Goal: Task Accomplishment & Management: Complete application form

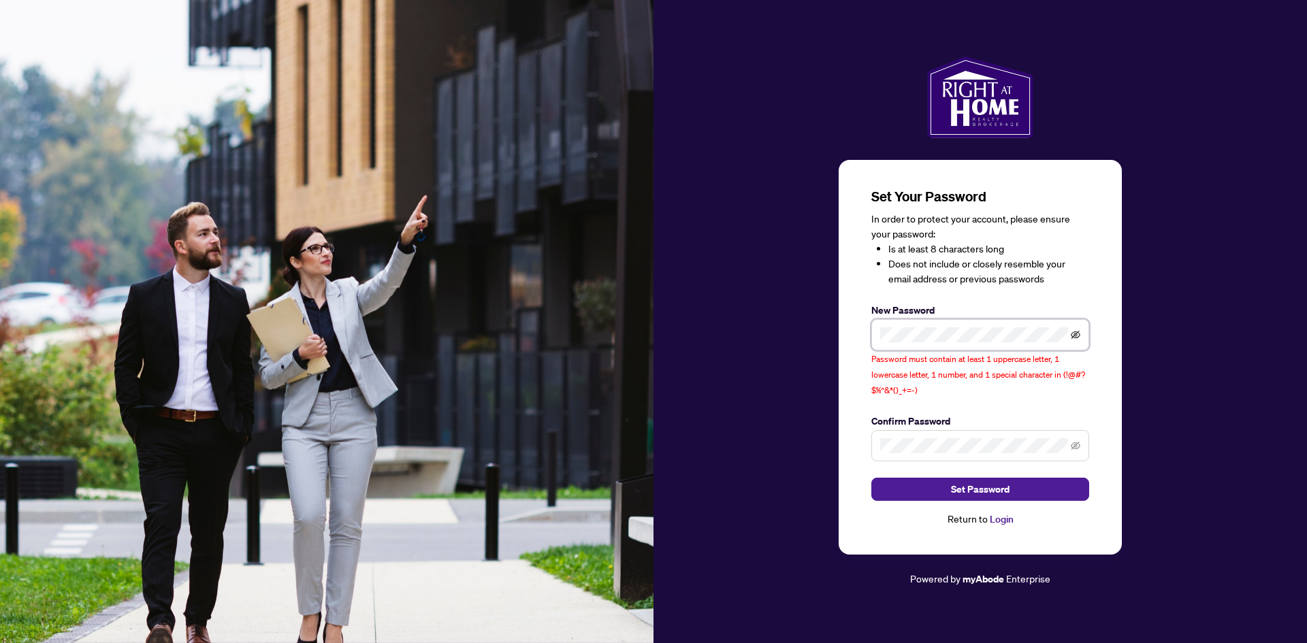
click at [1077, 332] on icon "eye-invisible" at bounding box center [1076, 335] width 10 height 10
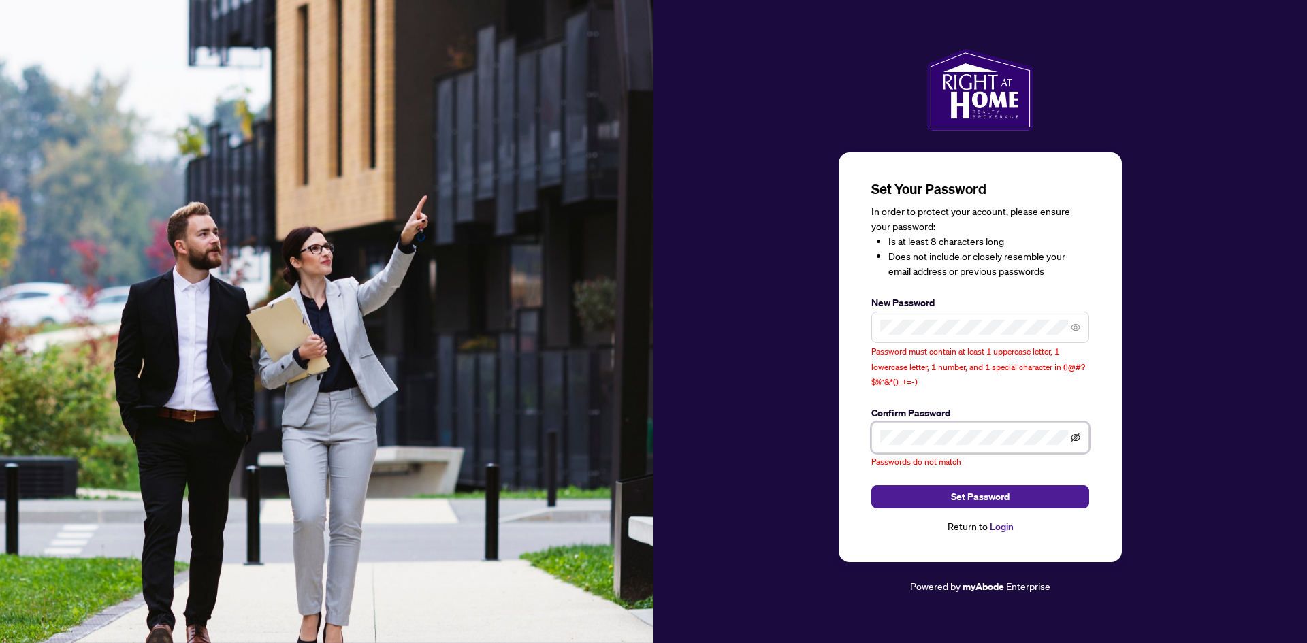
click at [1078, 436] on icon "eye-invisible" at bounding box center [1076, 438] width 10 height 8
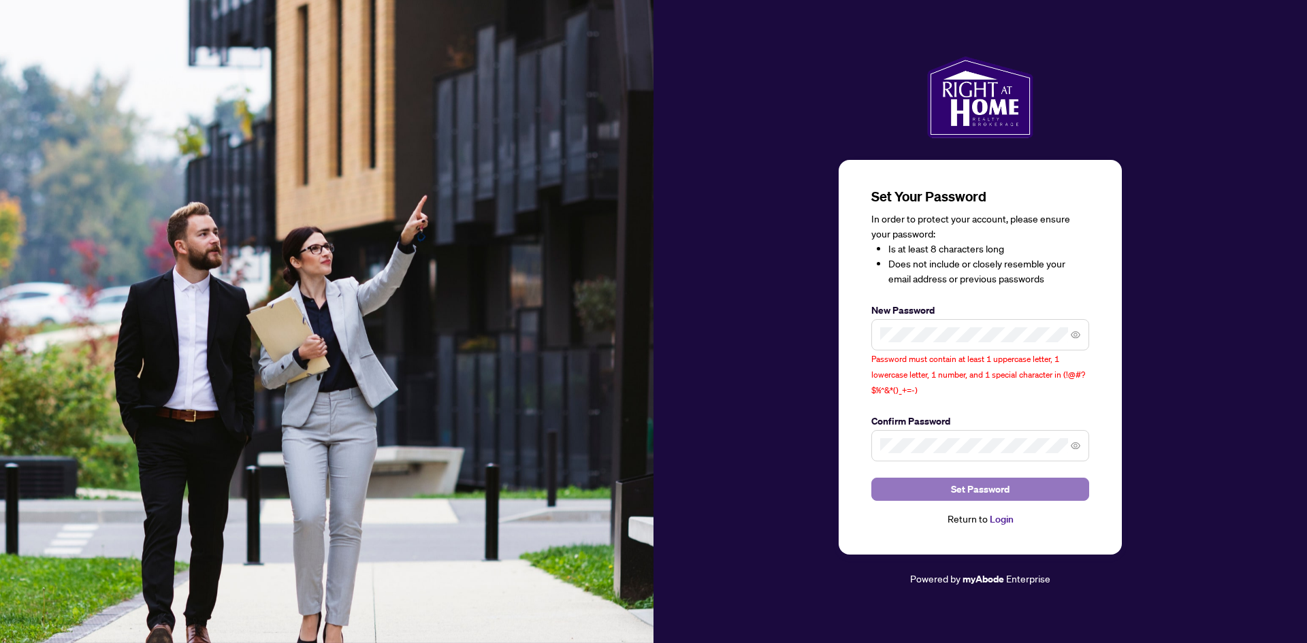
click at [1007, 493] on span "Set Password" at bounding box center [980, 490] width 59 height 22
click at [965, 492] on span "Set Password" at bounding box center [980, 490] width 59 height 22
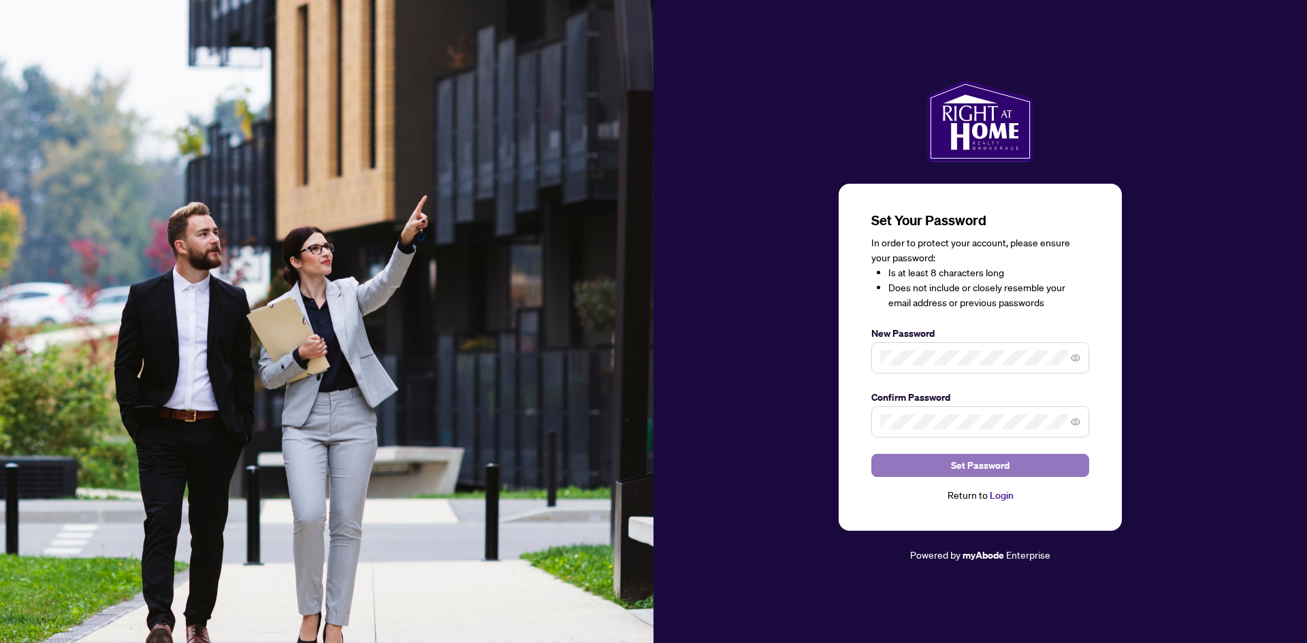
click at [982, 464] on span "Set Password" at bounding box center [980, 466] width 59 height 22
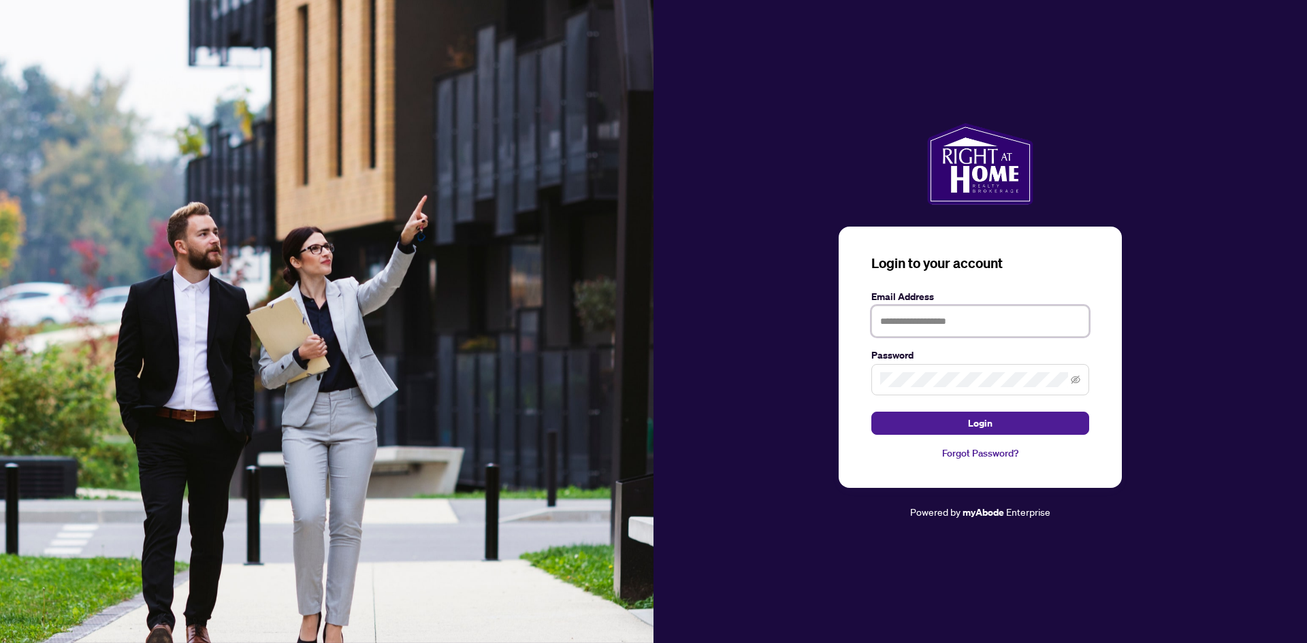
click at [930, 318] on input "text" at bounding box center [981, 321] width 218 height 31
type input "**********"
click at [932, 372] on span at bounding box center [981, 379] width 218 height 31
click at [1074, 382] on icon "eye-invisible" at bounding box center [1076, 380] width 10 height 8
click at [983, 429] on span "Login" at bounding box center [980, 424] width 25 height 22
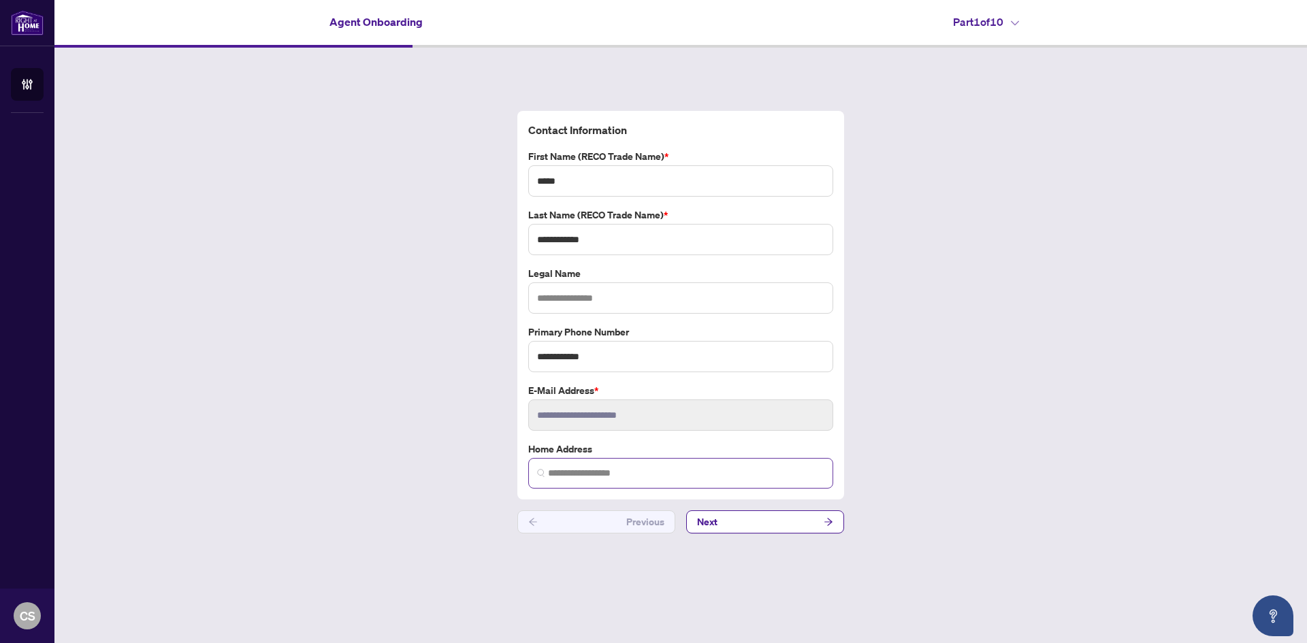
click at [542, 473] on img at bounding box center [541, 473] width 8 height 8
click at [579, 475] on input "search" at bounding box center [686, 473] width 276 height 14
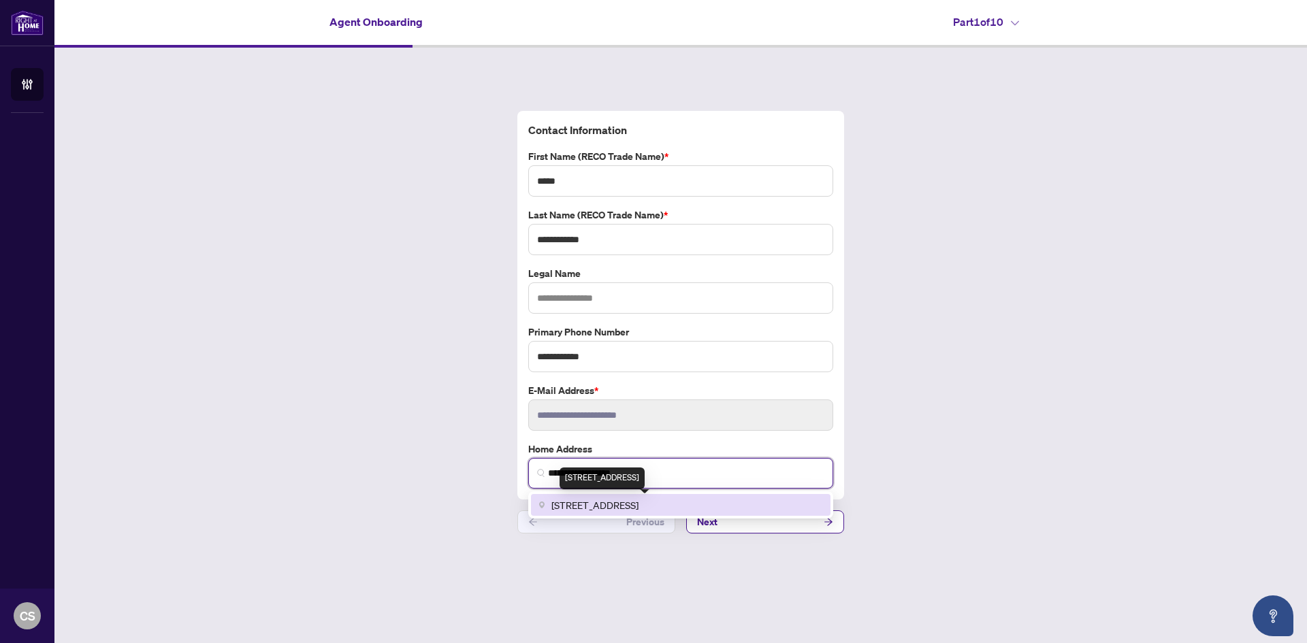
click at [639, 503] on span "[STREET_ADDRESS]" at bounding box center [595, 505] width 87 height 15
type input "**********"
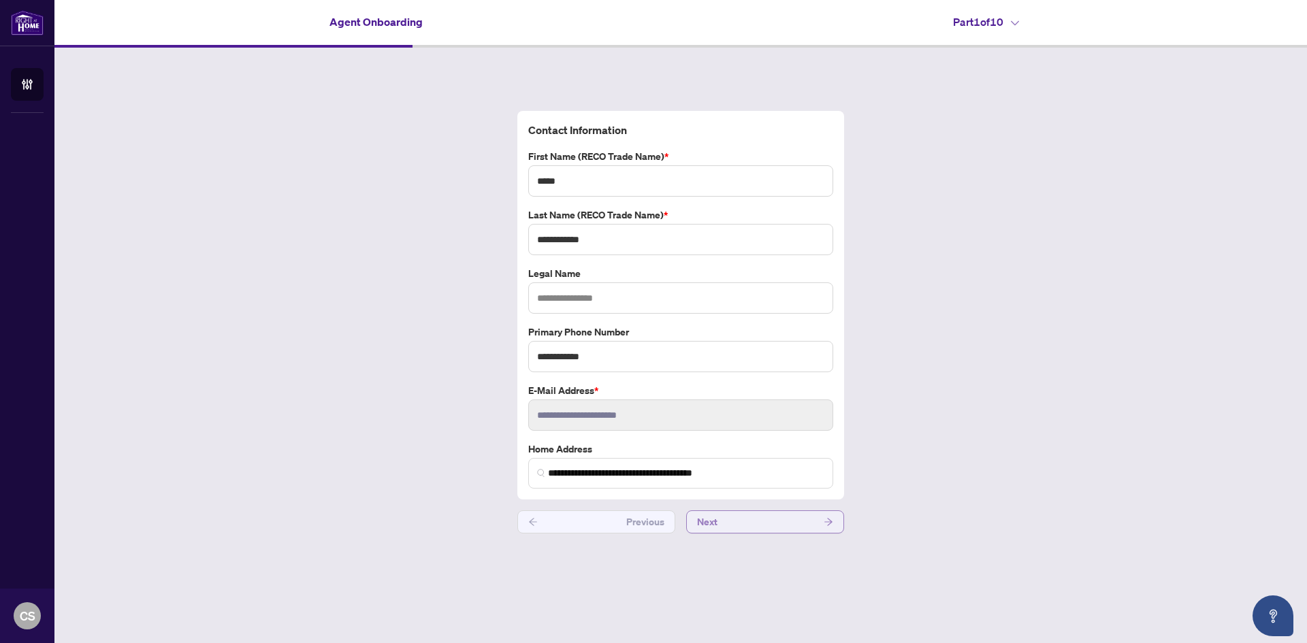
click at [722, 524] on button "Next" at bounding box center [765, 522] width 158 height 23
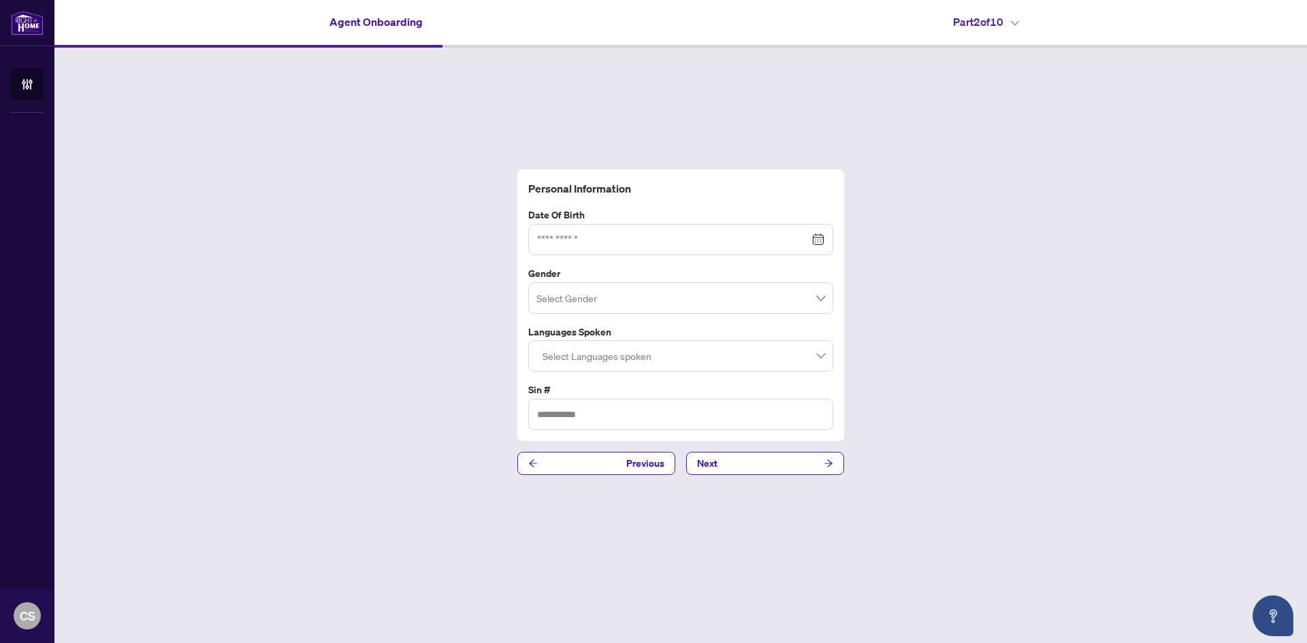
click at [820, 237] on div at bounding box center [680, 239] width 287 height 15
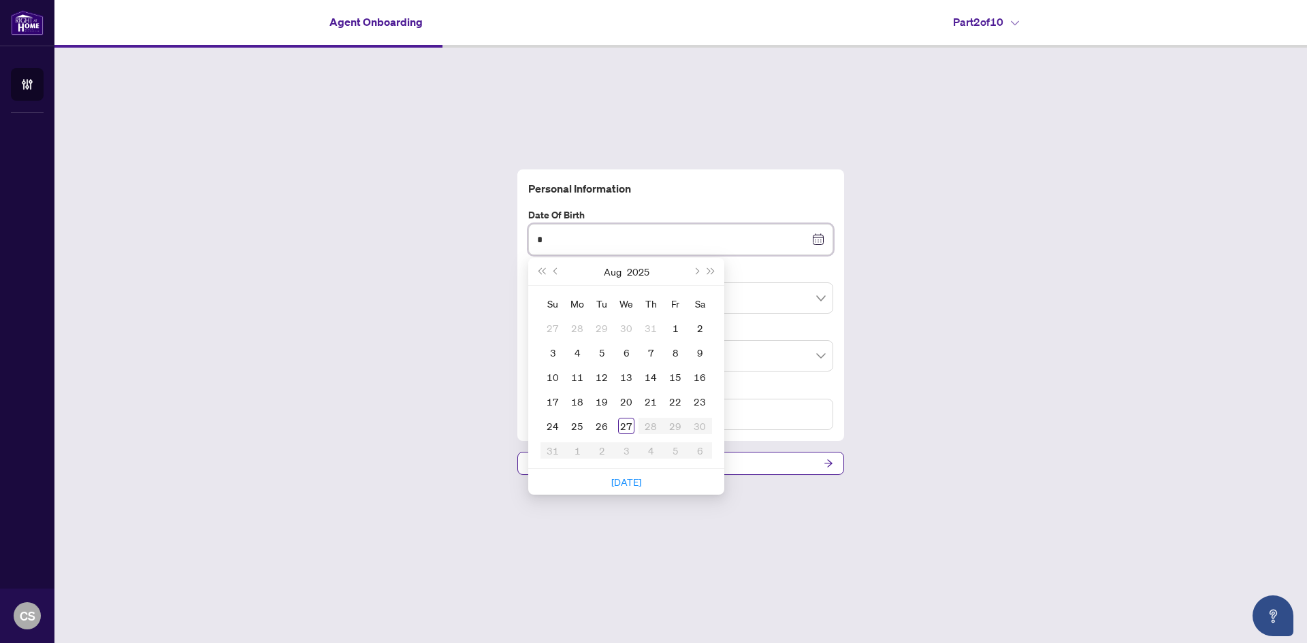
click at [558, 239] on input "*" at bounding box center [673, 239] width 272 height 15
click at [555, 234] on input "*********" at bounding box center [673, 239] width 272 height 15
click at [556, 270] on span "Previous month (PageUp)" at bounding box center [557, 271] width 7 height 7
click at [542, 274] on span "Last year (Control + left)" at bounding box center [541, 271] width 7 height 7
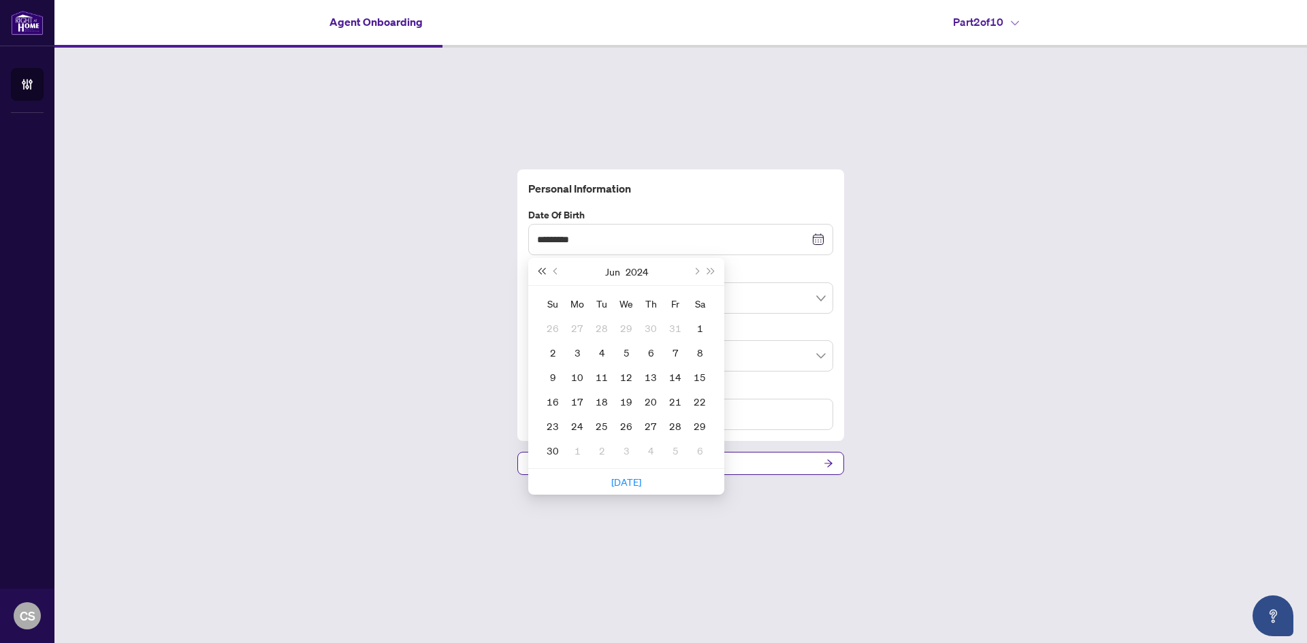
click at [542, 273] on span "Last year (Control + left)" at bounding box center [541, 271] width 7 height 7
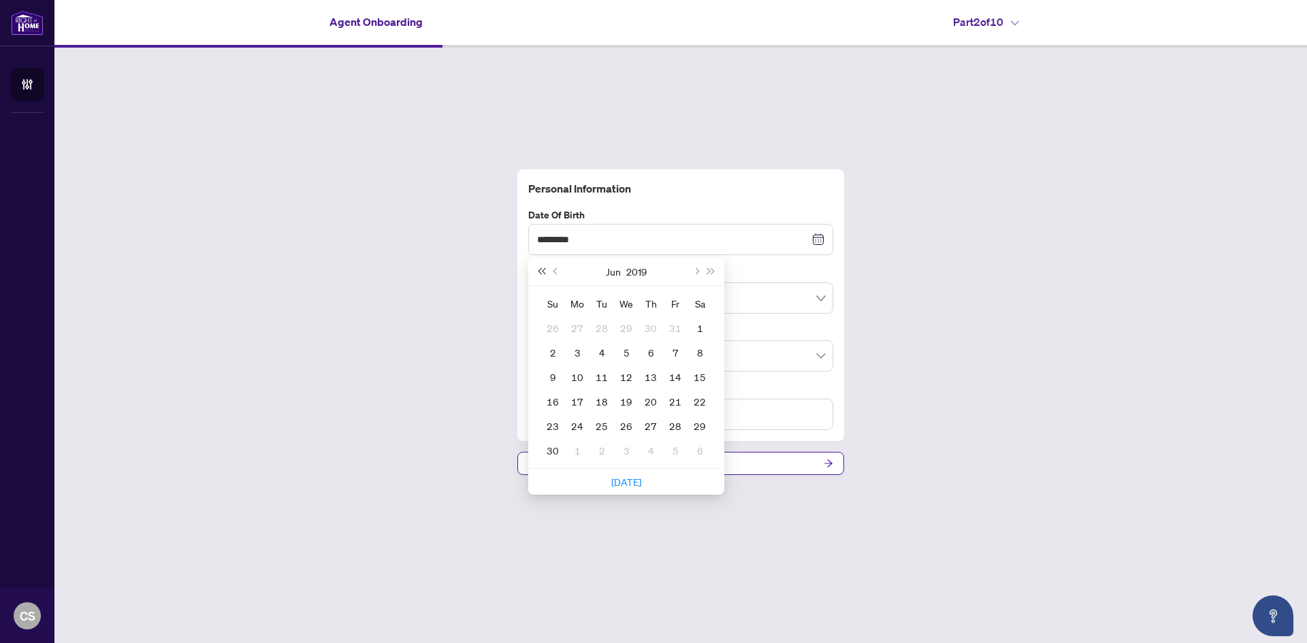
click at [542, 273] on span "Last year (Control + left)" at bounding box center [541, 271] width 7 height 7
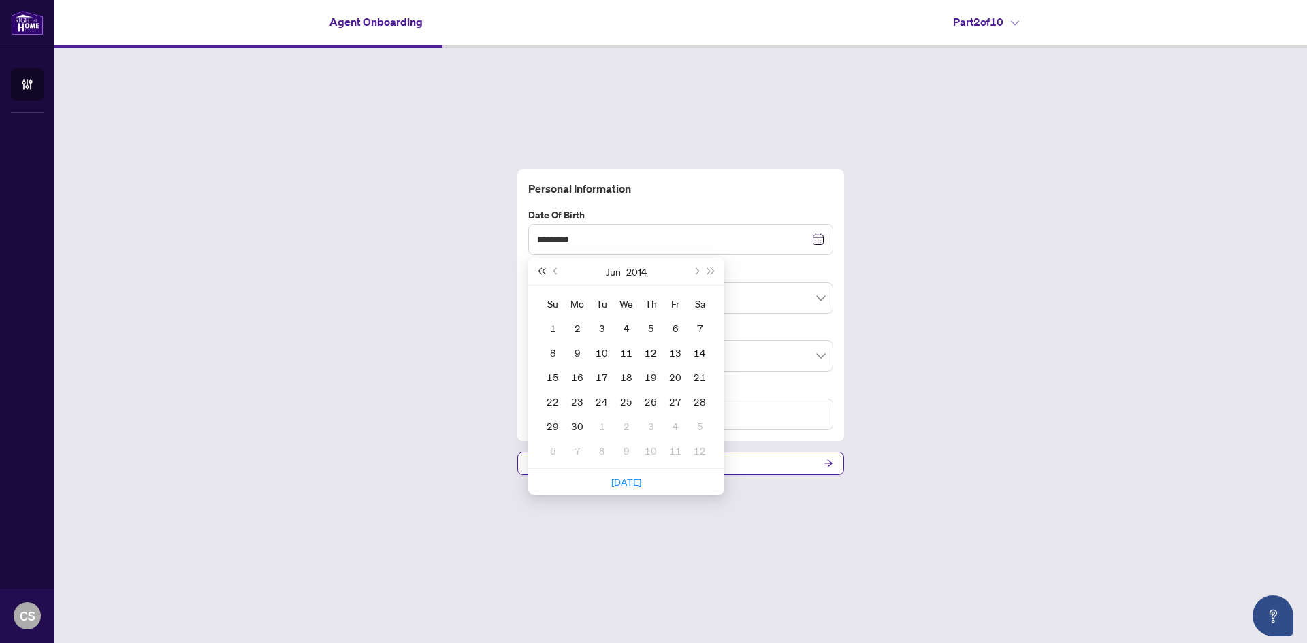
click at [542, 273] on span "Last year (Control + left)" at bounding box center [541, 271] width 7 height 7
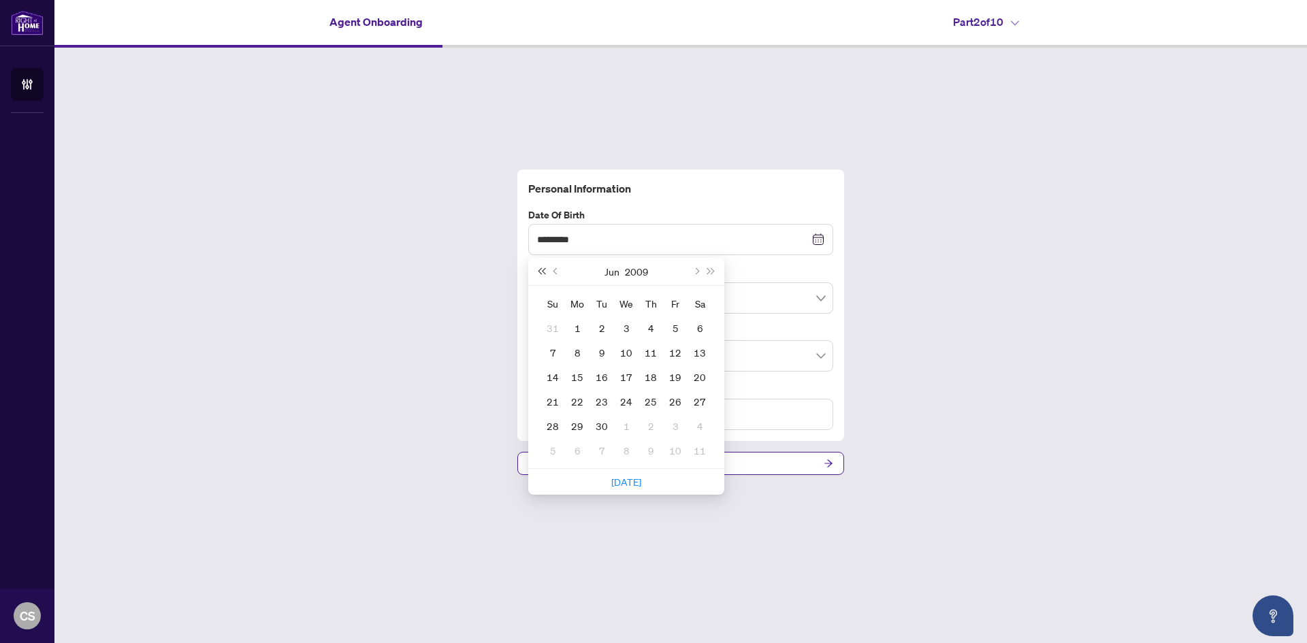
click at [542, 273] on span "Last year (Control + left)" at bounding box center [541, 271] width 7 height 7
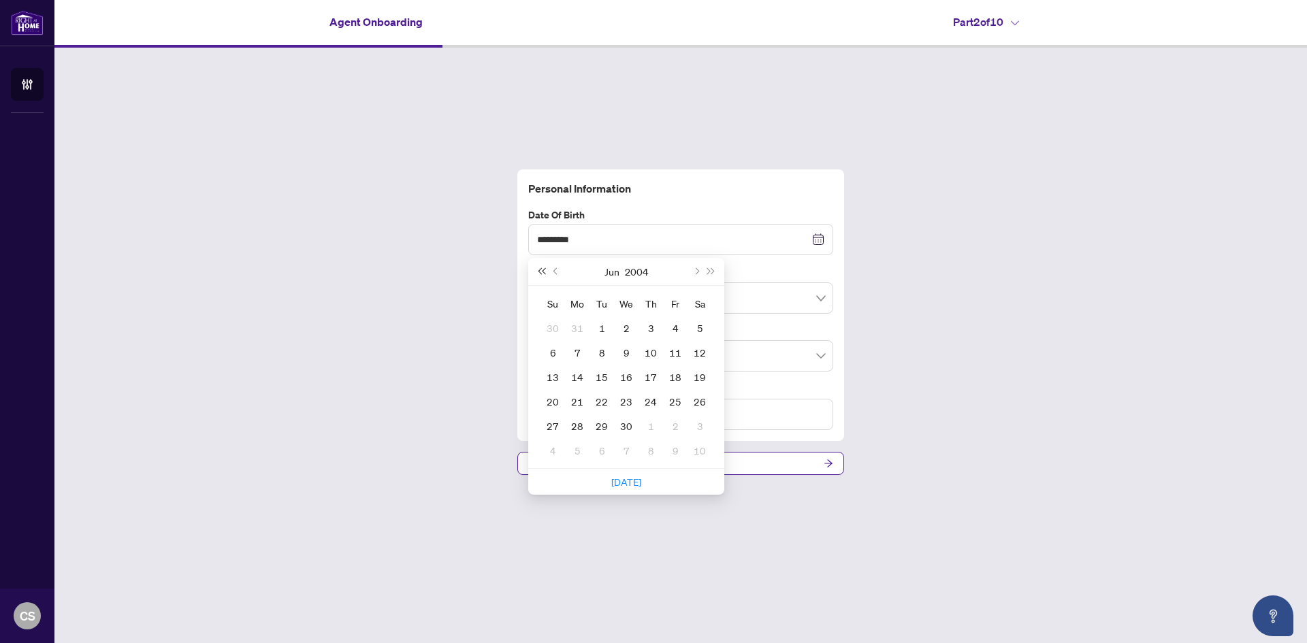
click at [542, 273] on span "Last year (Control + left)" at bounding box center [541, 271] width 7 height 7
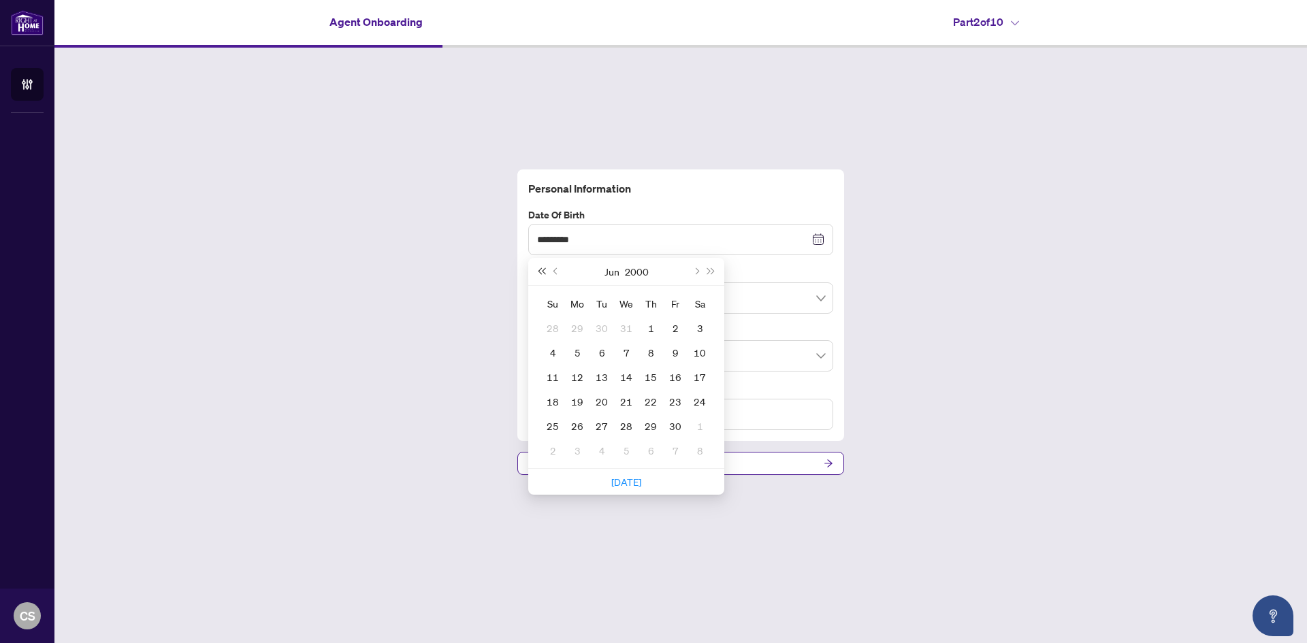
click at [542, 273] on span "Last year (Control + left)" at bounding box center [541, 271] width 7 height 7
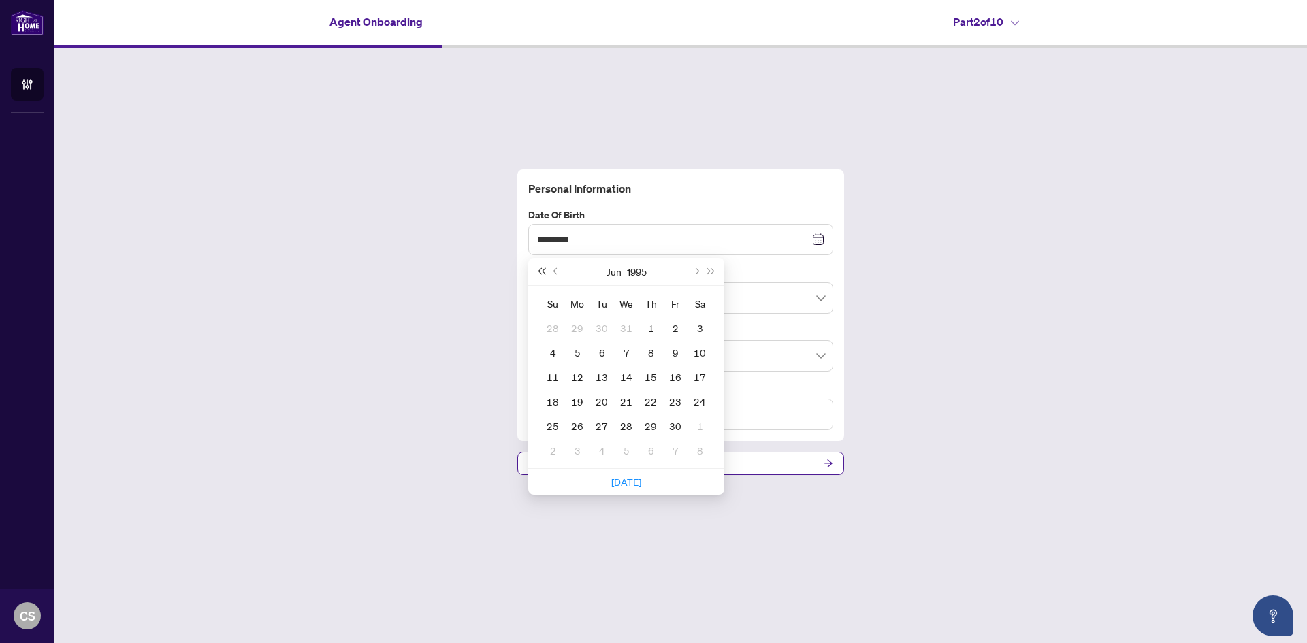
click at [542, 273] on span "Last year (Control + left)" at bounding box center [541, 271] width 7 height 7
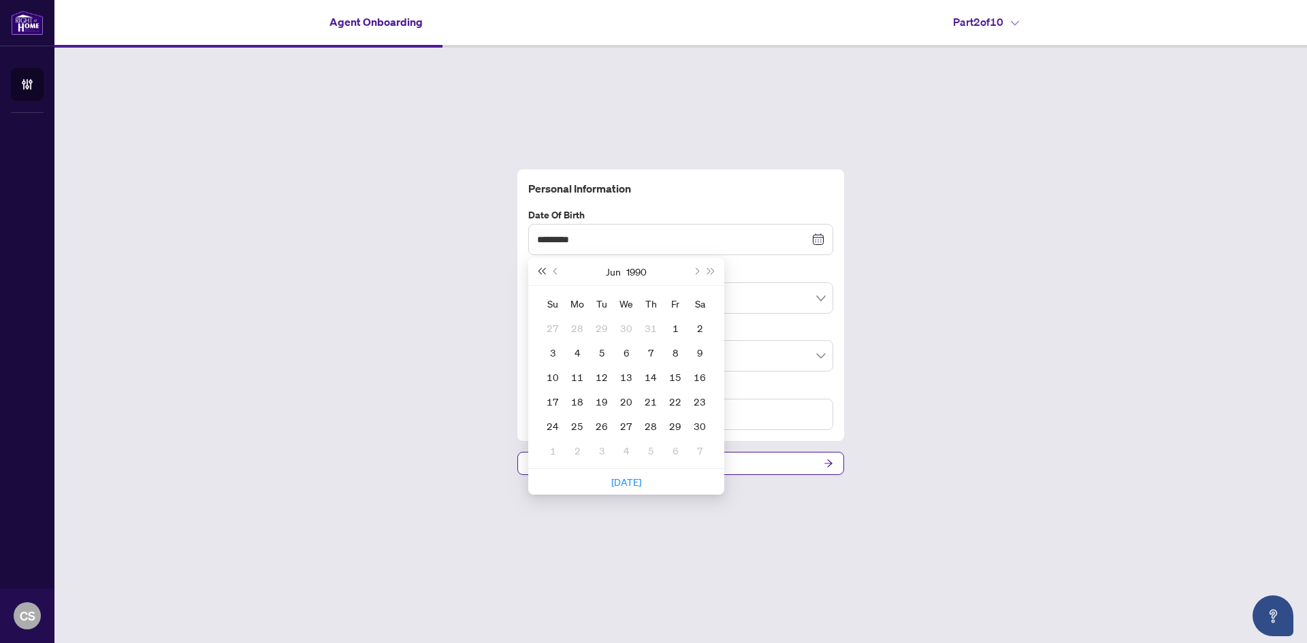
click at [542, 273] on span "Last year (Control + left)" at bounding box center [541, 271] width 7 height 7
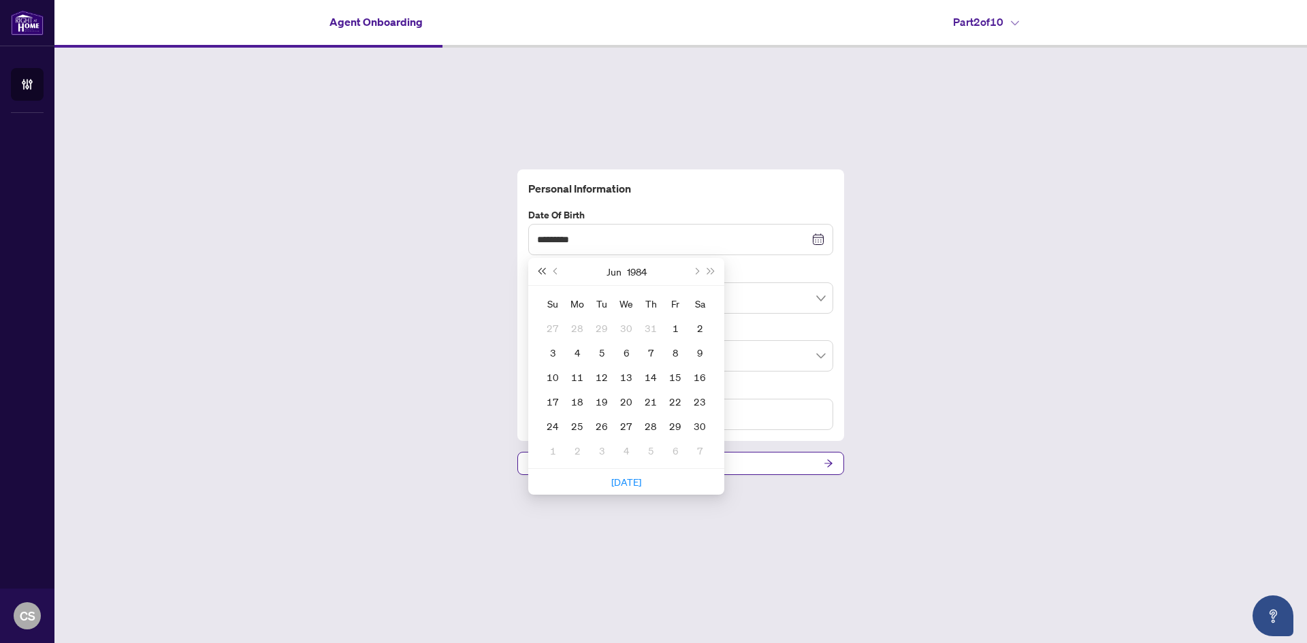
click at [542, 273] on span "Last year (Control + left)" at bounding box center [541, 271] width 7 height 7
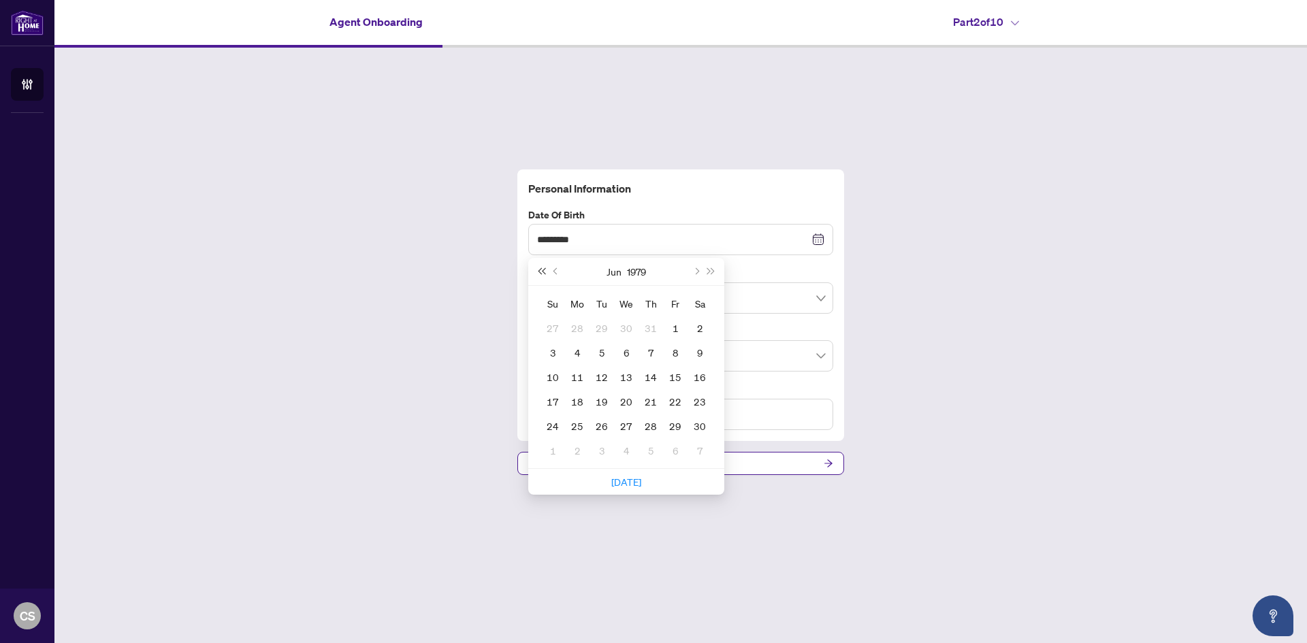
click at [542, 273] on span "Last year (Control + left)" at bounding box center [541, 271] width 7 height 7
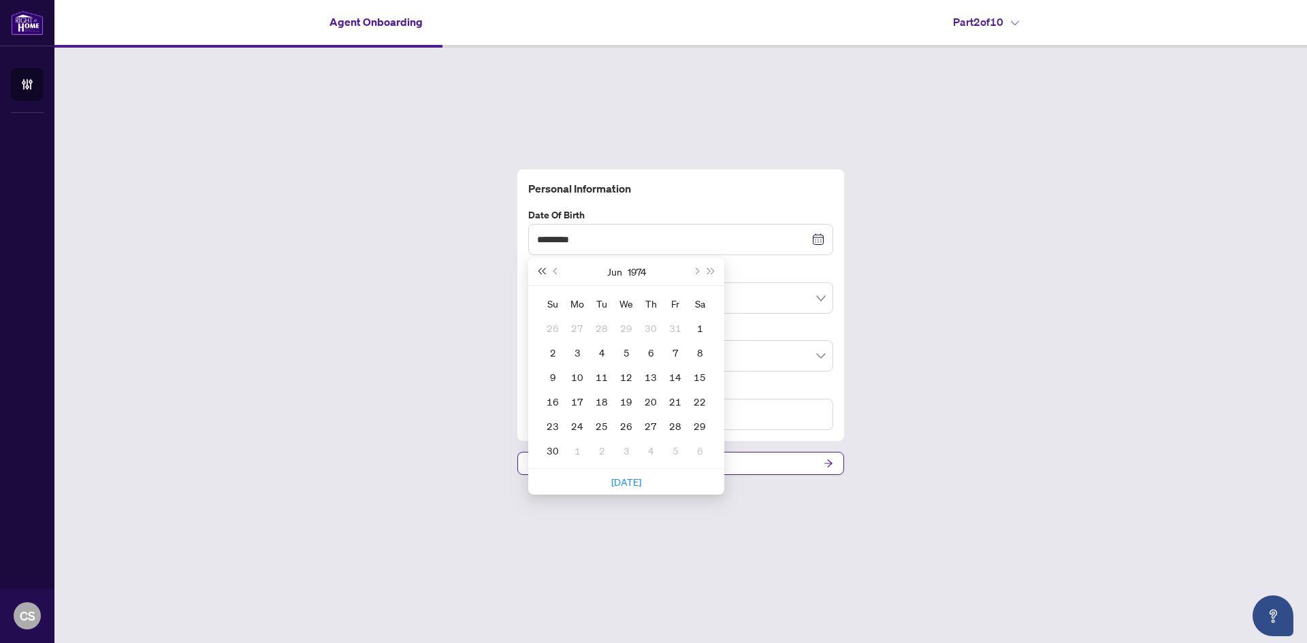
click at [542, 273] on span "Last year (Control + left)" at bounding box center [541, 271] width 7 height 7
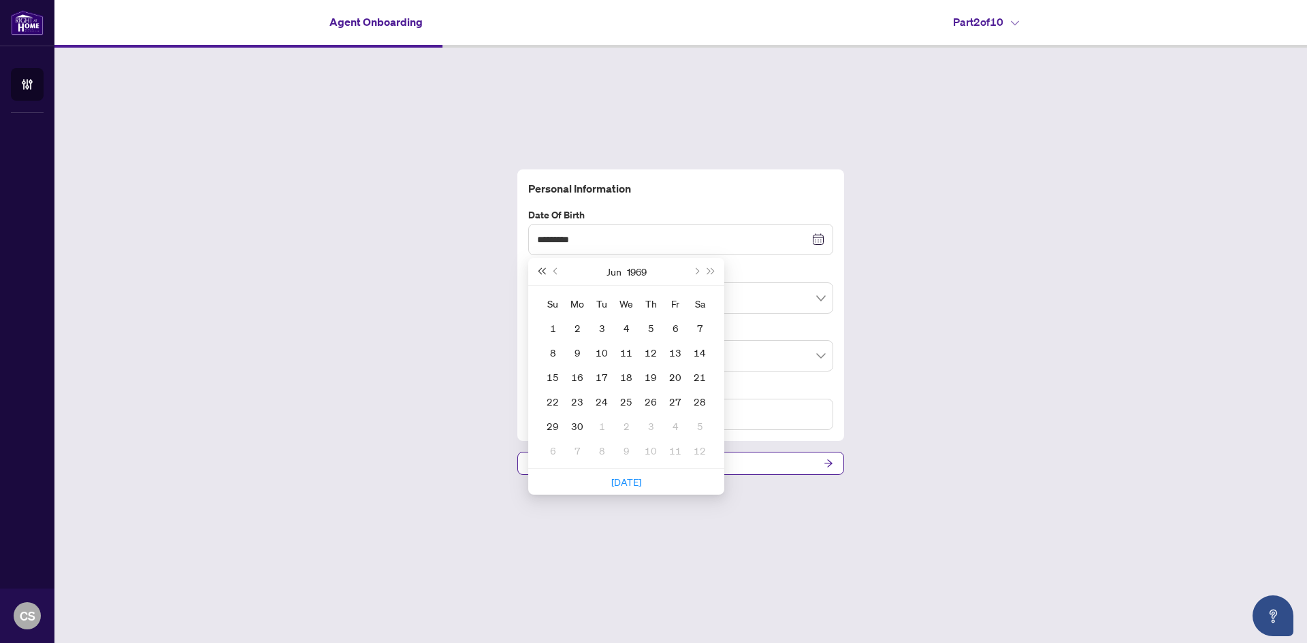
click at [542, 273] on span "Last year (Control + left)" at bounding box center [541, 271] width 7 height 7
click at [699, 272] on button "Next month (PageDown)" at bounding box center [695, 271] width 15 height 27
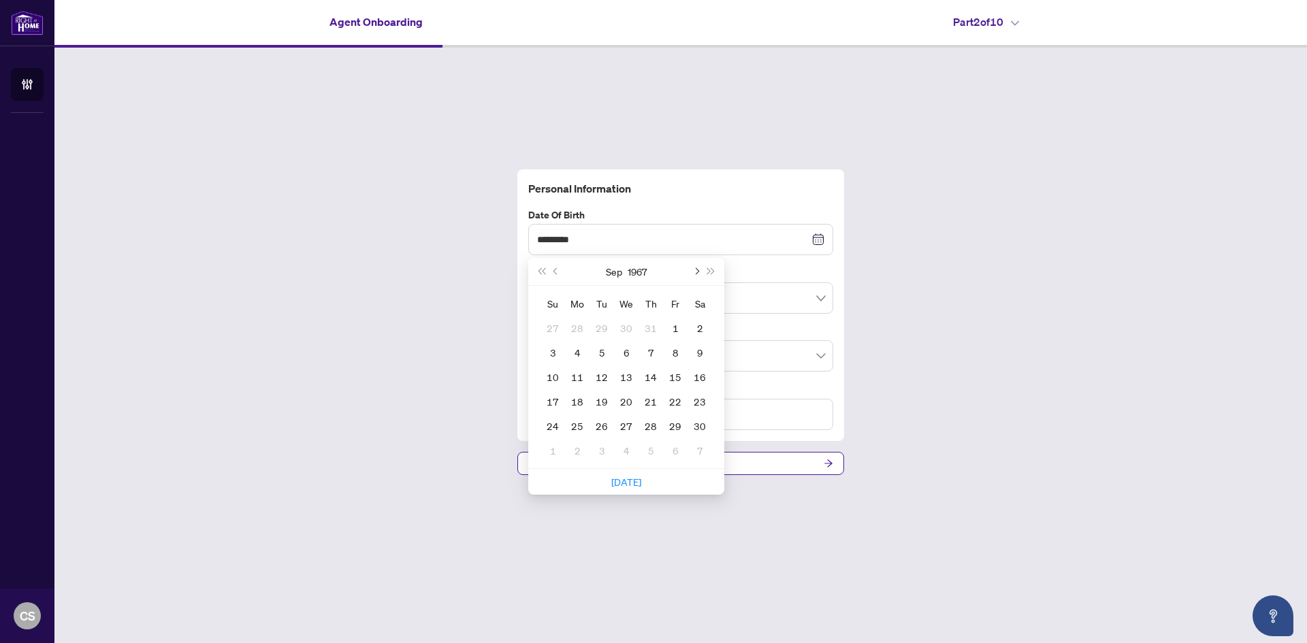
click at [699, 272] on button "Next month (PageDown)" at bounding box center [695, 271] width 15 height 27
type input "**********"
click at [658, 404] on div "23" at bounding box center [651, 402] width 16 height 16
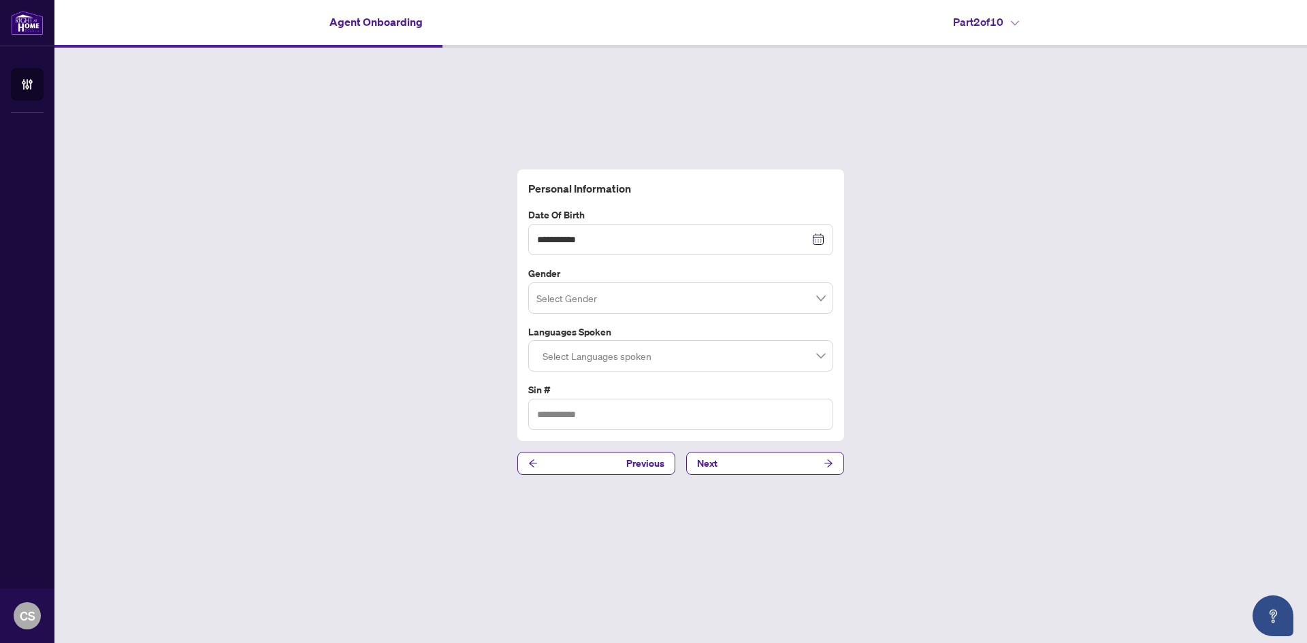
click at [670, 299] on input "search" at bounding box center [675, 300] width 276 height 30
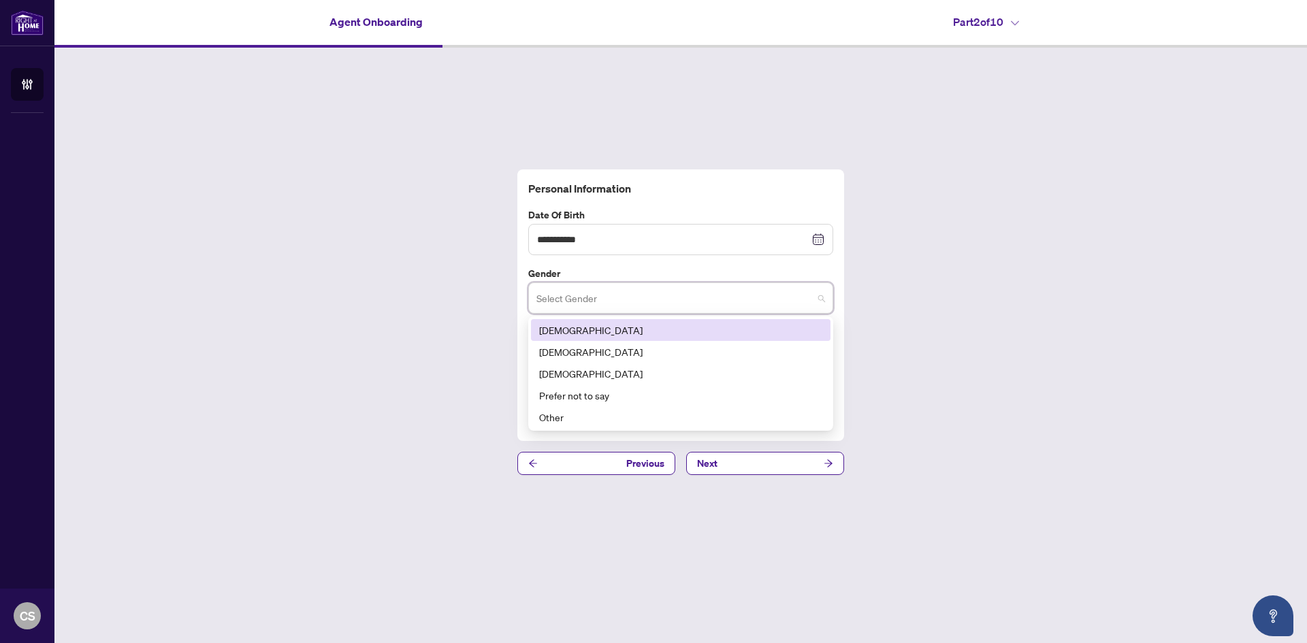
click at [596, 331] on div "[DEMOGRAPHIC_DATA]" at bounding box center [680, 330] width 283 height 15
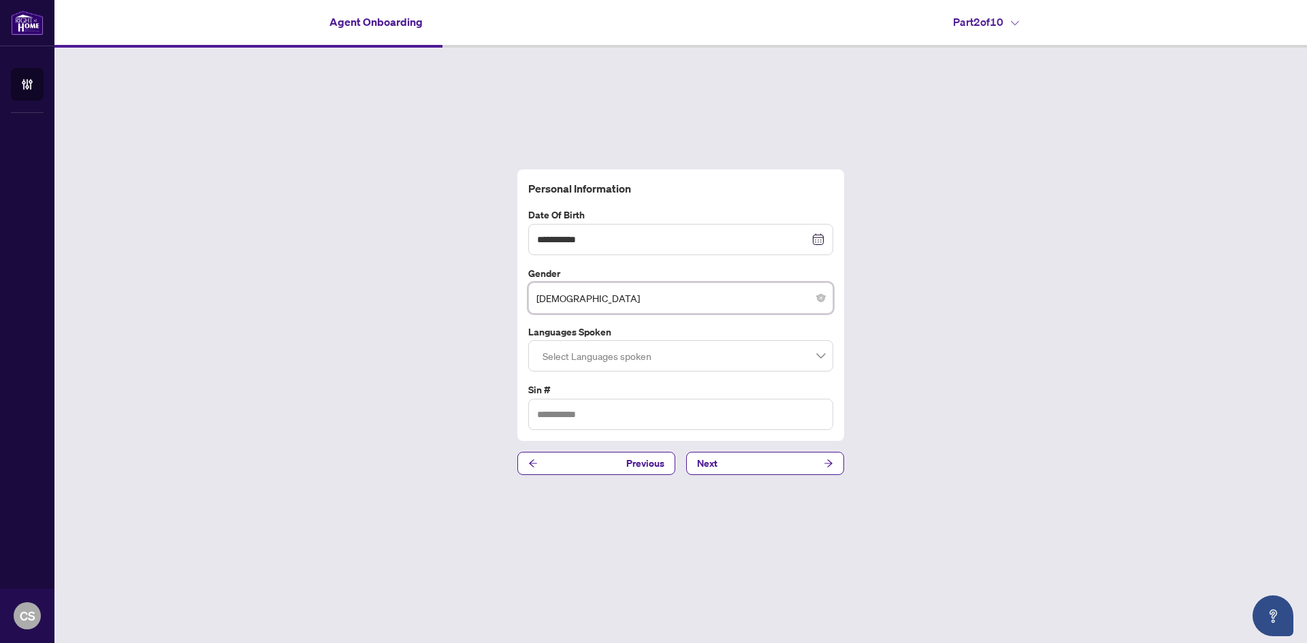
click at [665, 360] on div at bounding box center [680, 356] width 287 height 25
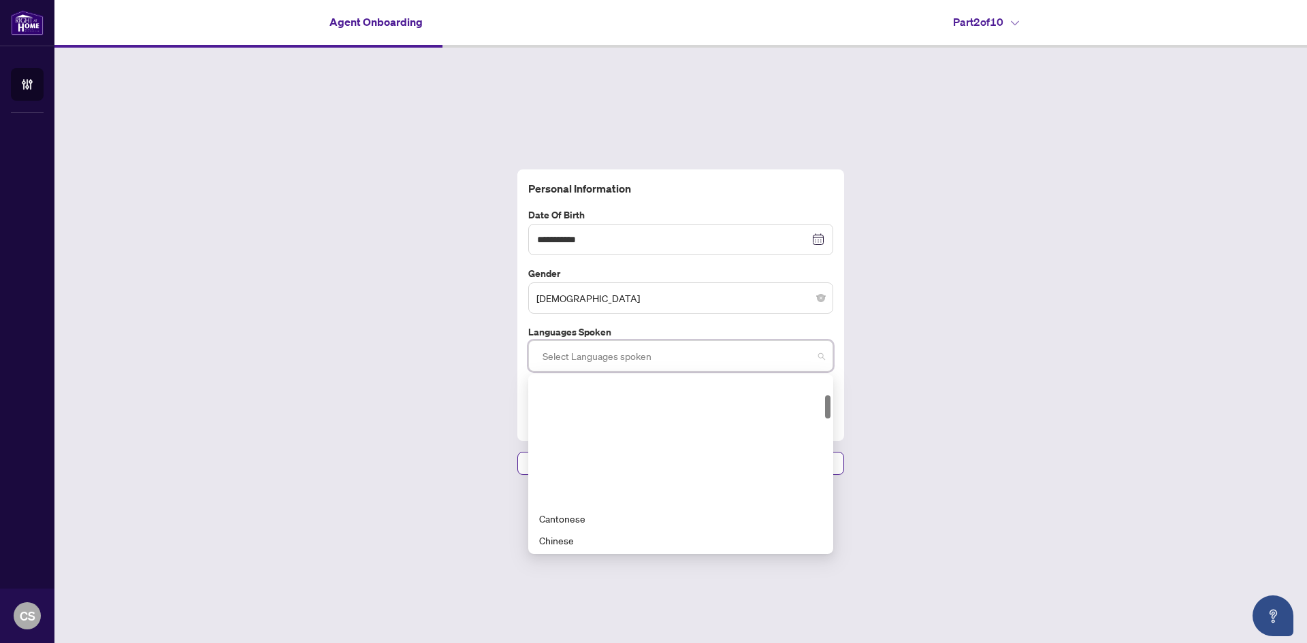
scroll to position [136, 0]
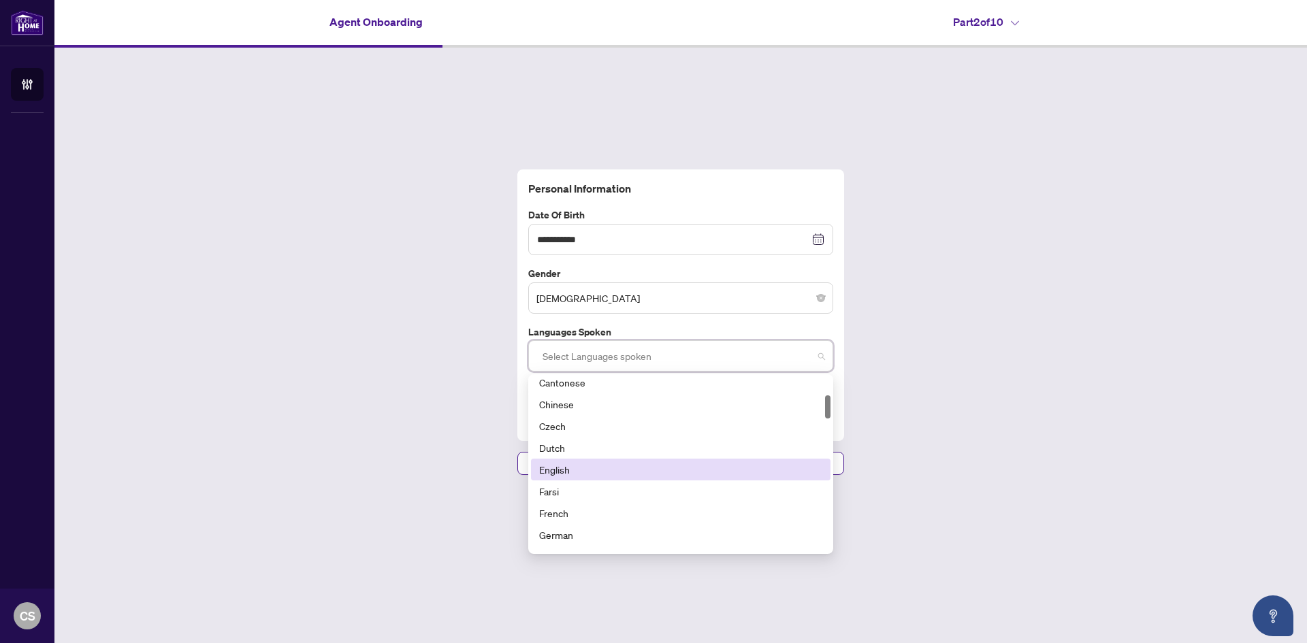
click at [567, 470] on div "English" at bounding box center [680, 469] width 283 height 15
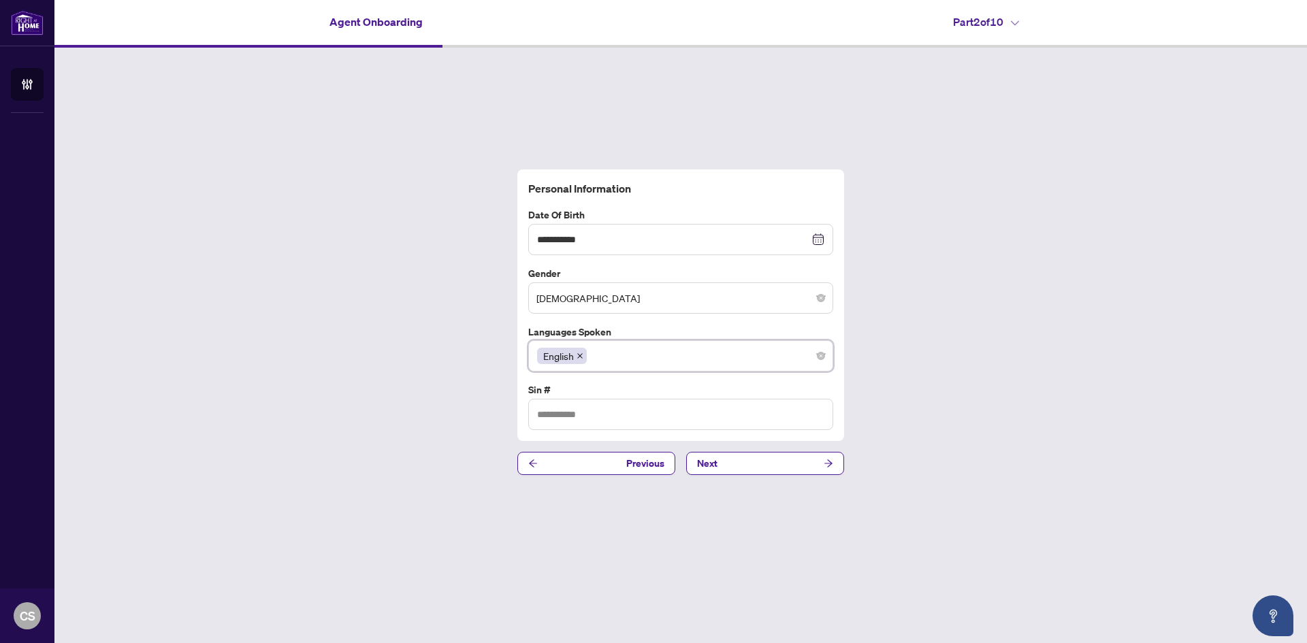
click at [771, 353] on div "English" at bounding box center [680, 356] width 287 height 25
click at [585, 415] on input "text" at bounding box center [680, 414] width 305 height 31
type input "*********"
click at [808, 464] on button "Next" at bounding box center [765, 463] width 158 height 23
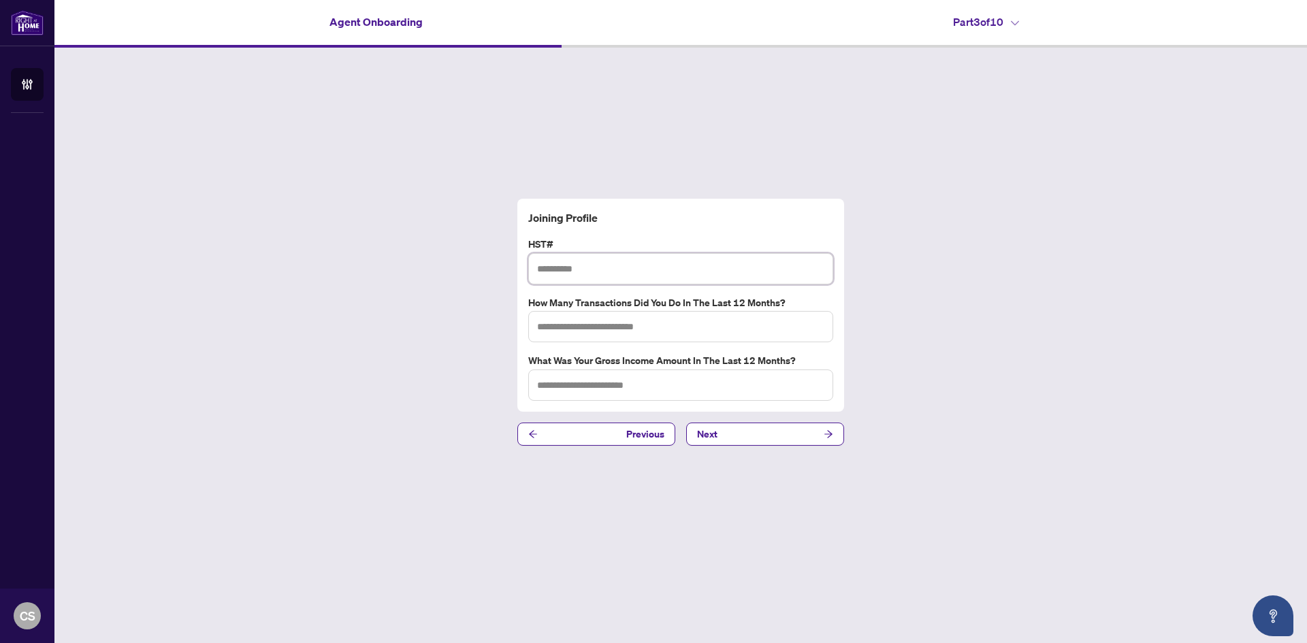
click at [571, 267] on input "text" at bounding box center [680, 268] width 305 height 31
type input "**********"
click at [600, 329] on input "text" at bounding box center [680, 326] width 305 height 31
type input "*"
type input "*****"
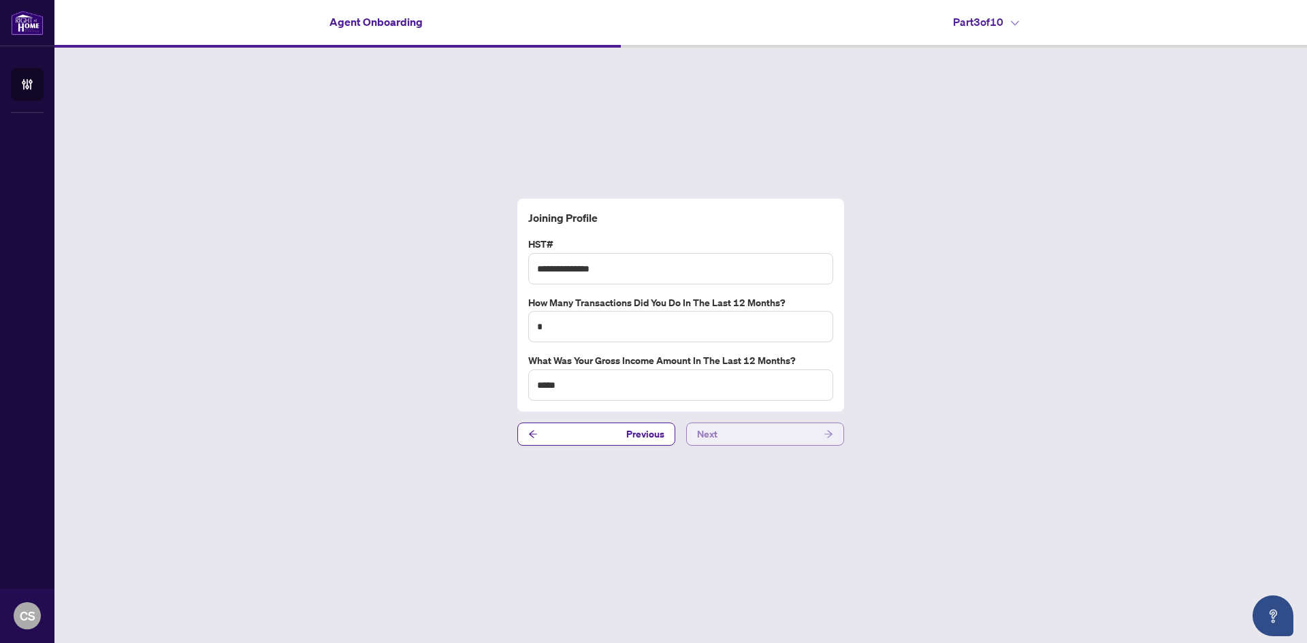
click at [811, 431] on button "Next" at bounding box center [765, 434] width 158 height 23
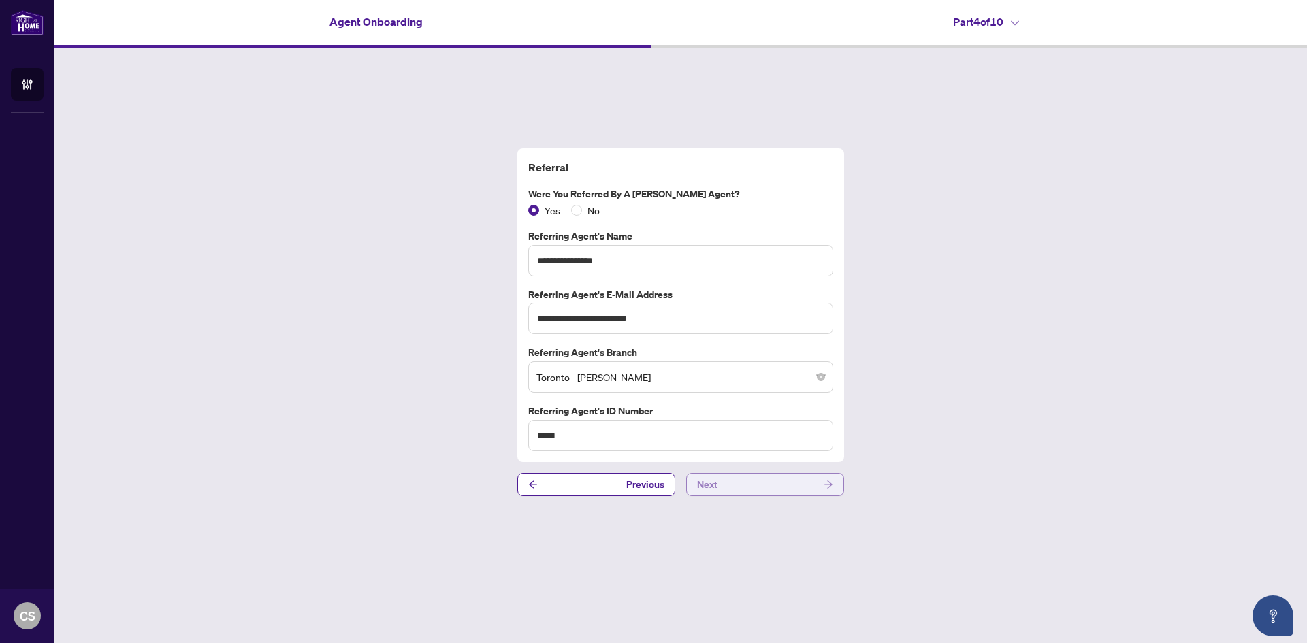
click at [761, 488] on button "Next" at bounding box center [765, 484] width 158 height 23
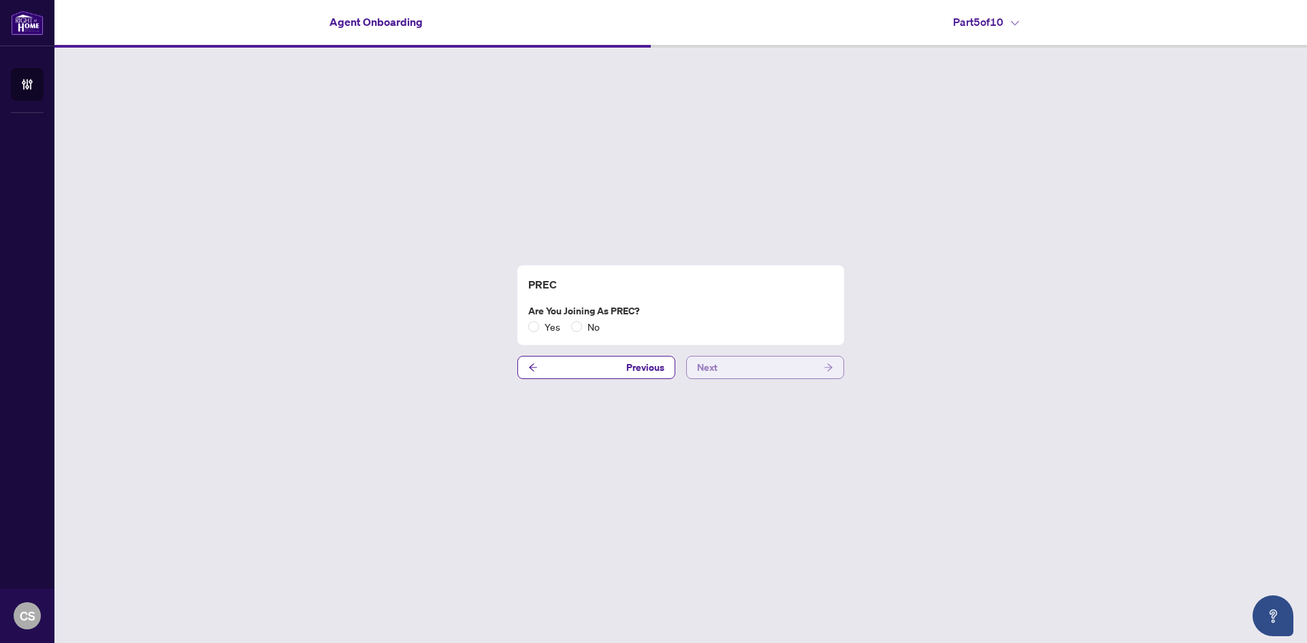
click at [722, 369] on button "Next" at bounding box center [765, 367] width 158 height 23
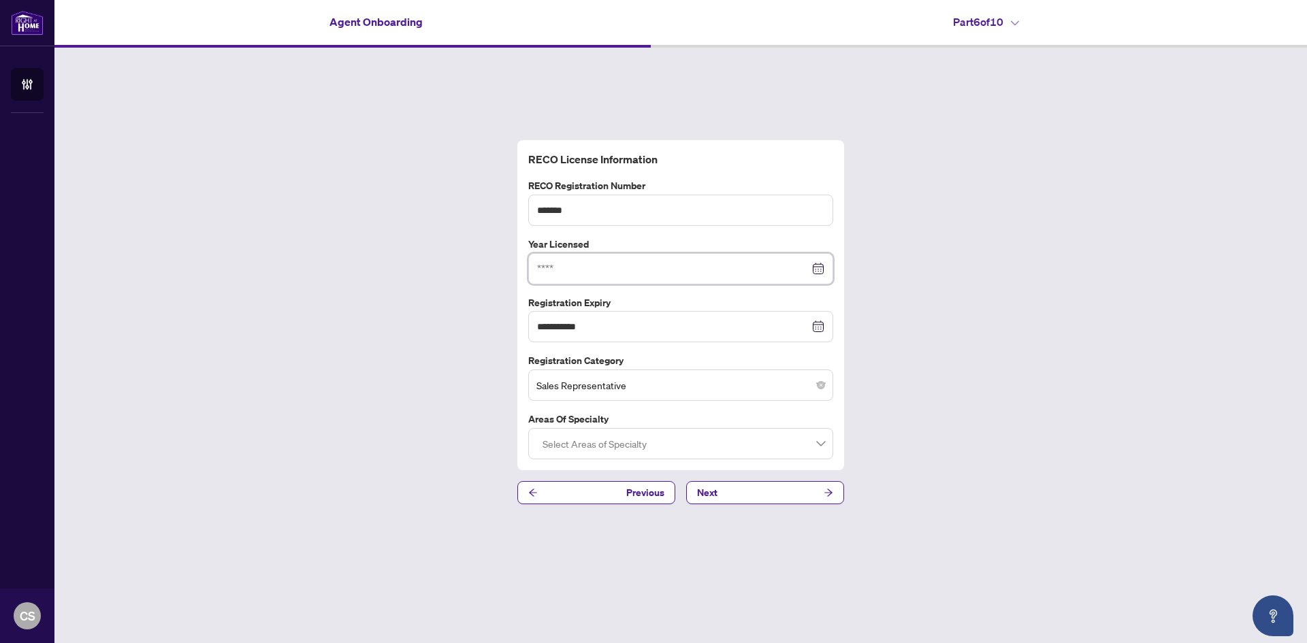
click at [574, 268] on input at bounding box center [673, 268] width 272 height 15
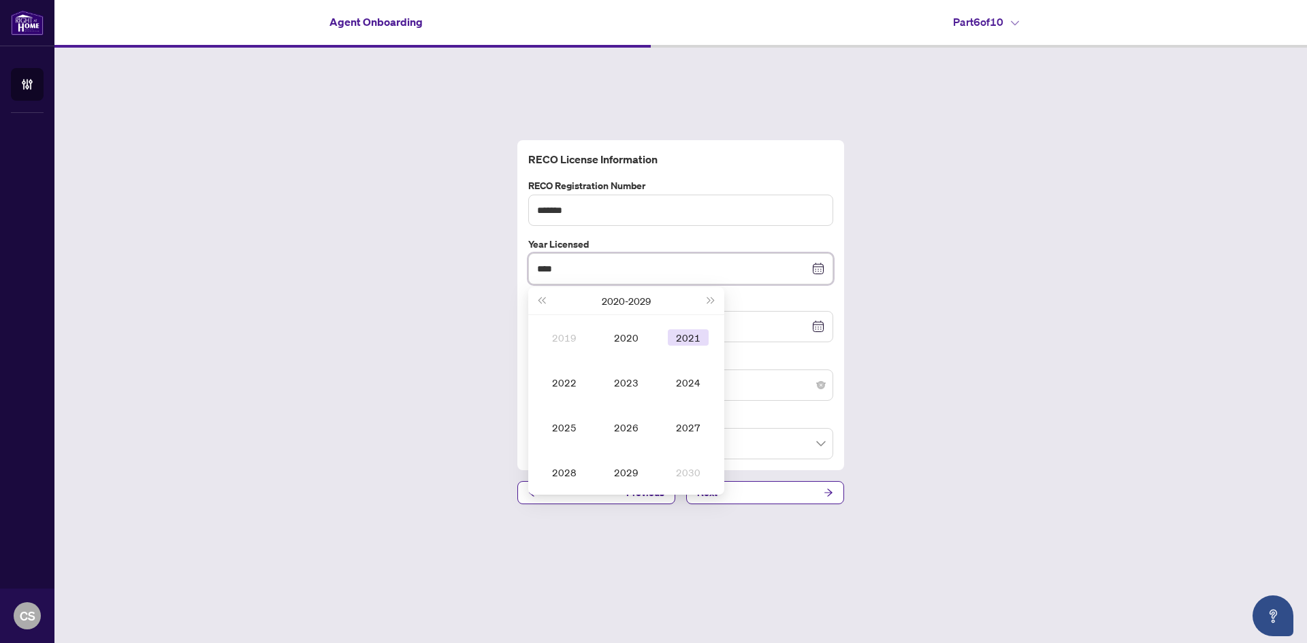
type input "****"
click at [712, 300] on span "Next year (Control + right)" at bounding box center [711, 301] width 7 height 7
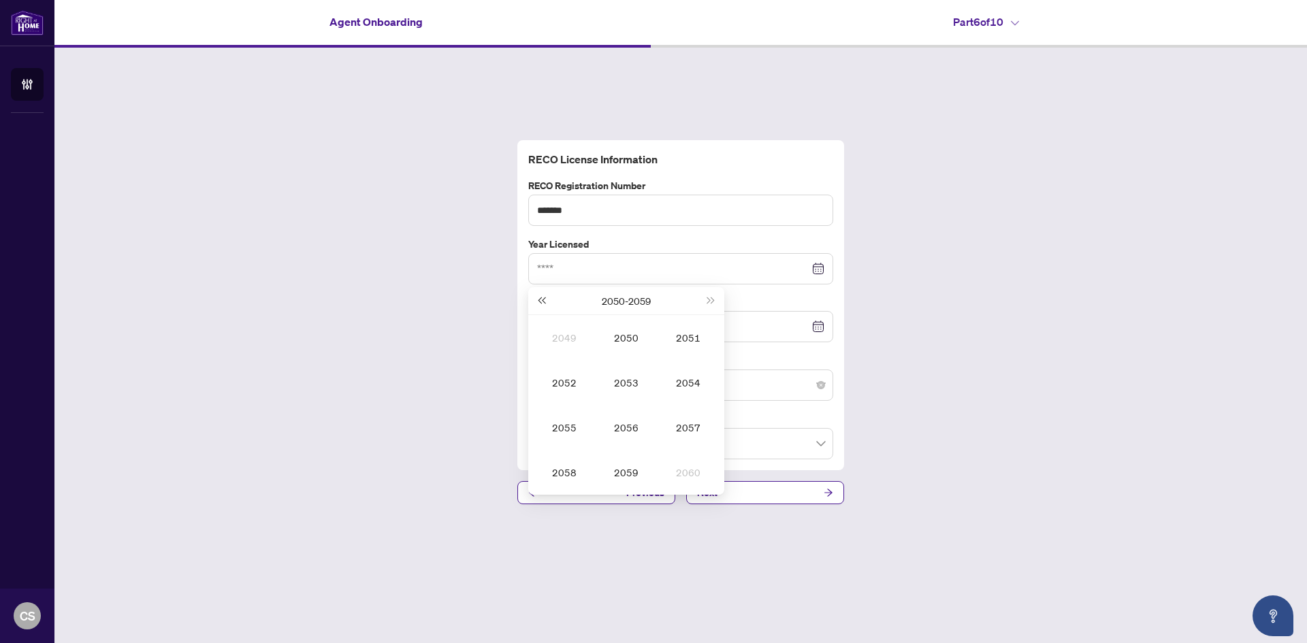
click at [545, 302] on span "Last year (Control + left)" at bounding box center [541, 301] width 7 height 7
click at [545, 301] on span "Last year (Control + left)" at bounding box center [541, 301] width 7 height 7
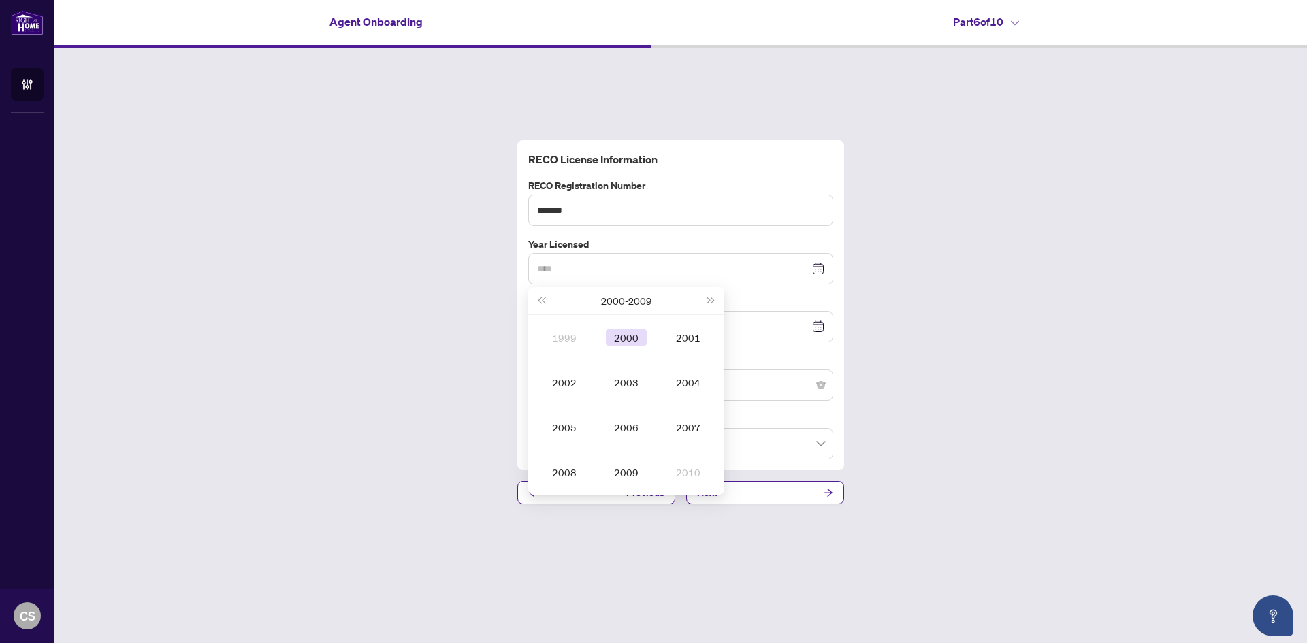
type input "****"
click at [543, 298] on span "Last year (Control + left)" at bounding box center [541, 301] width 7 height 7
type input "****"
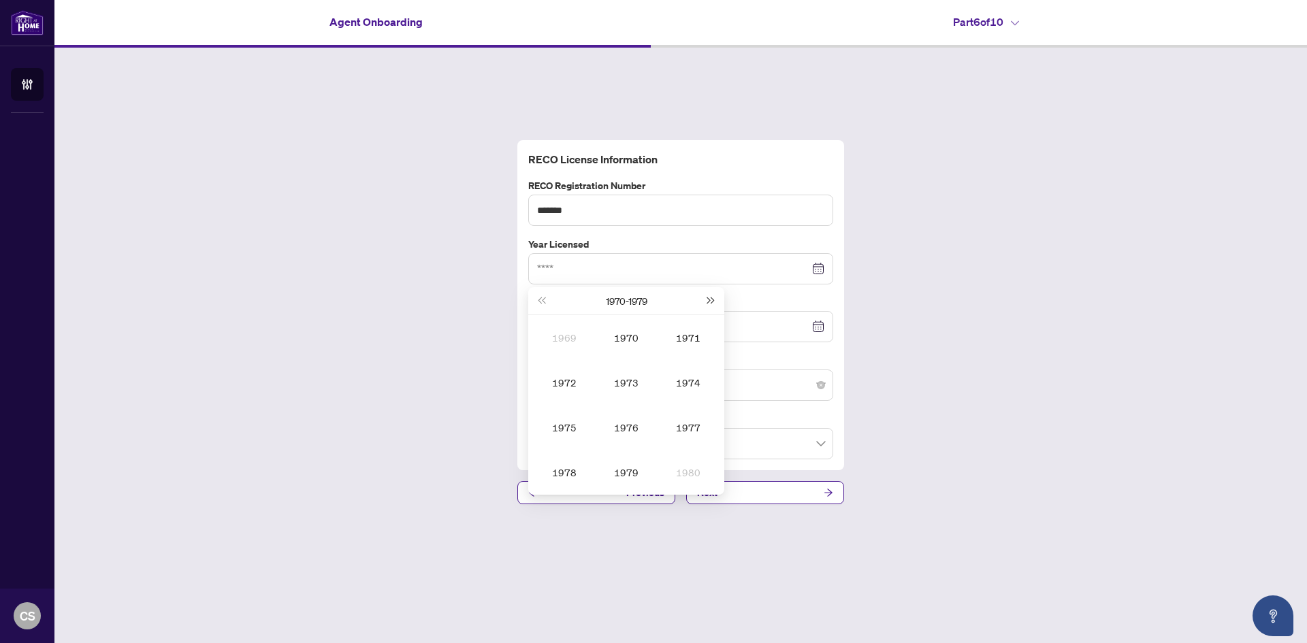
click at [710, 299] on span "Next year (Control + right)" at bounding box center [711, 301] width 7 height 7
type input "****"
click at [629, 435] on div "1986" at bounding box center [626, 427] width 41 height 16
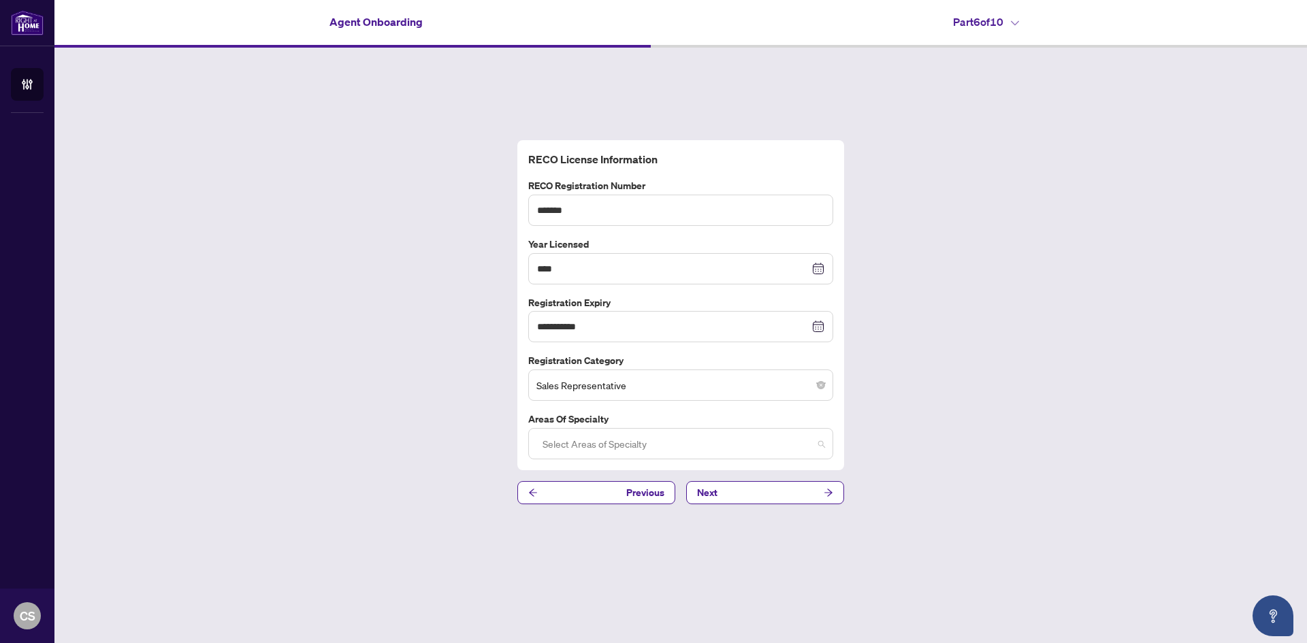
click at [690, 445] on div at bounding box center [680, 444] width 287 height 25
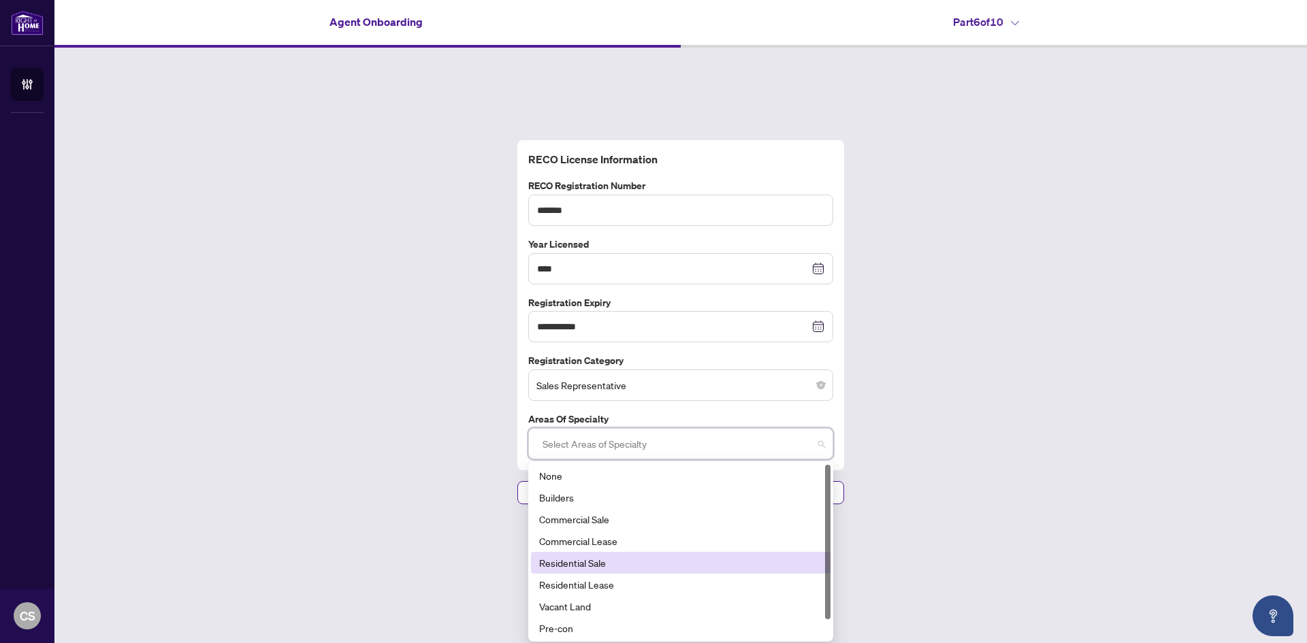
click at [629, 560] on div "Residential Sale" at bounding box center [680, 563] width 283 height 15
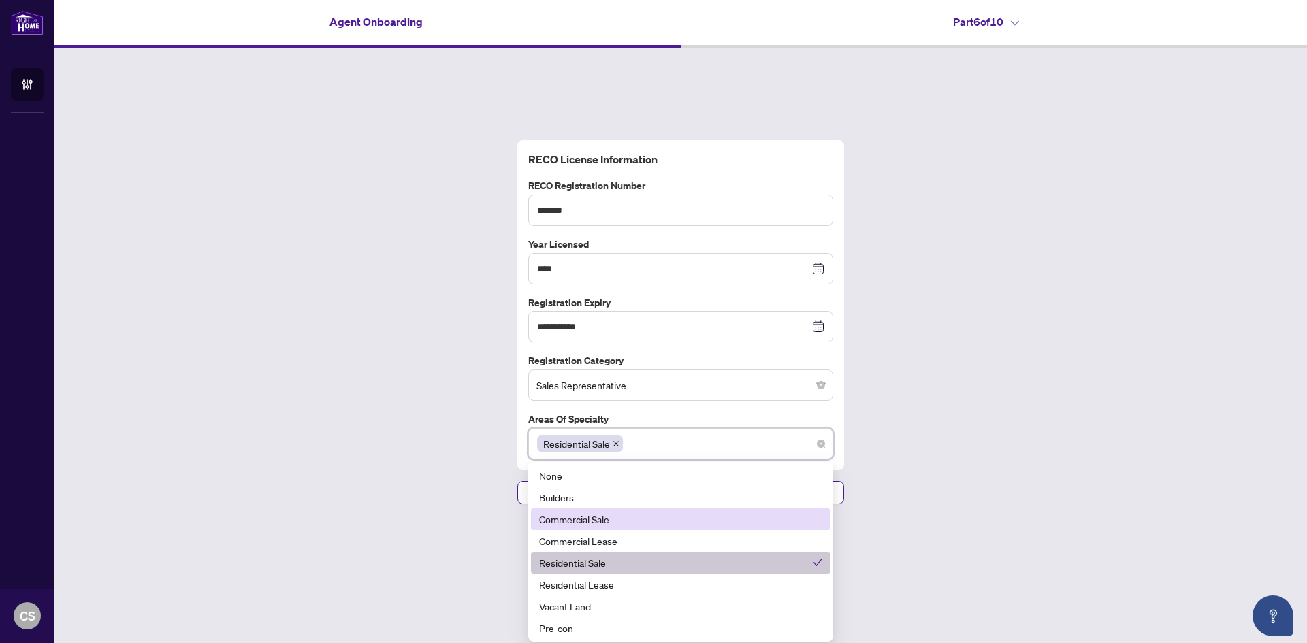
click at [928, 413] on div "**********" at bounding box center [680, 322] width 1253 height 549
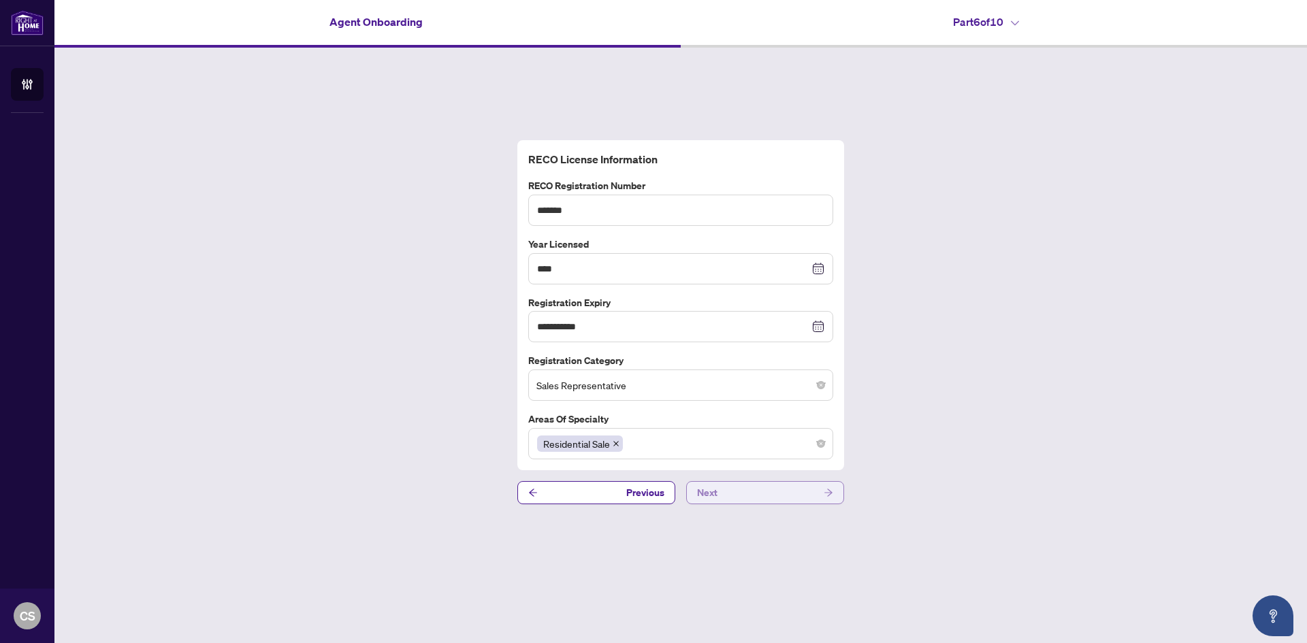
click at [801, 493] on button "Next" at bounding box center [765, 492] width 158 height 23
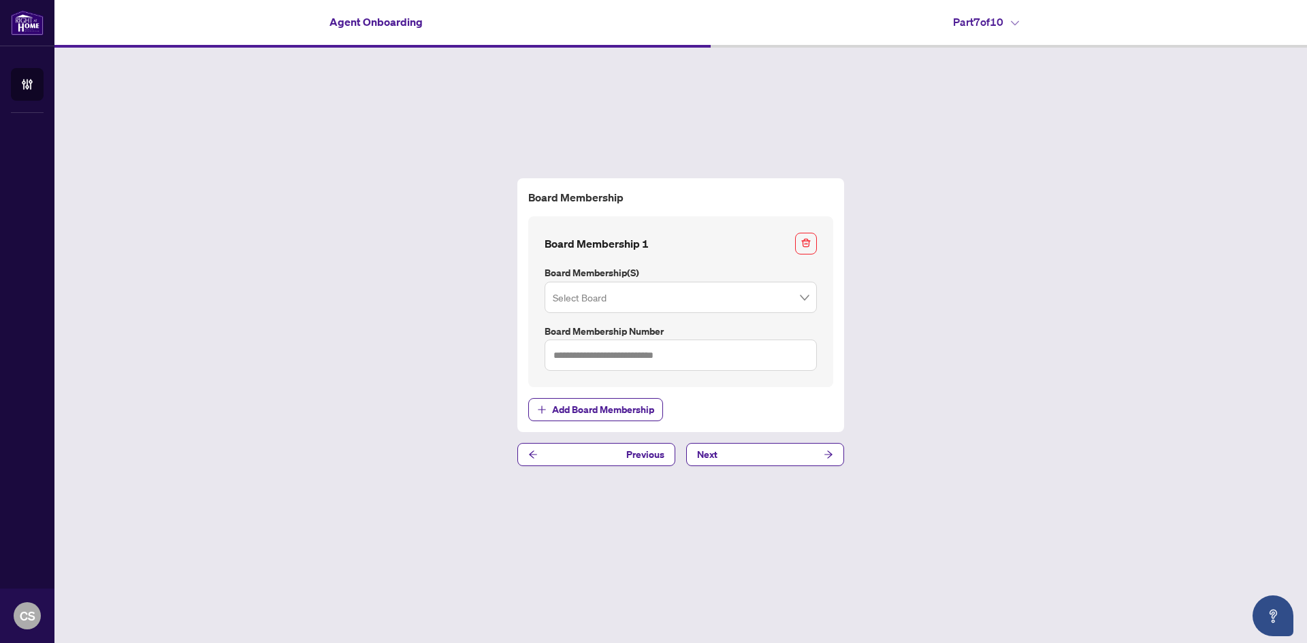
click at [806, 299] on span at bounding box center [681, 298] width 256 height 26
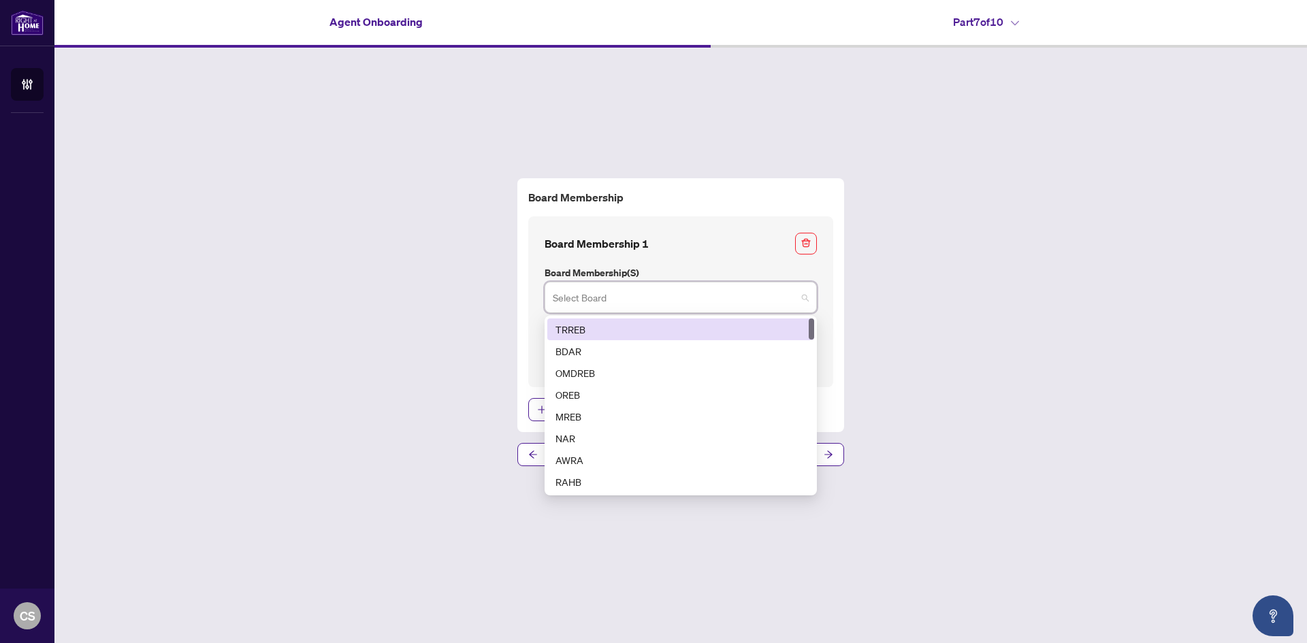
click at [610, 333] on div "TRREB" at bounding box center [681, 329] width 251 height 15
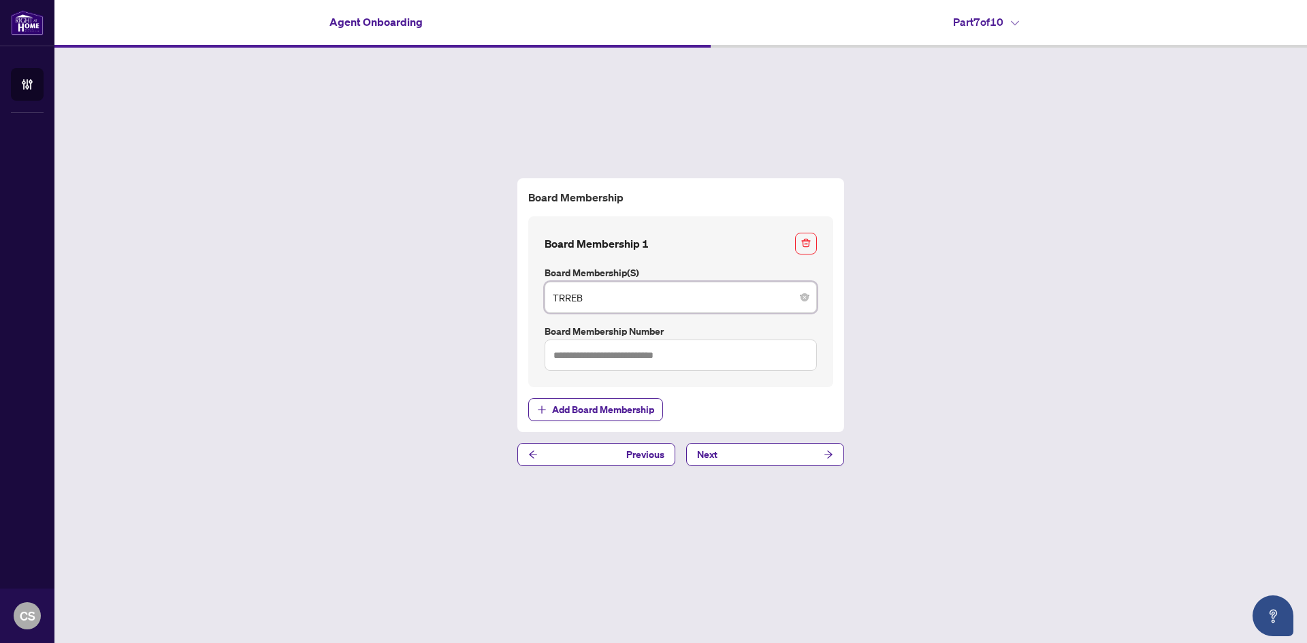
click at [806, 304] on span "TRREB" at bounding box center [681, 298] width 256 height 26
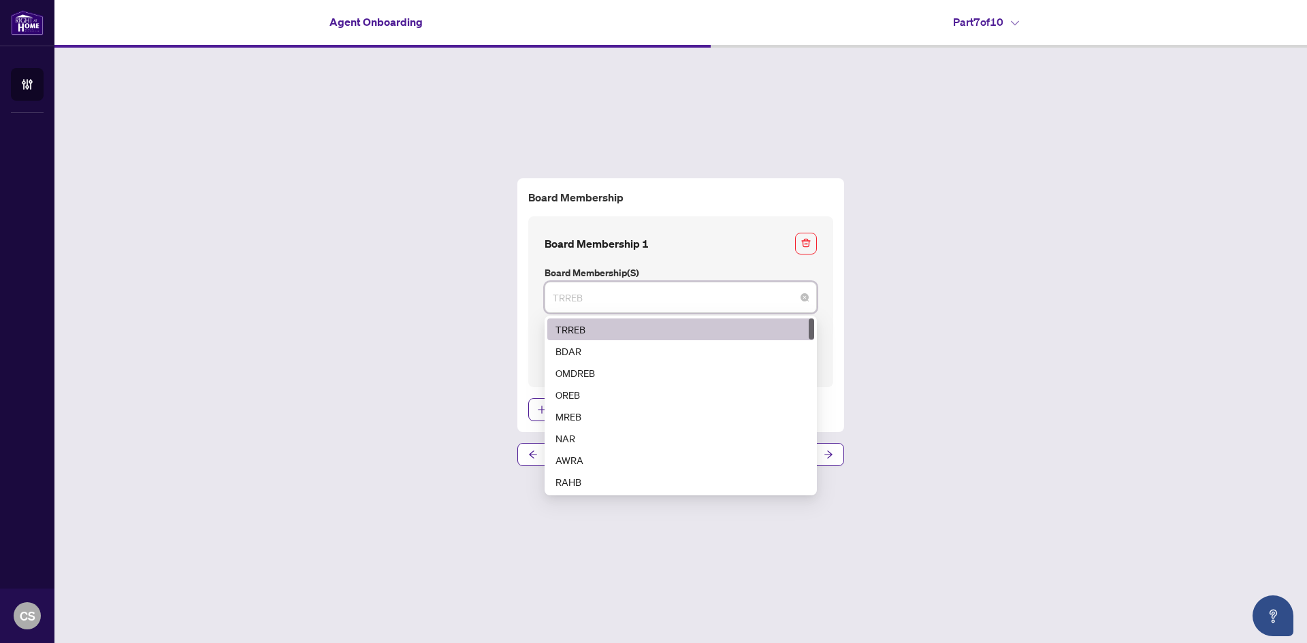
click at [806, 304] on span "TRREB" at bounding box center [681, 298] width 256 height 26
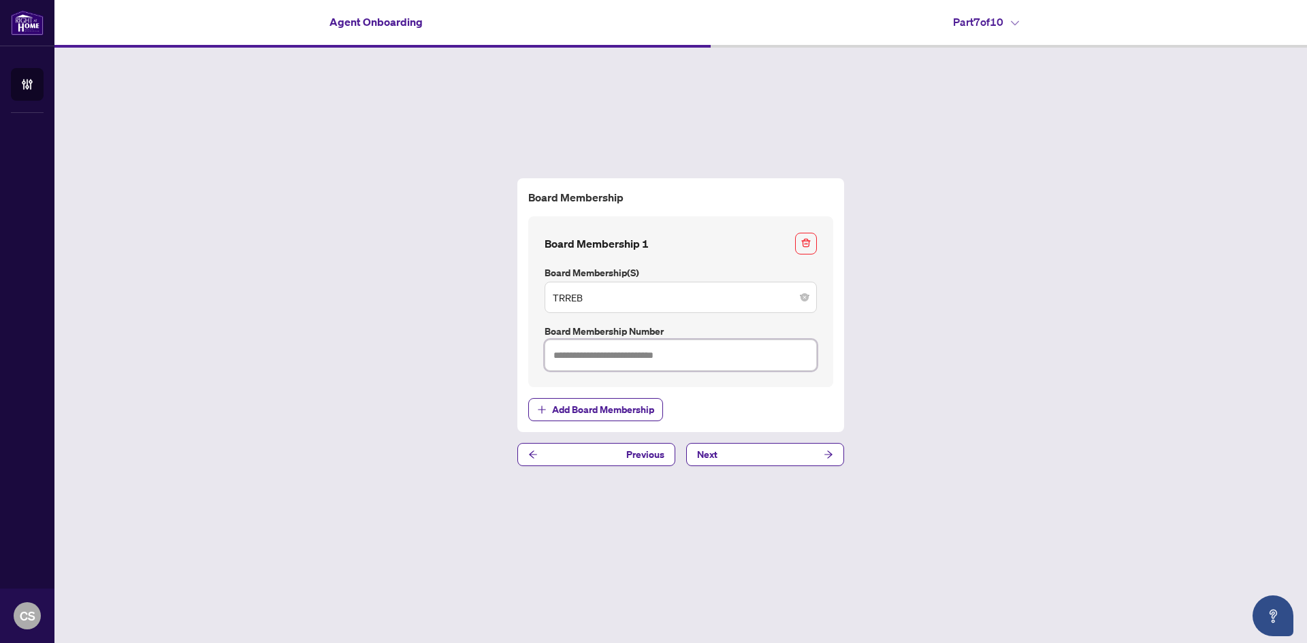
click at [582, 360] on input "text" at bounding box center [681, 355] width 272 height 31
type input "*******"
click at [733, 453] on button "Next" at bounding box center [765, 454] width 158 height 23
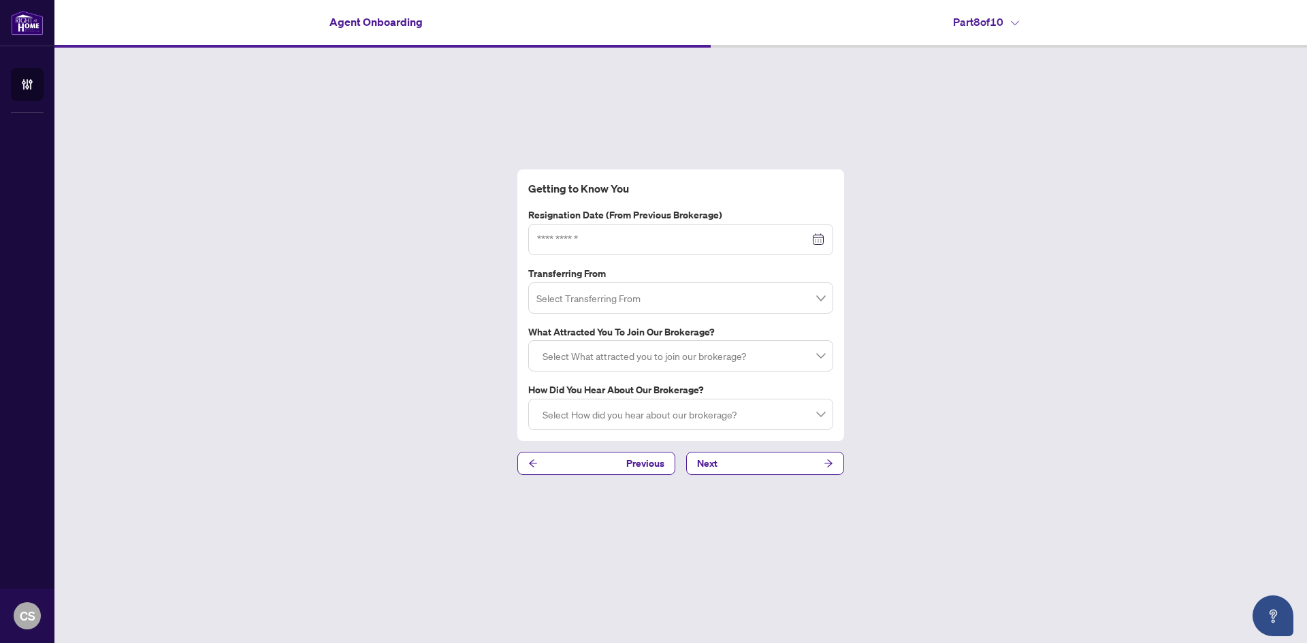
click at [821, 245] on div at bounding box center [680, 239] width 287 height 15
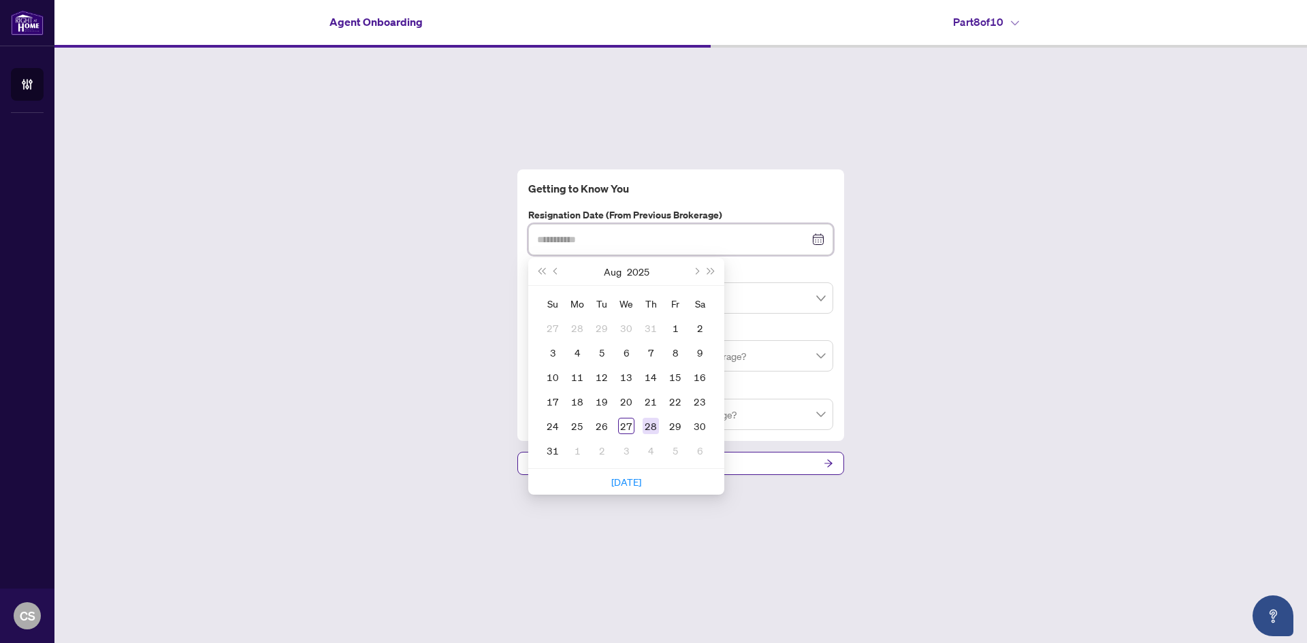
type input "**********"
click at [654, 430] on div "28" at bounding box center [651, 426] width 16 height 16
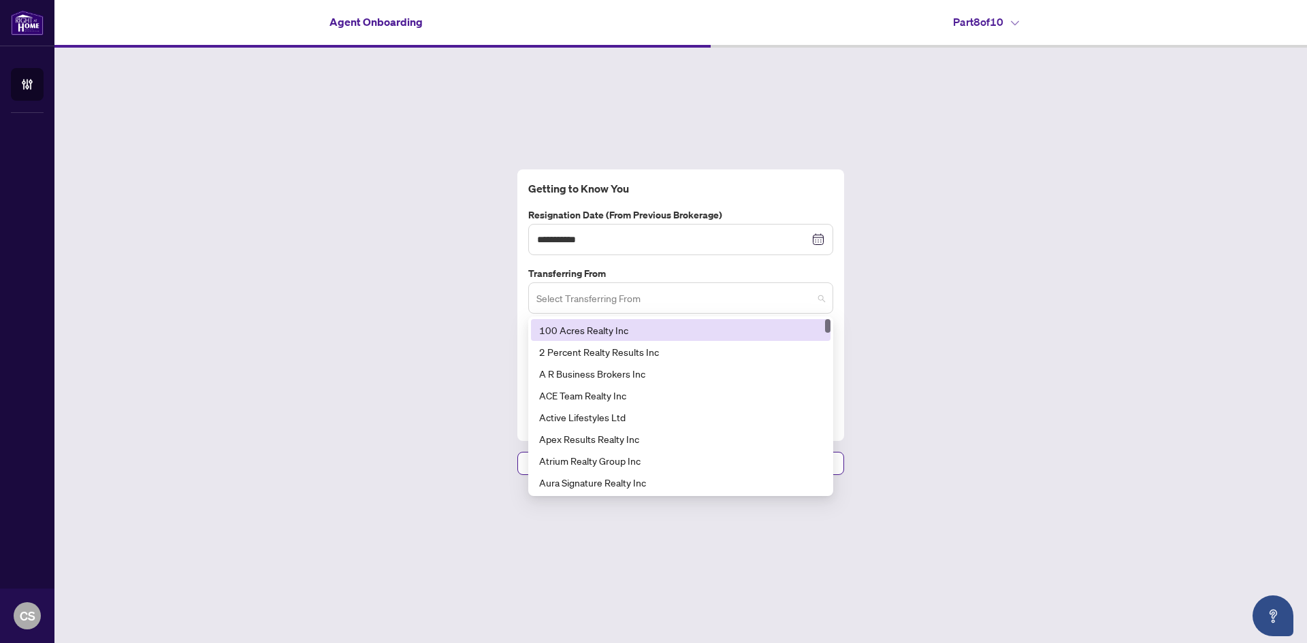
click at [818, 298] on span at bounding box center [681, 298] width 289 height 26
type input "***"
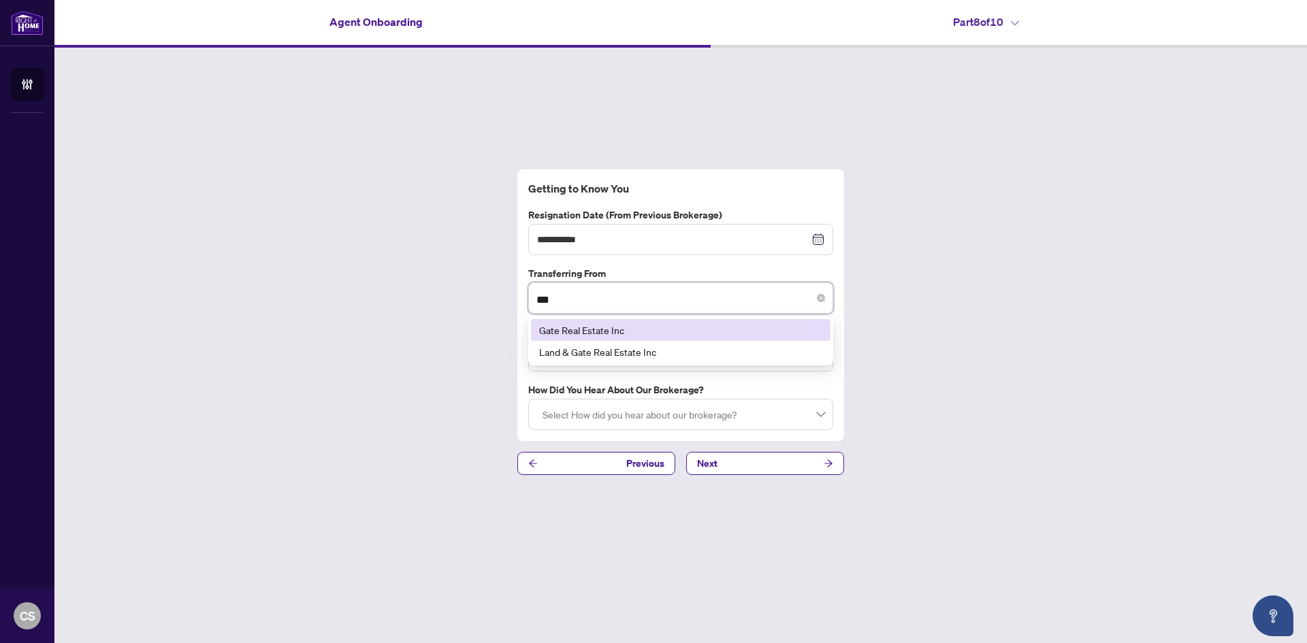
click at [621, 334] on div "Gate Real Estate Inc" at bounding box center [680, 330] width 283 height 15
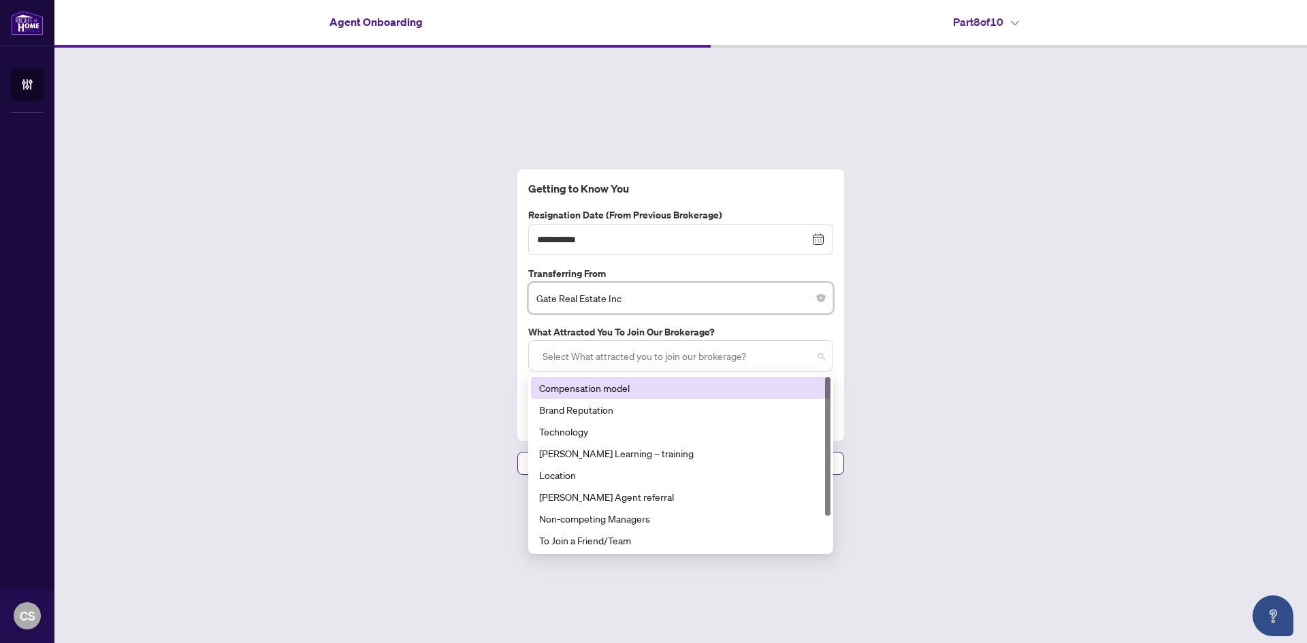
click at [819, 357] on div at bounding box center [680, 356] width 287 height 25
click at [595, 386] on div "Compensation model" at bounding box center [680, 388] width 283 height 15
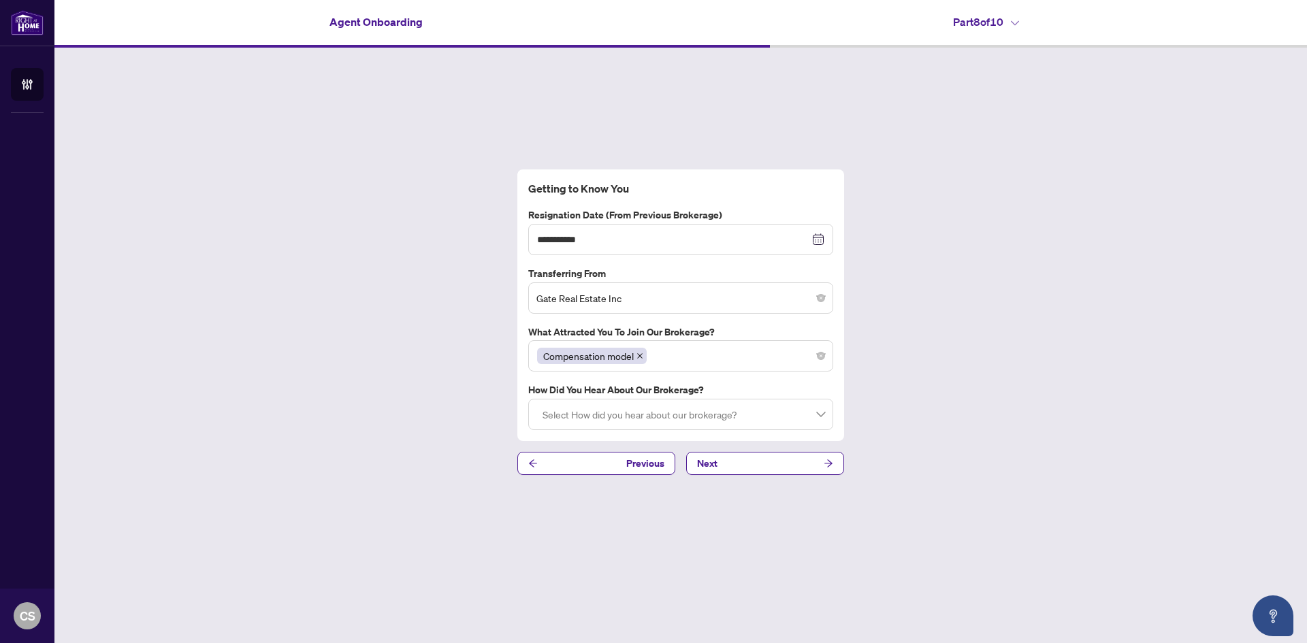
click at [967, 349] on div "**********" at bounding box center [680, 322] width 1253 height 549
click at [825, 413] on div "Select How did you hear about our brokerage?" at bounding box center [680, 414] width 305 height 31
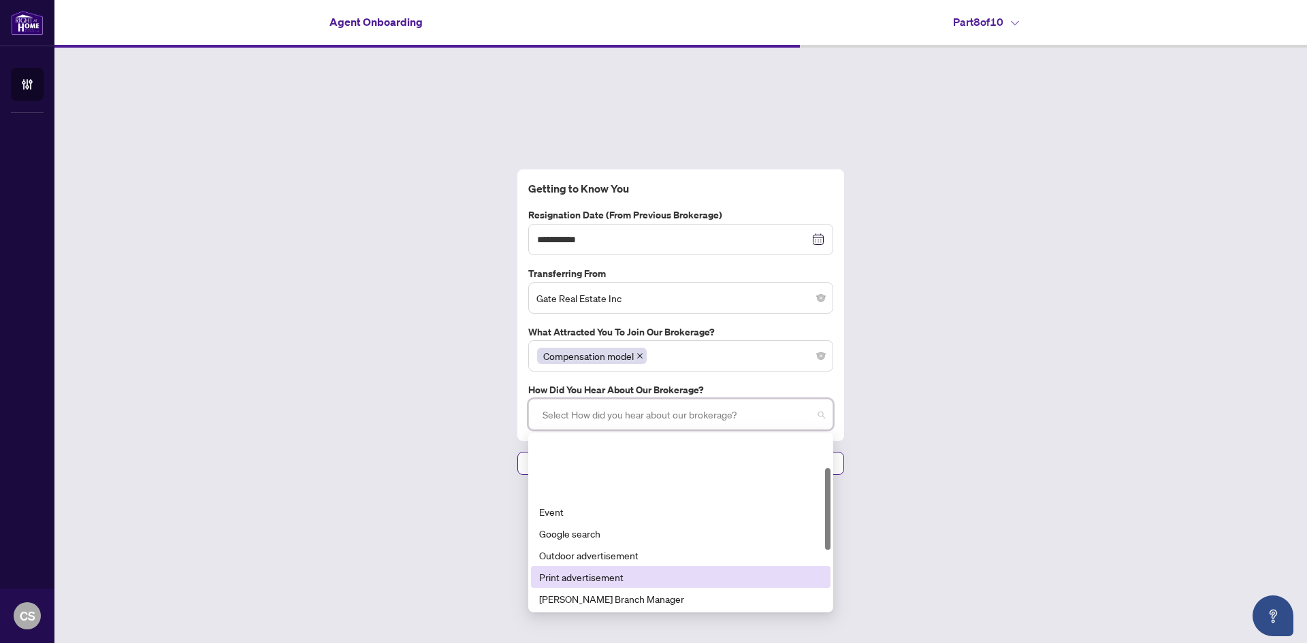
scroll to position [136, 0]
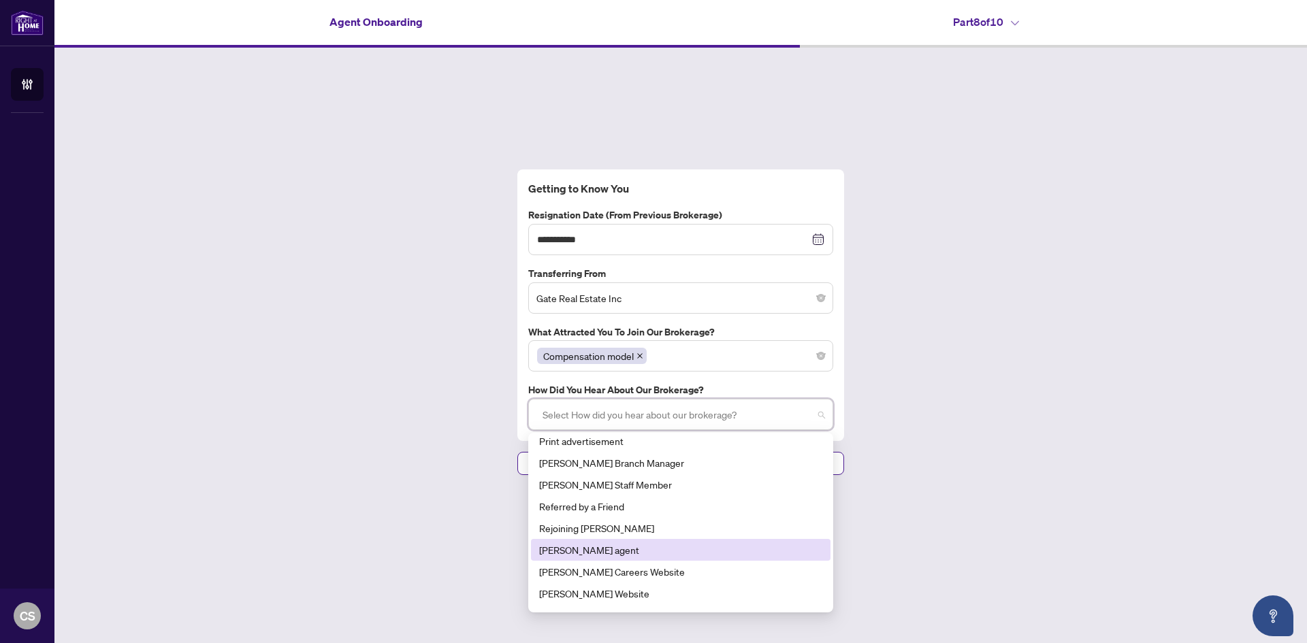
click at [586, 551] on div "[PERSON_NAME] agent" at bounding box center [680, 550] width 283 height 15
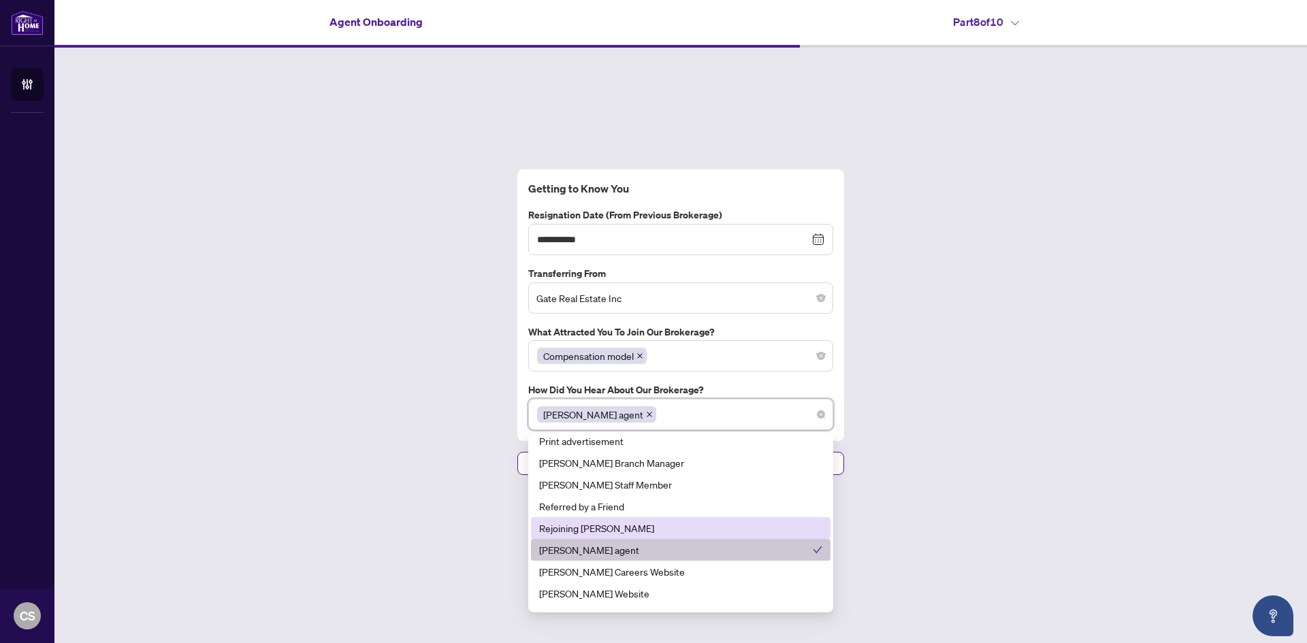
click at [891, 496] on div "**********" at bounding box center [680, 322] width 1253 height 549
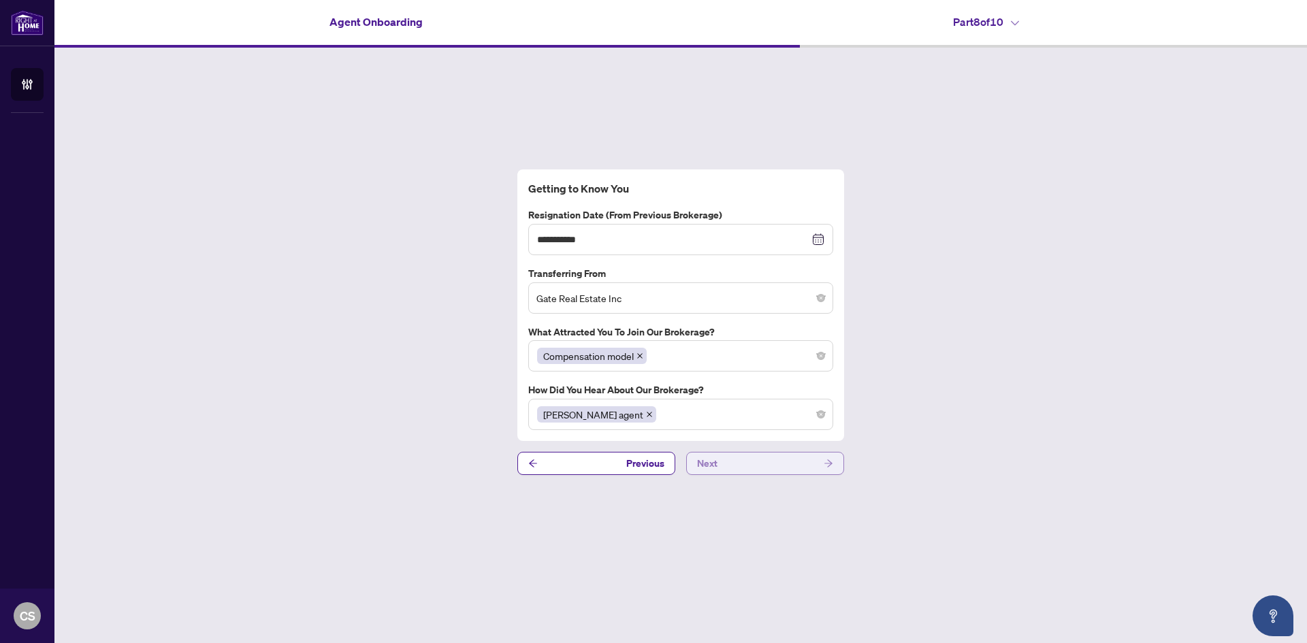
click at [816, 461] on button "Next" at bounding box center [765, 463] width 158 height 23
click at [806, 462] on button "Next" at bounding box center [765, 463] width 158 height 23
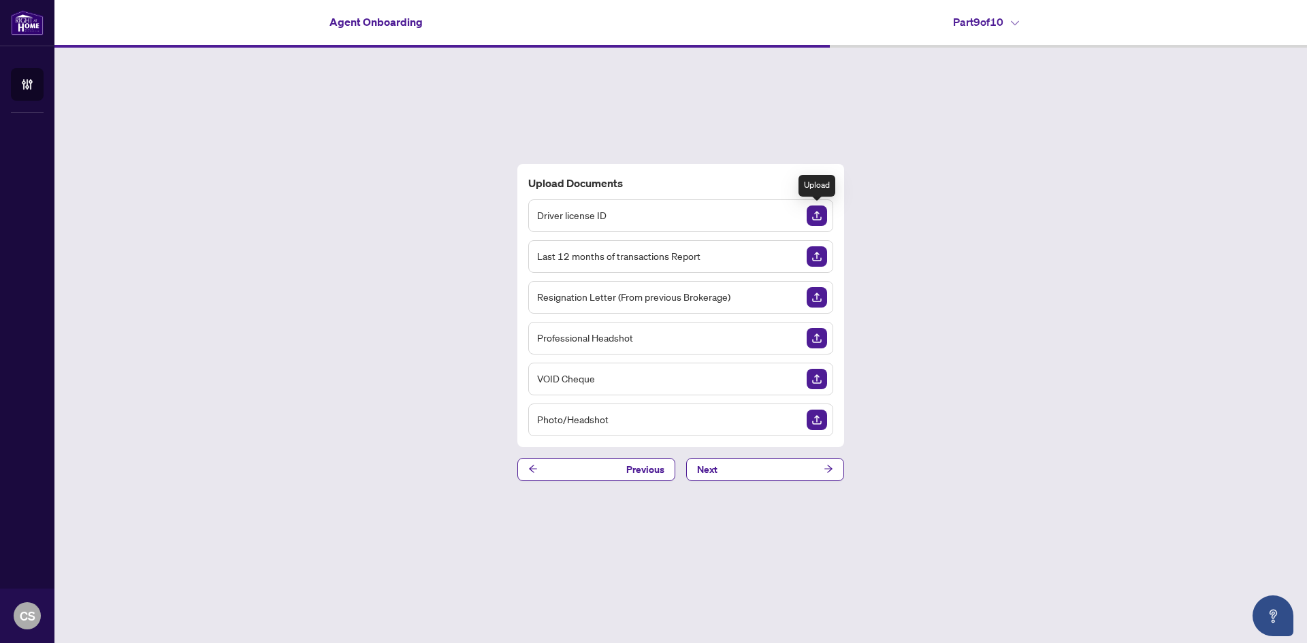
click at [820, 212] on img "Upload Document" at bounding box center [817, 216] width 20 height 20
click at [815, 381] on img "Upload Document" at bounding box center [817, 379] width 20 height 20
click at [812, 293] on img "Upload Document" at bounding box center [817, 297] width 20 height 20
click at [819, 423] on img "Upload Document" at bounding box center [817, 420] width 20 height 20
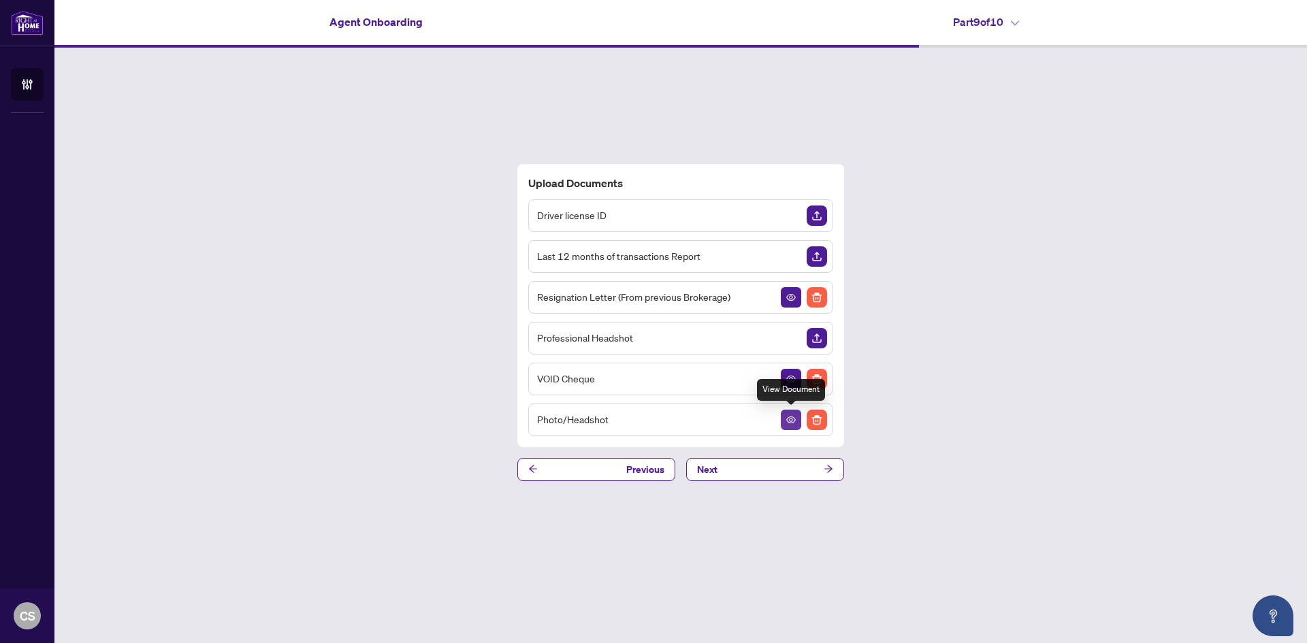
click at [793, 421] on icon "View Document" at bounding box center [791, 420] width 10 height 7
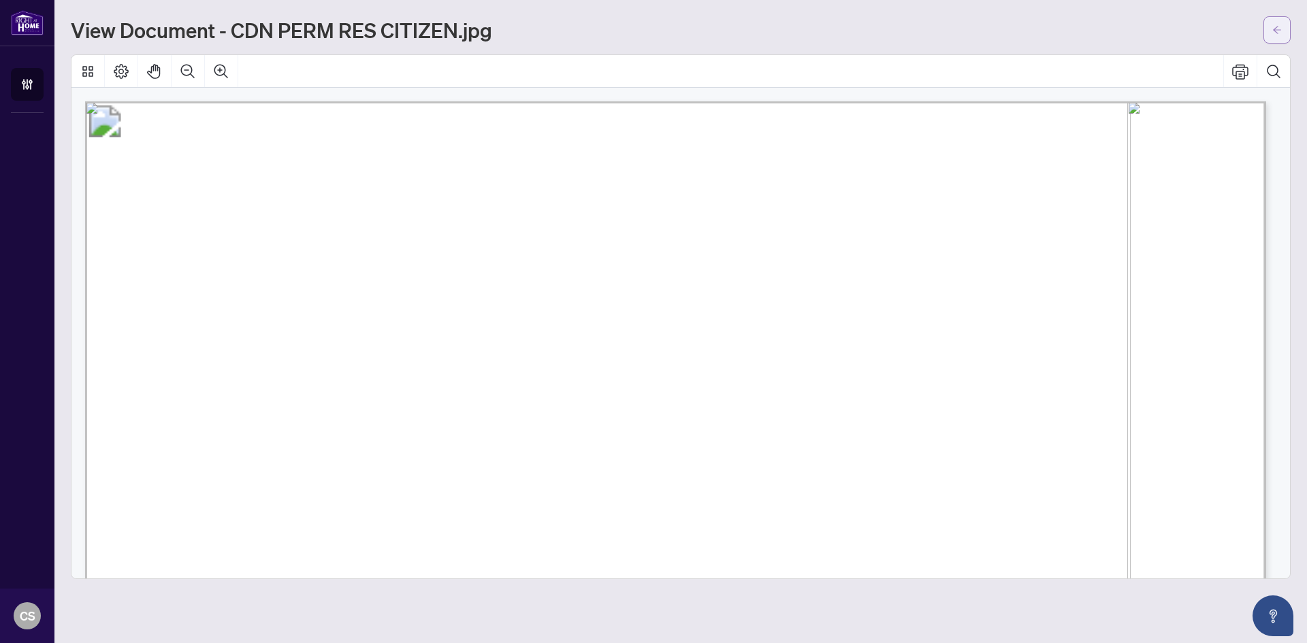
click at [1279, 26] on icon "arrow-left" at bounding box center [1278, 30] width 10 height 10
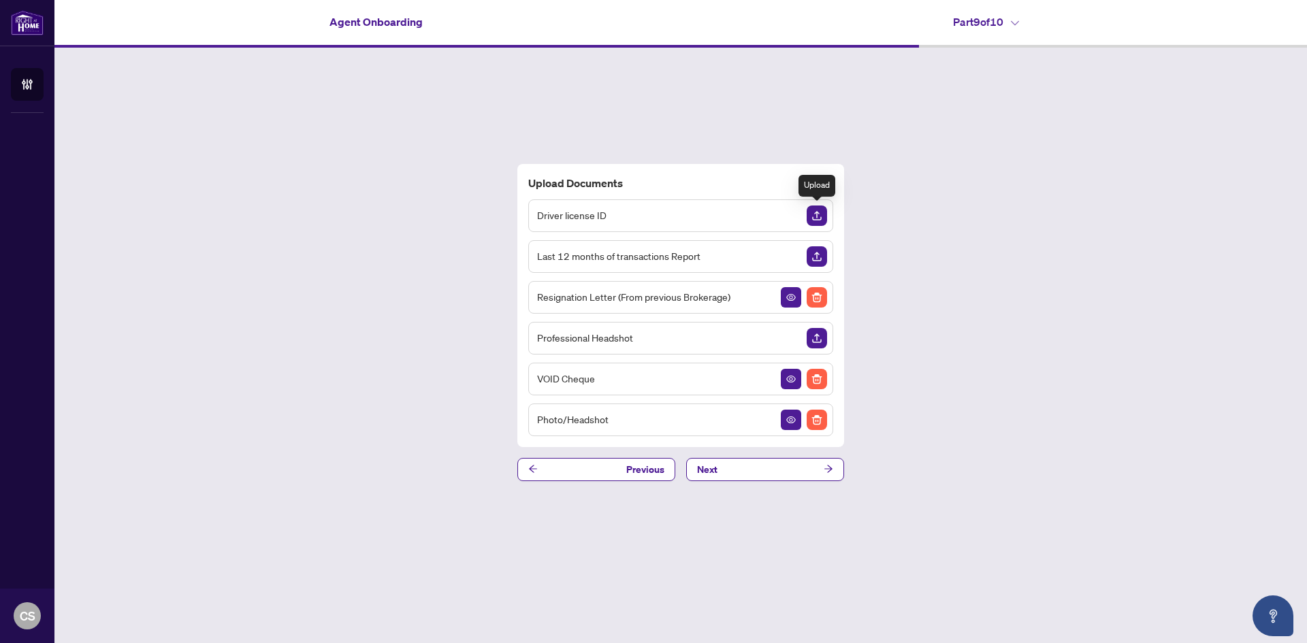
click at [818, 214] on img "Upload Document" at bounding box center [817, 216] width 20 height 20
click at [818, 211] on img "Upload Document" at bounding box center [817, 216] width 20 height 20
click at [814, 255] on img "Upload Document" at bounding box center [817, 256] width 20 height 20
click at [831, 464] on span "button" at bounding box center [829, 470] width 10 height 22
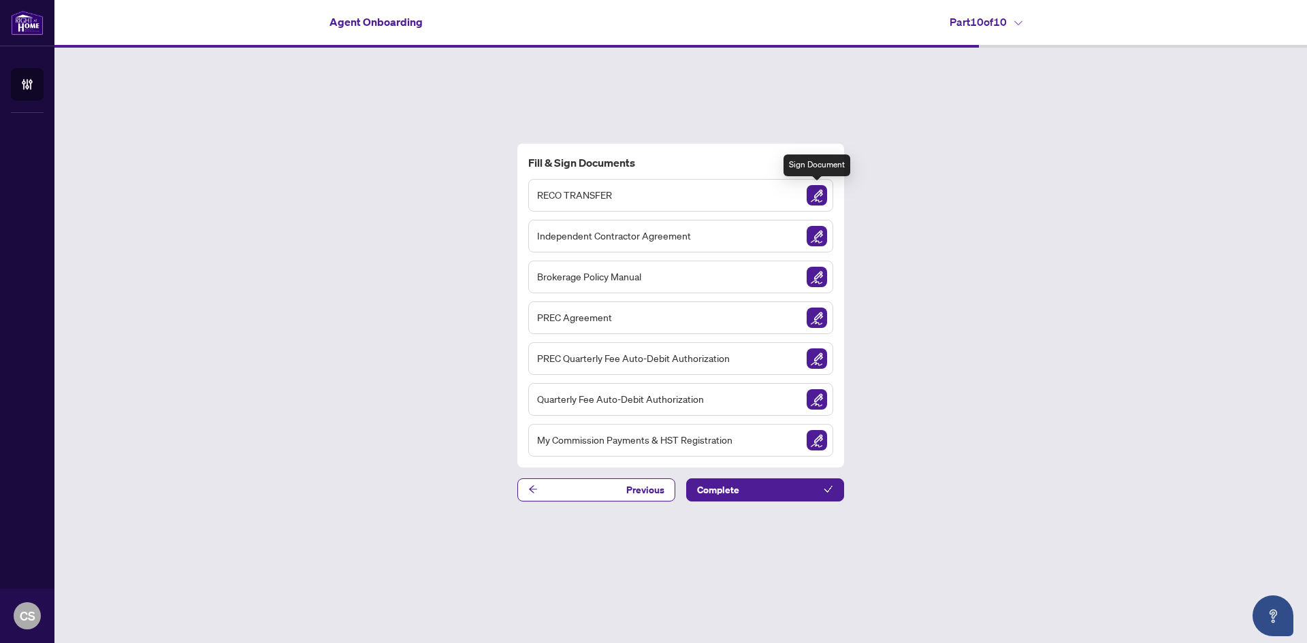
click at [816, 197] on img "Sign Document" at bounding box center [817, 195] width 20 height 20
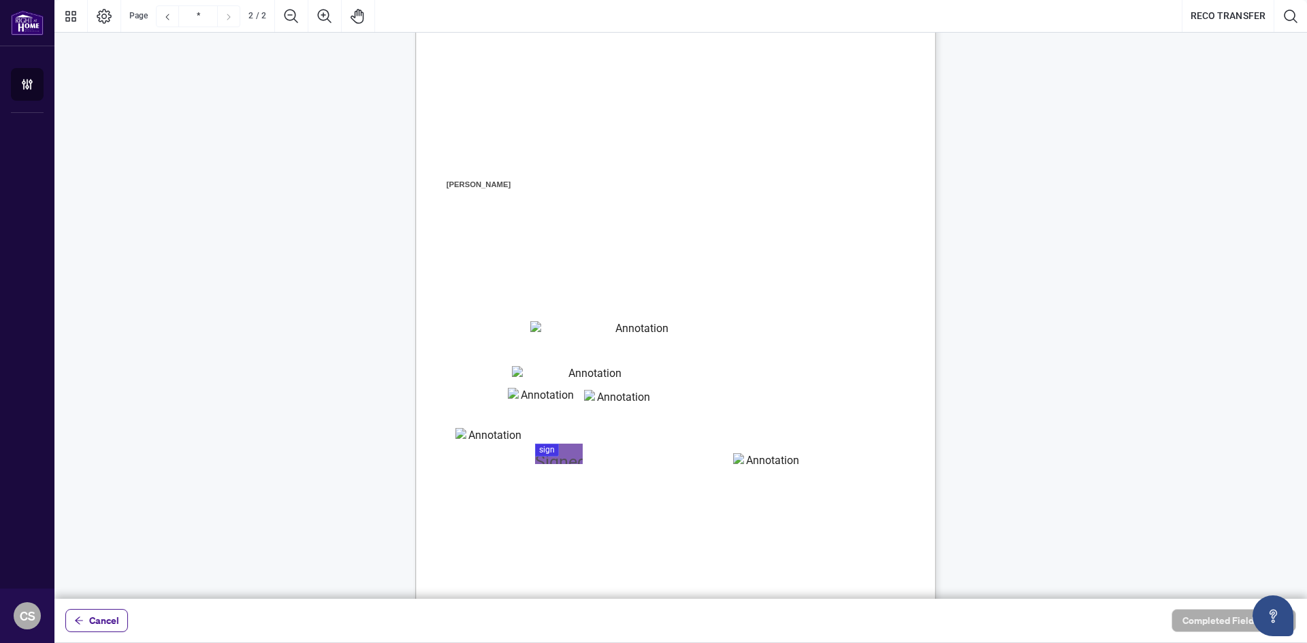
scroll to position [817, 0]
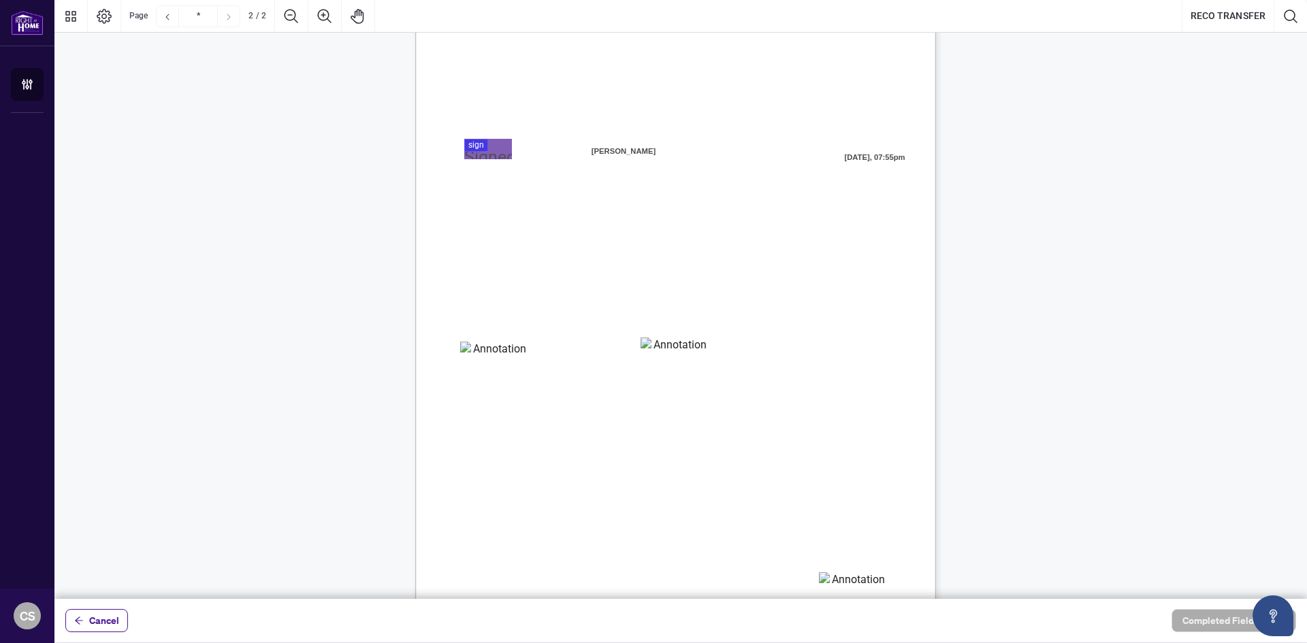
type input "*"
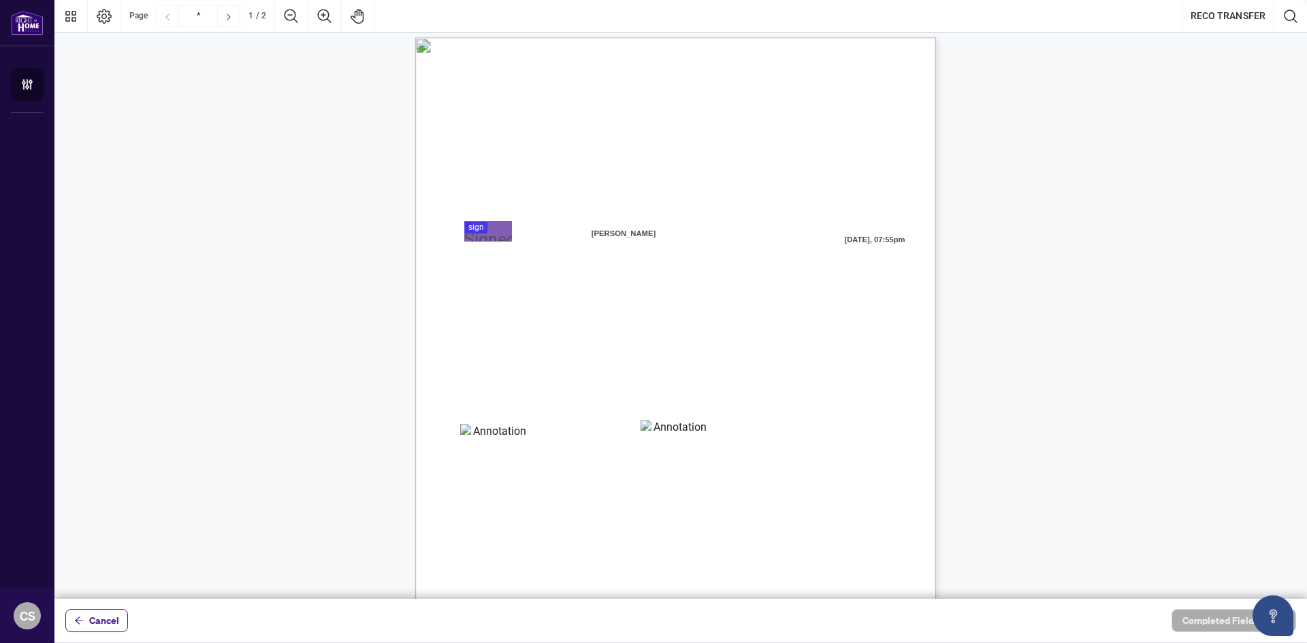
scroll to position [0, 0]
click at [95, 624] on span "Cancel" at bounding box center [104, 621] width 30 height 22
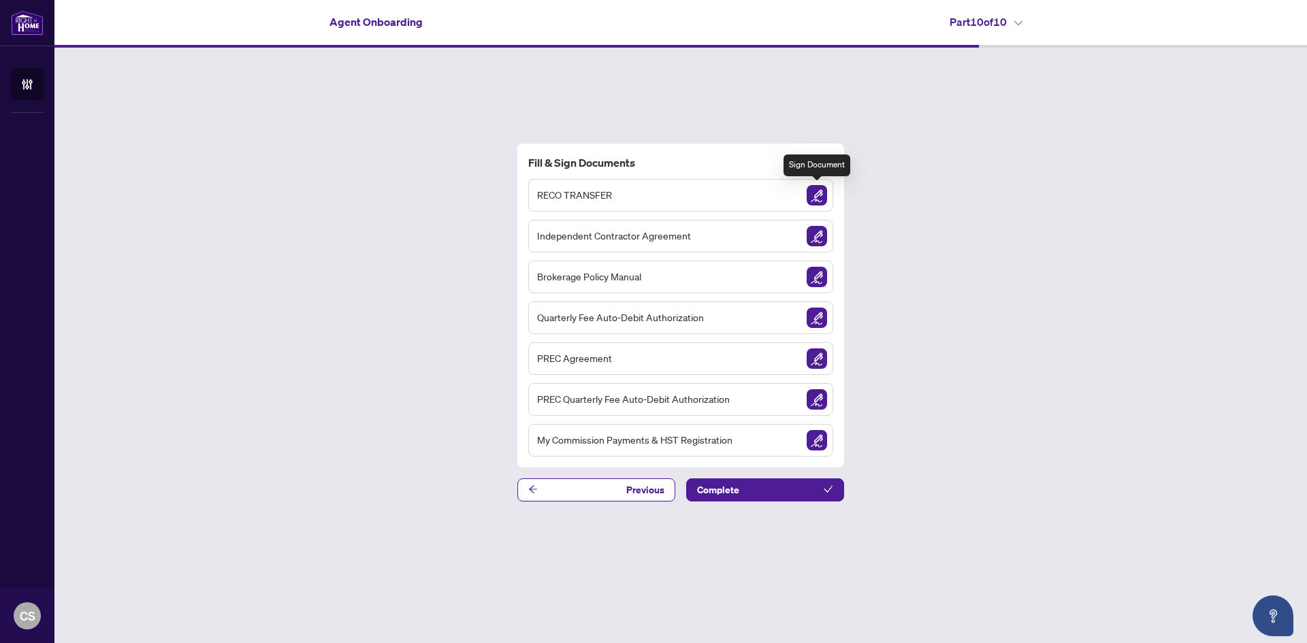
click at [818, 193] on img "Sign Document" at bounding box center [817, 195] width 20 height 20
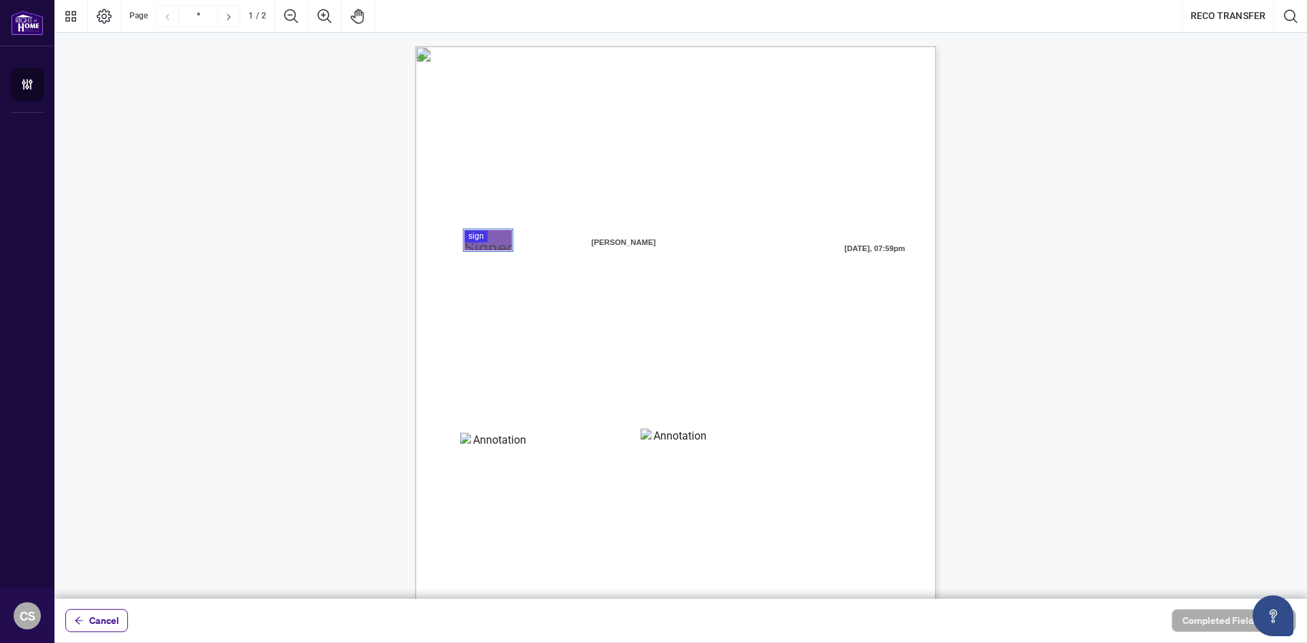
click at [490, 240] on div at bounding box center [680, 299] width 1253 height 599
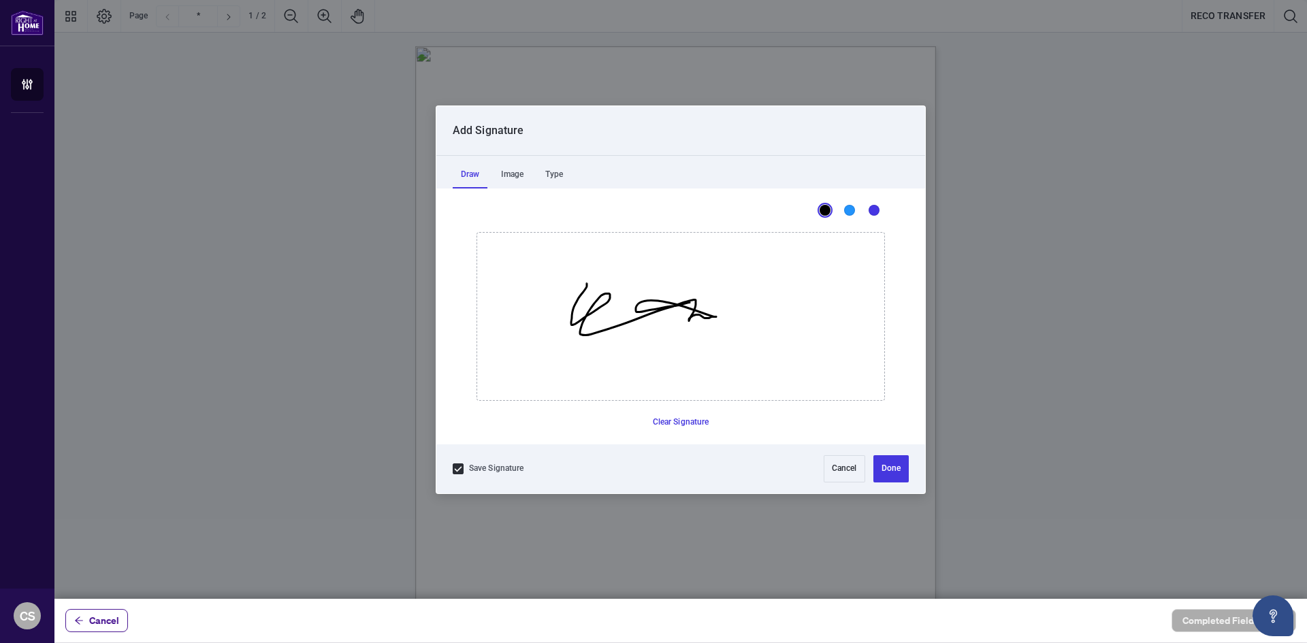
drag, startPoint x: 587, startPoint y: 283, endPoint x: 690, endPoint y: 302, distance: 104.6
click at [690, 302] on icon "Drawing canvas" at bounding box center [680, 317] width 407 height 168
click at [884, 470] on button "Done" at bounding box center [891, 469] width 35 height 27
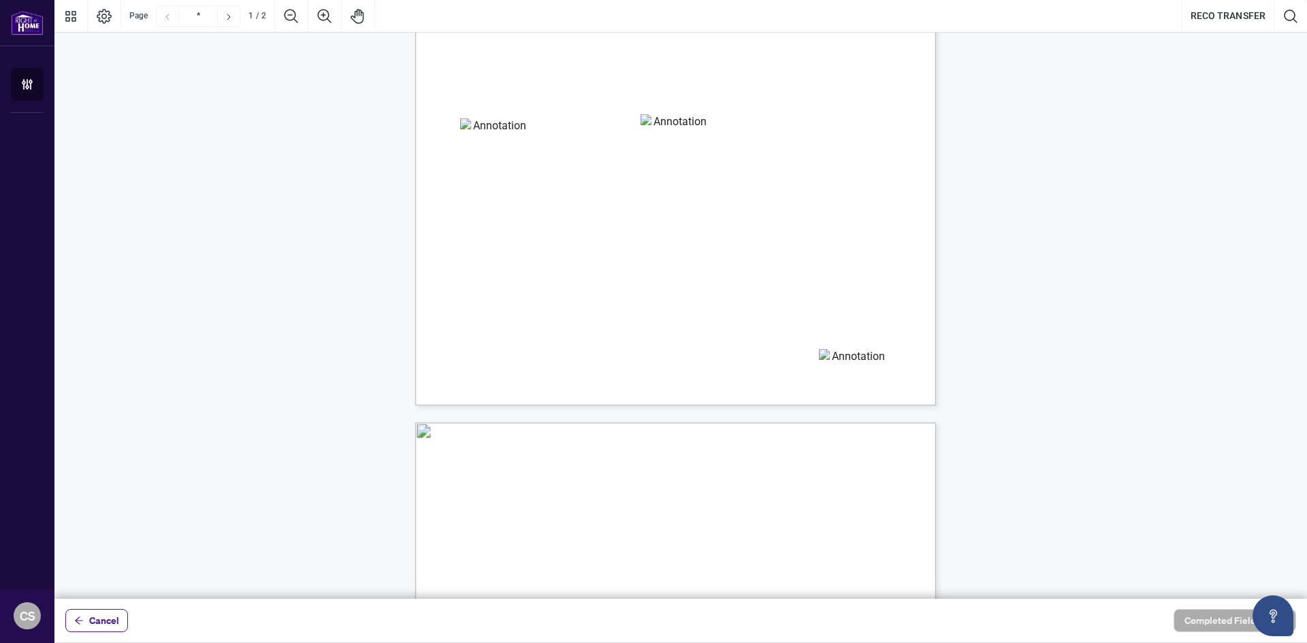
type input "*"
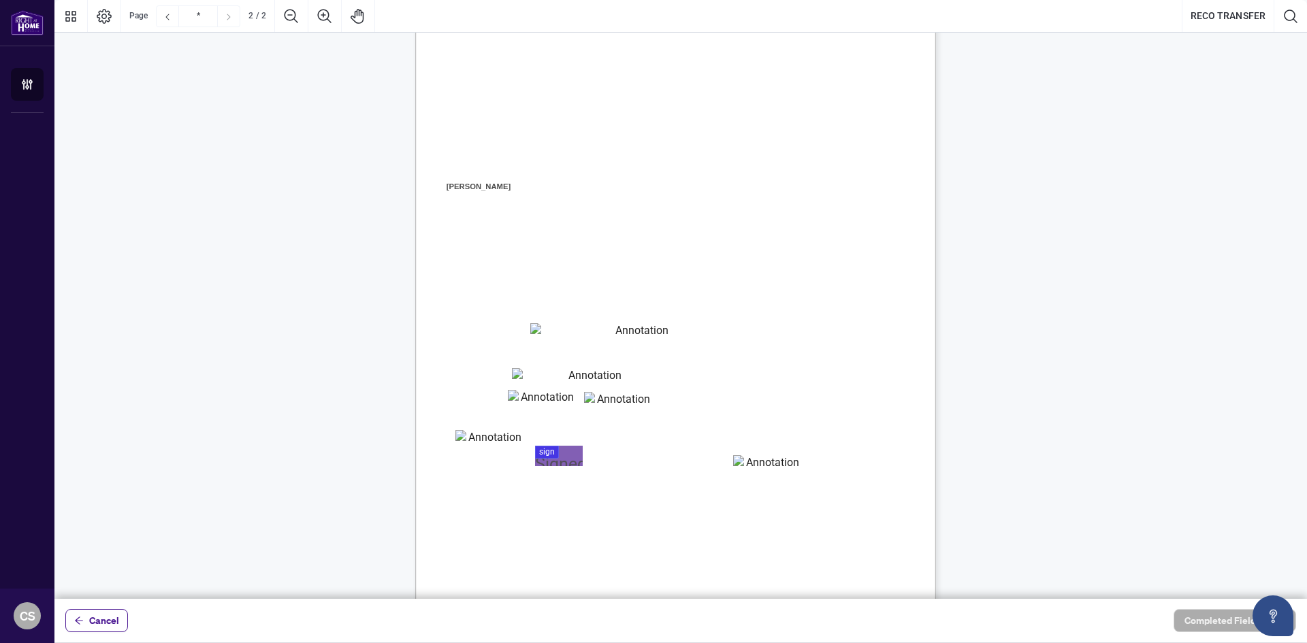
scroll to position [826, 0]
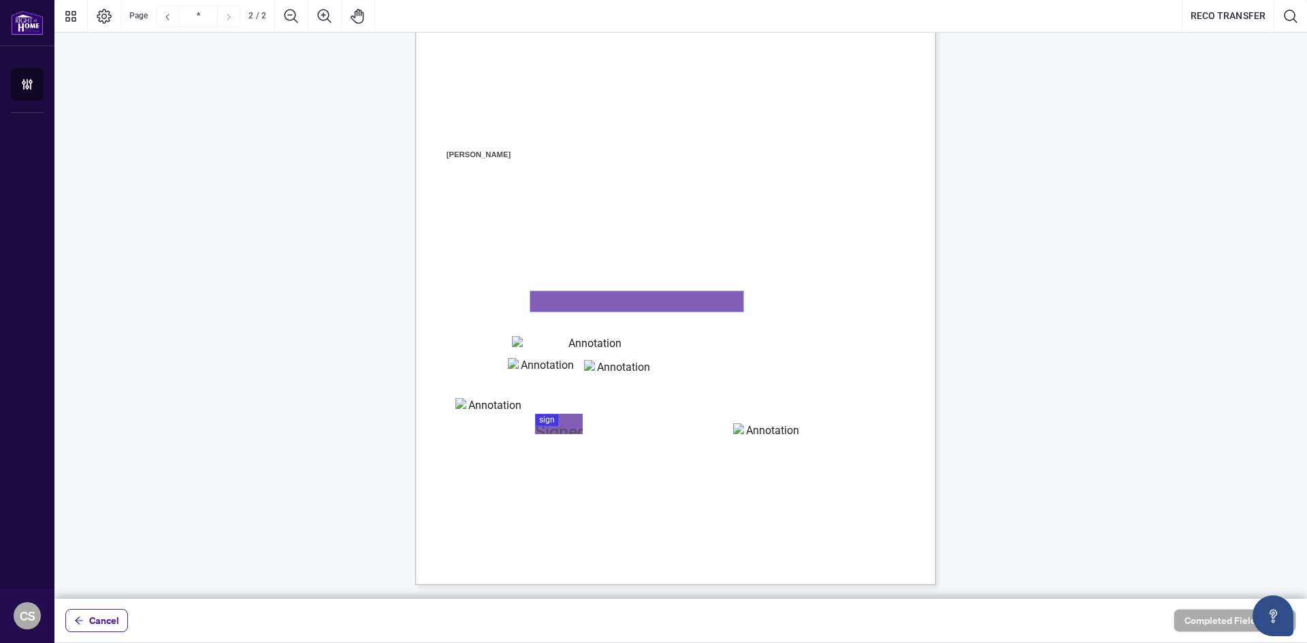
click at [628, 303] on textarea "01K3PHHHJ7CYAKRY9BV8W6ZT9B" at bounding box center [636, 301] width 213 height 20
click at [86, 618] on button "Cancel" at bounding box center [96, 620] width 63 height 23
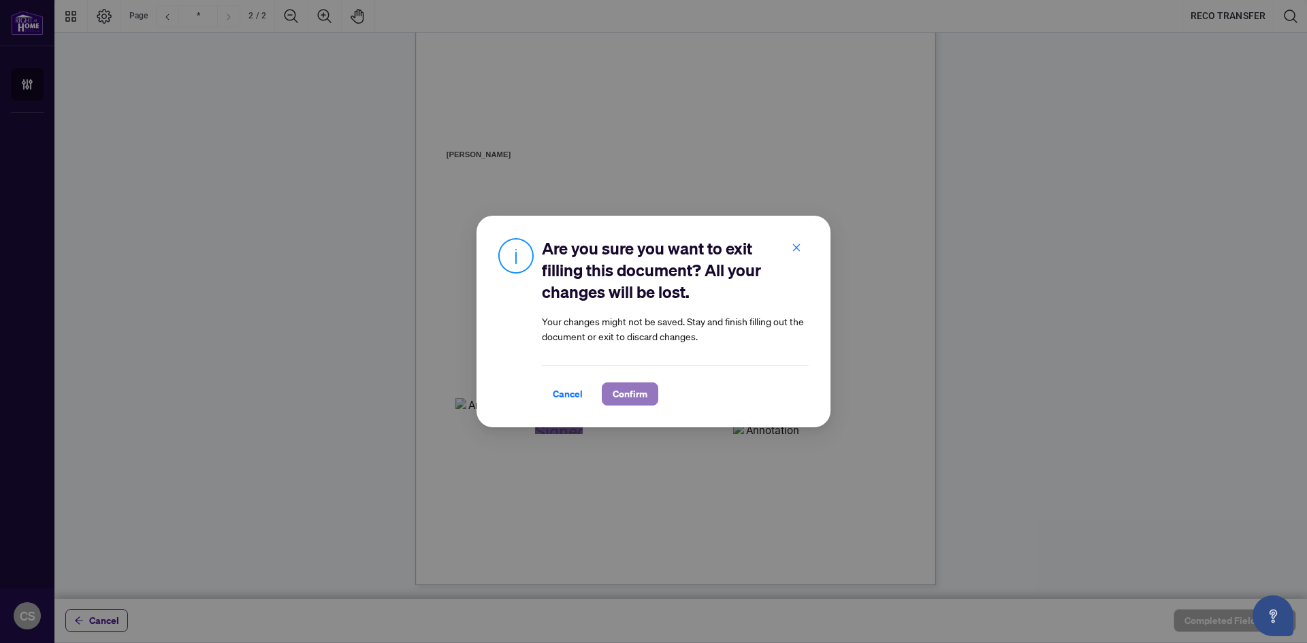
click at [613, 394] on span "Confirm" at bounding box center [630, 394] width 35 height 22
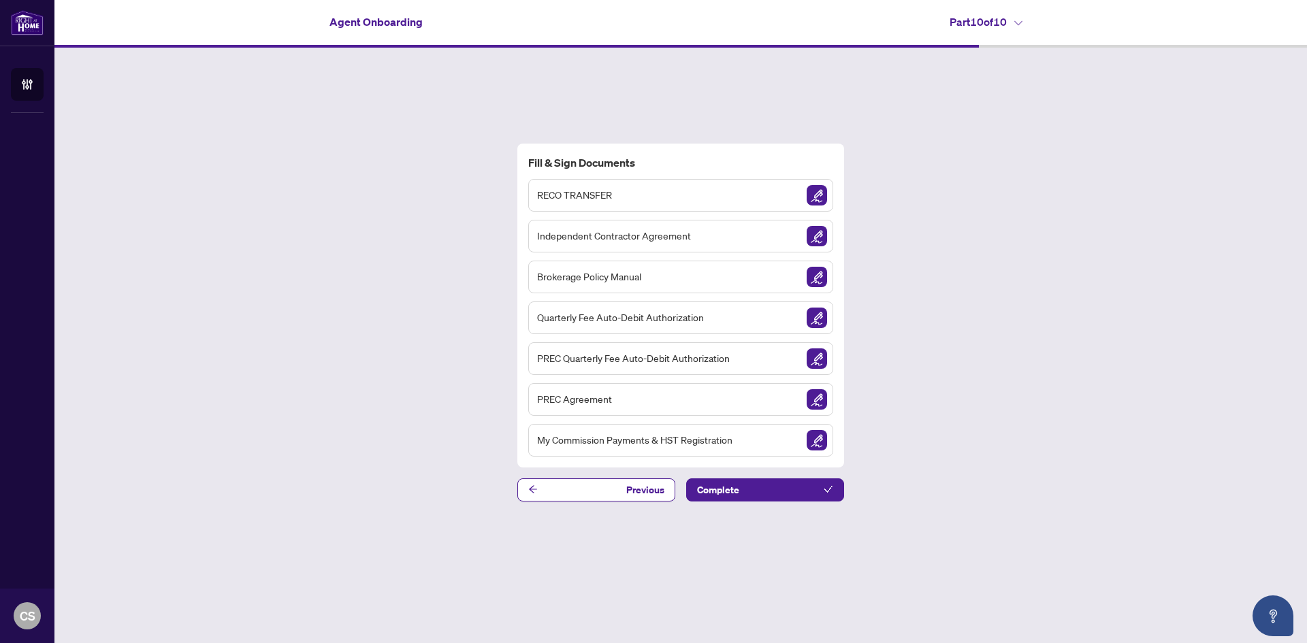
click at [813, 233] on img "Sign Document" at bounding box center [817, 236] width 20 height 20
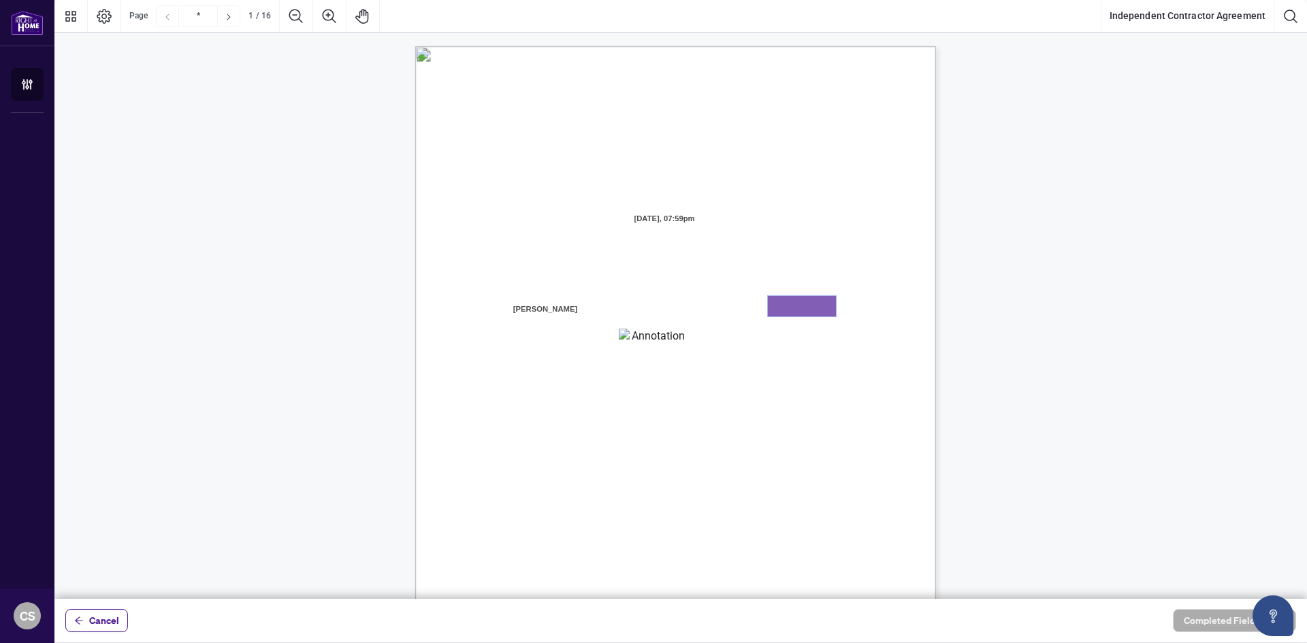
click at [795, 306] on textarea "01K3PHJGCXR8QF2RK4BKN8B3R1" at bounding box center [802, 306] width 68 height 20
type textarea "*******"
click at [658, 343] on textarea "01K3PHJHFNRH000D70PZ3SQPFX" at bounding box center [653, 339] width 68 height 20
type textarea "*********"
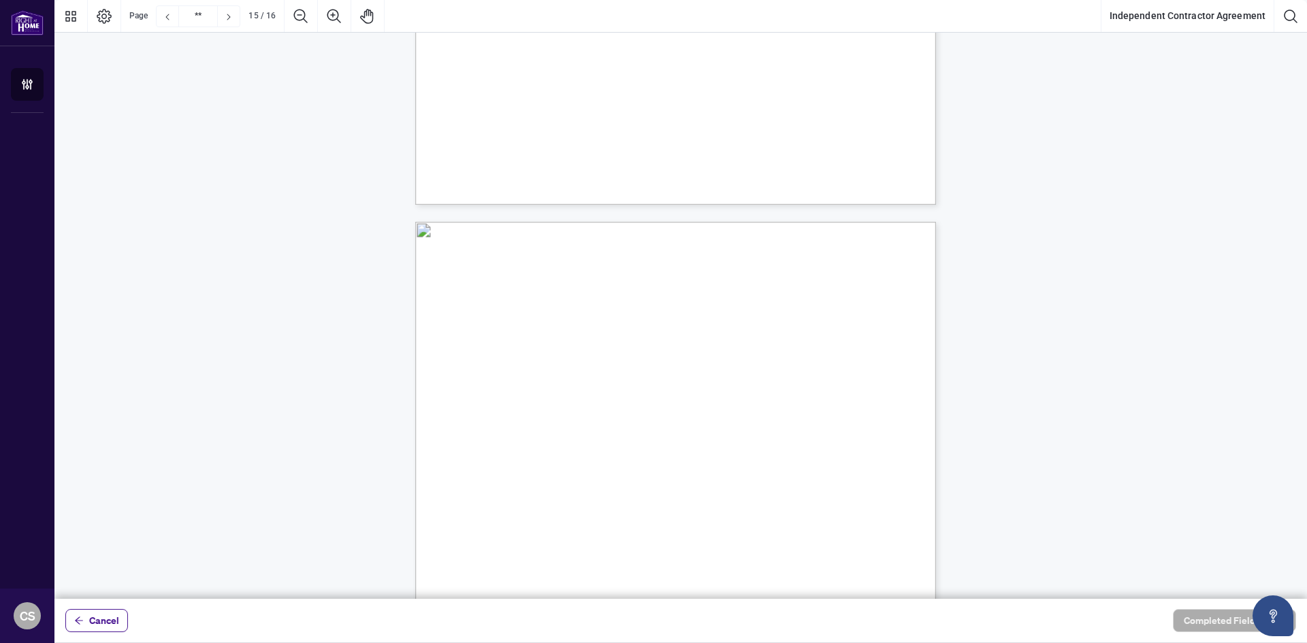
type input "**"
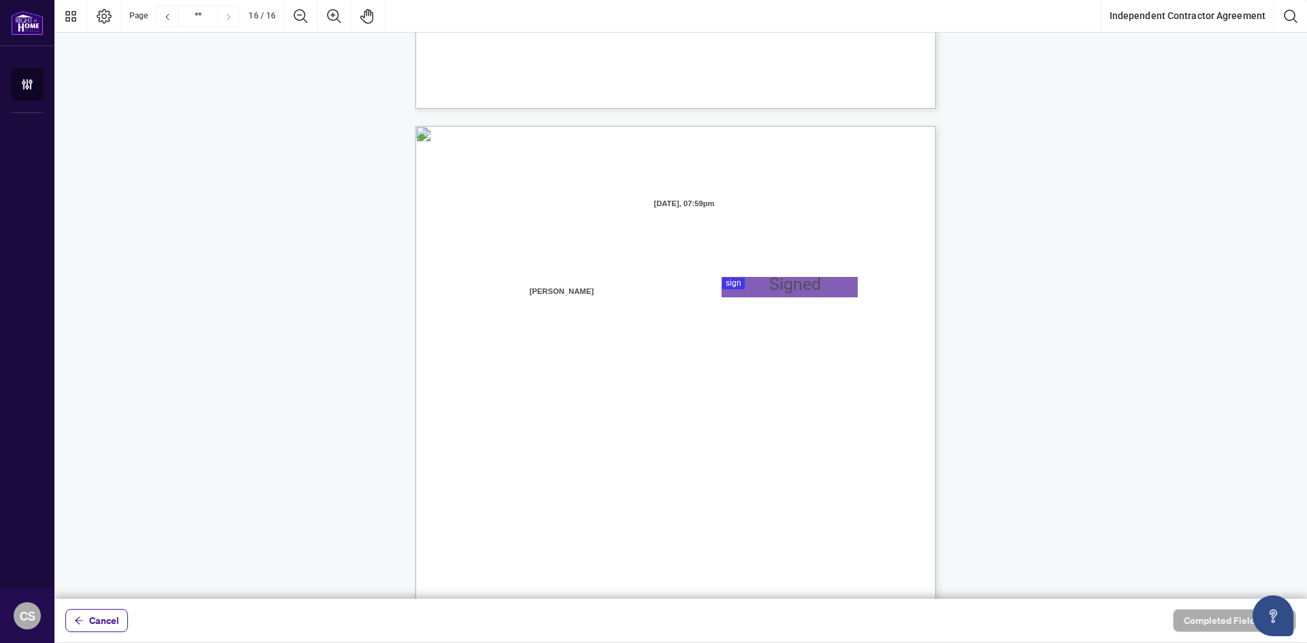
scroll to position [10214, 0]
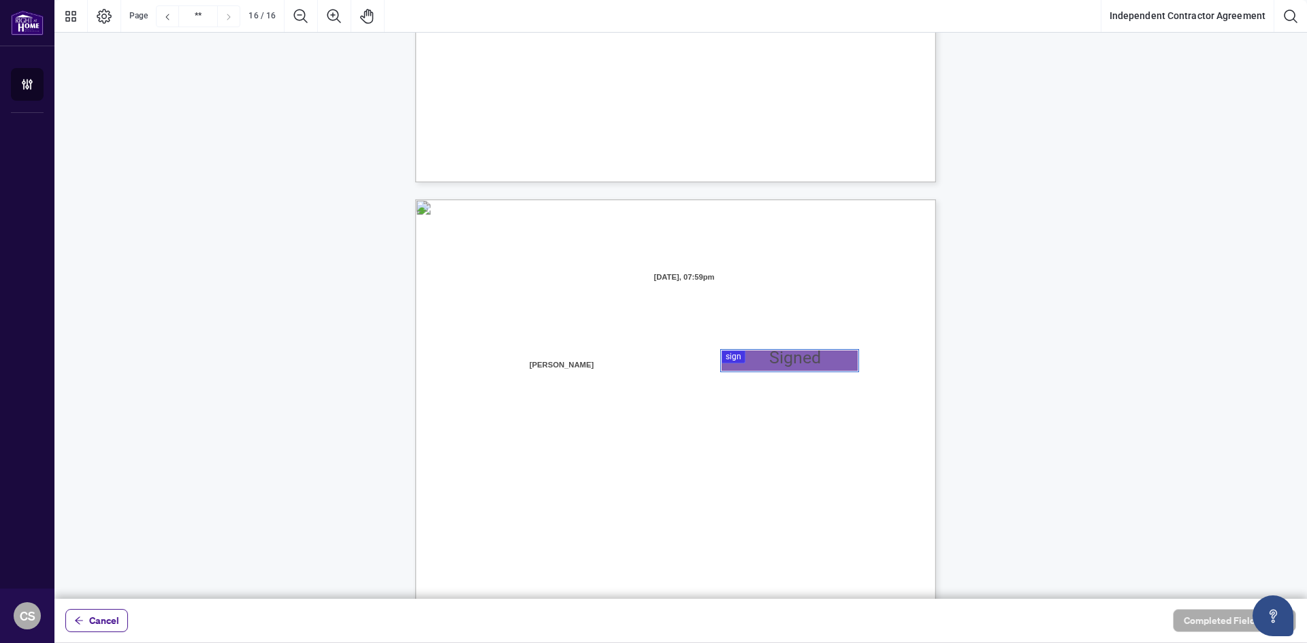
click at [769, 357] on div at bounding box center [680, 299] width 1253 height 599
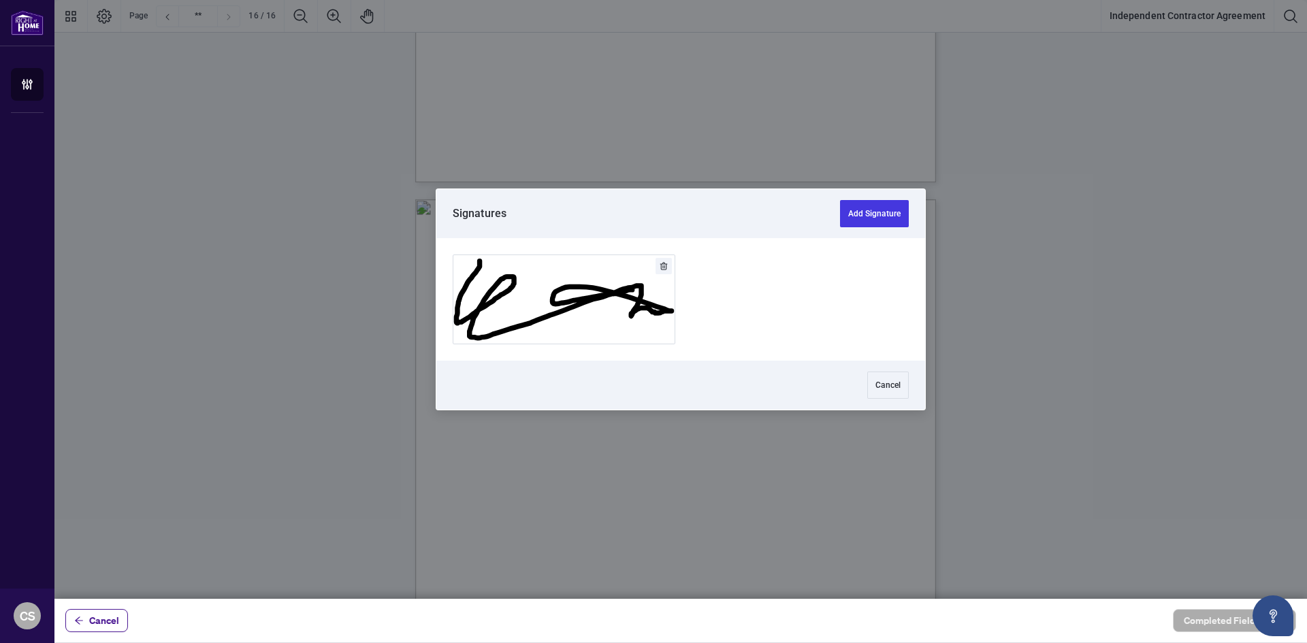
click at [663, 263] on icon "Delete" at bounding box center [663, 266] width 7 height 8
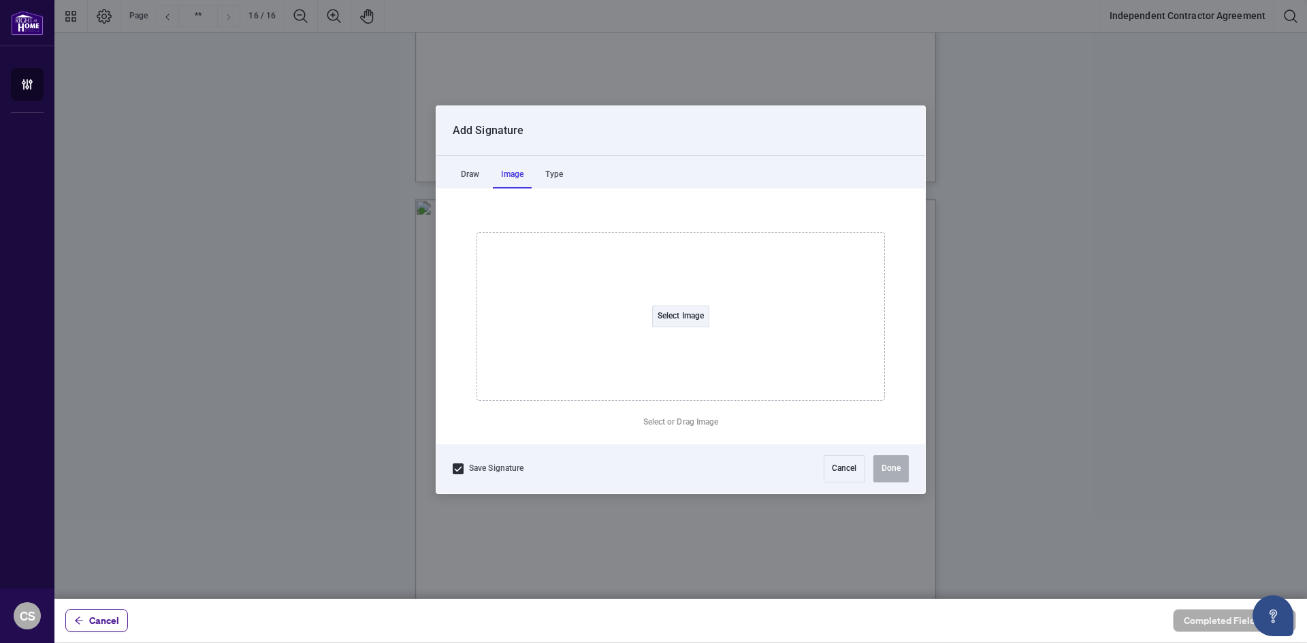
click at [517, 174] on div "Image" at bounding box center [512, 174] width 39 height 27
click at [548, 176] on div "Type" at bounding box center [554, 174] width 34 height 27
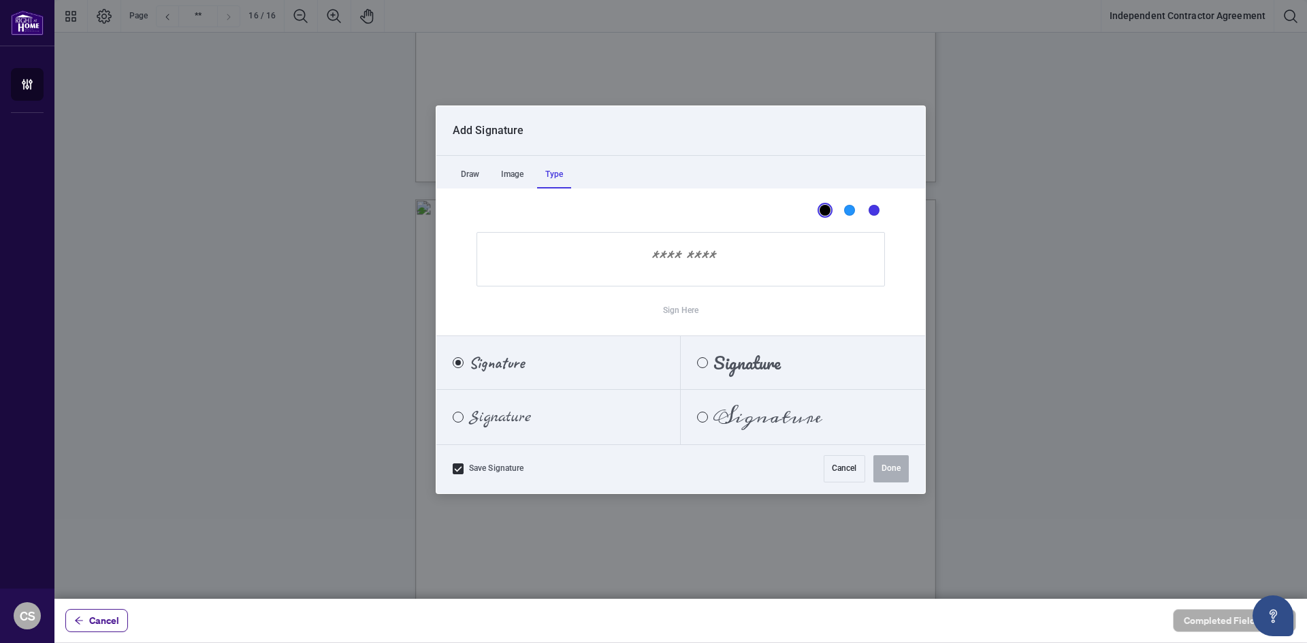
click at [594, 261] on input "Sign Here" at bounding box center [681, 259] width 409 height 54
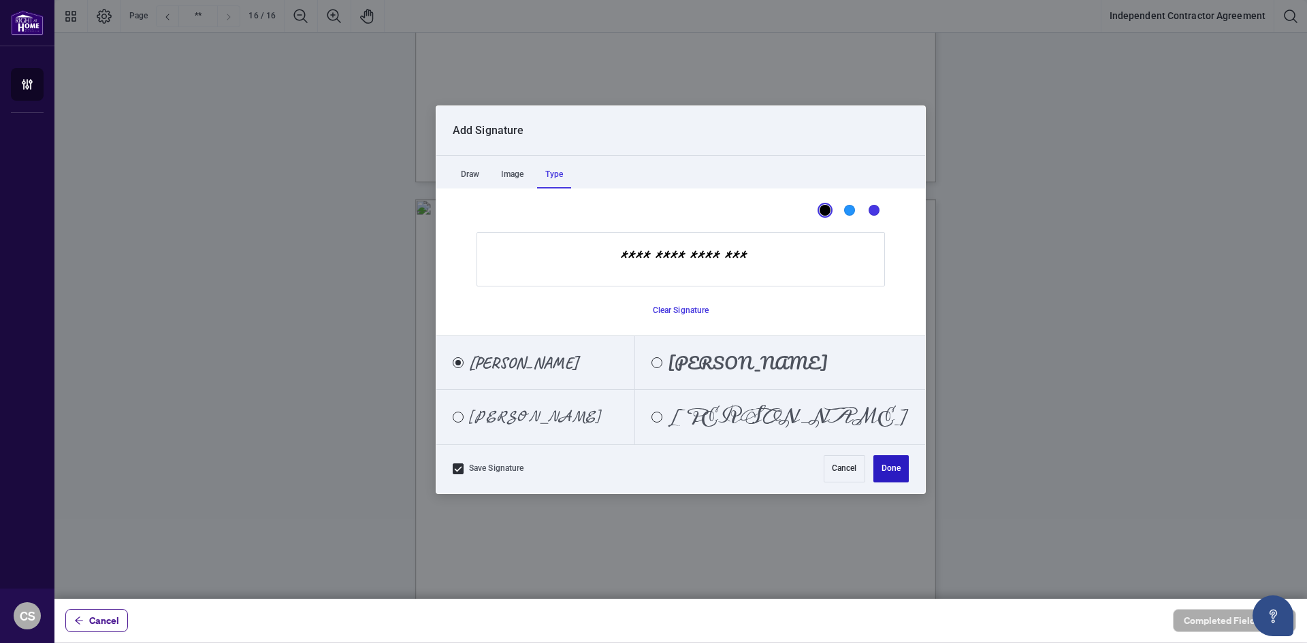
type input "**********"
click at [893, 468] on button "Done" at bounding box center [891, 469] width 35 height 27
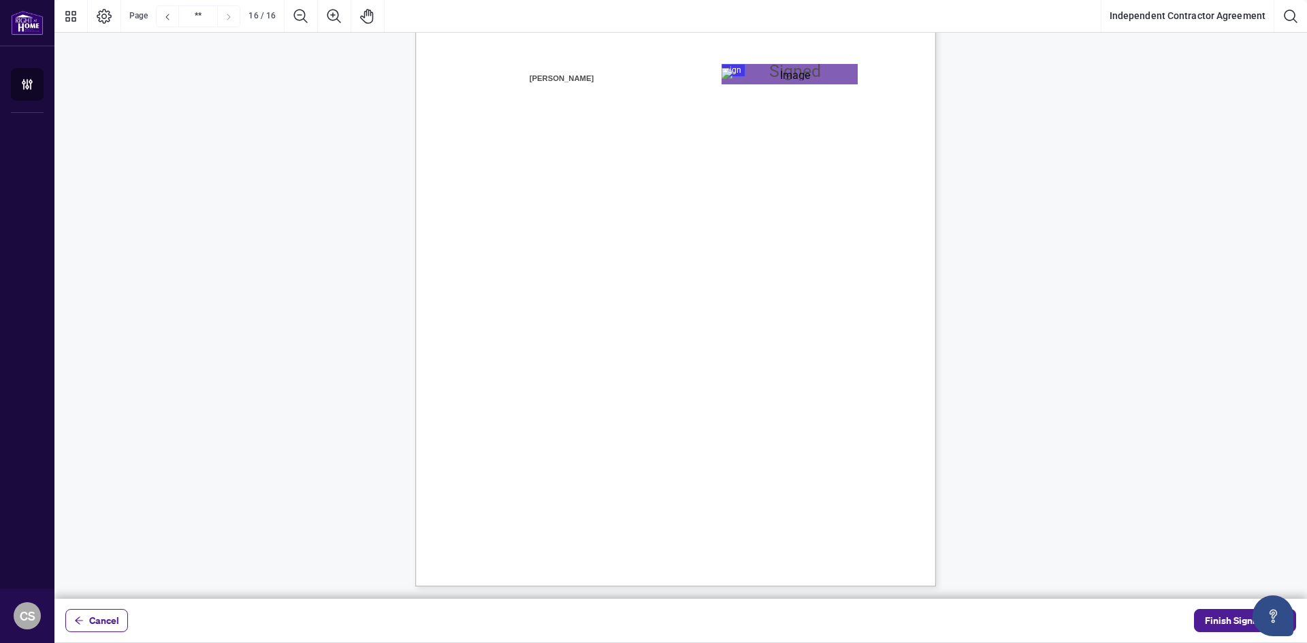
scroll to position [10502, 0]
click at [1218, 619] on span "Finish Signing" at bounding box center [1235, 621] width 61 height 22
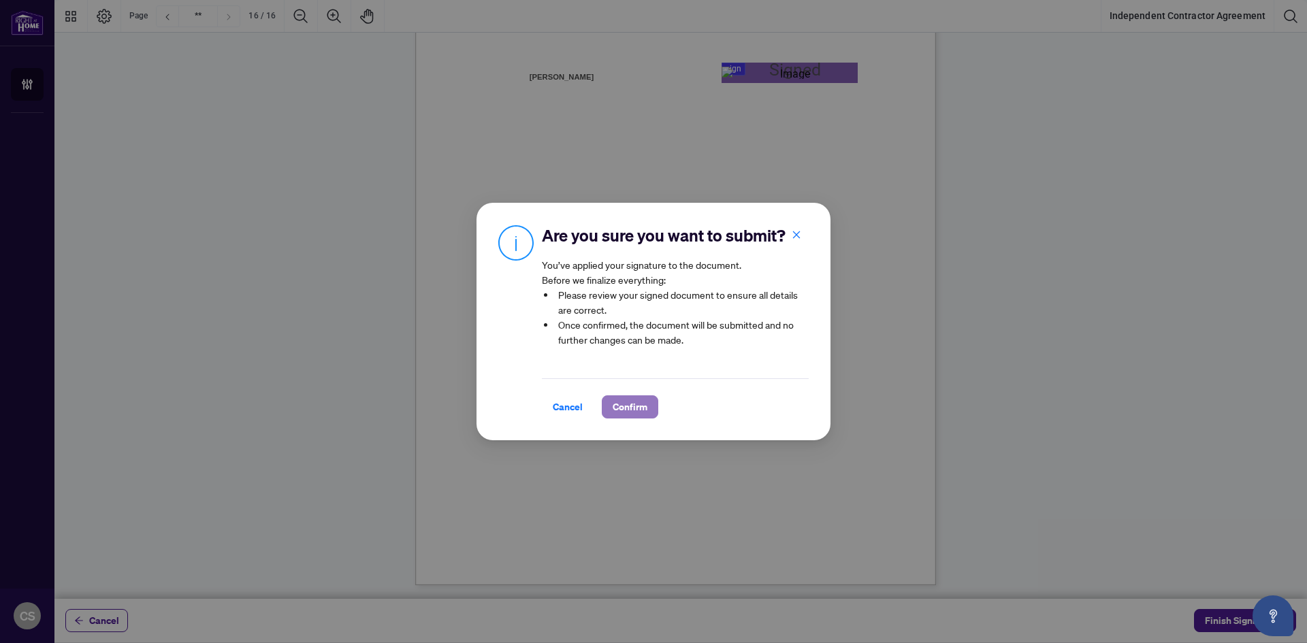
click at [639, 407] on span "Confirm" at bounding box center [630, 407] width 35 height 22
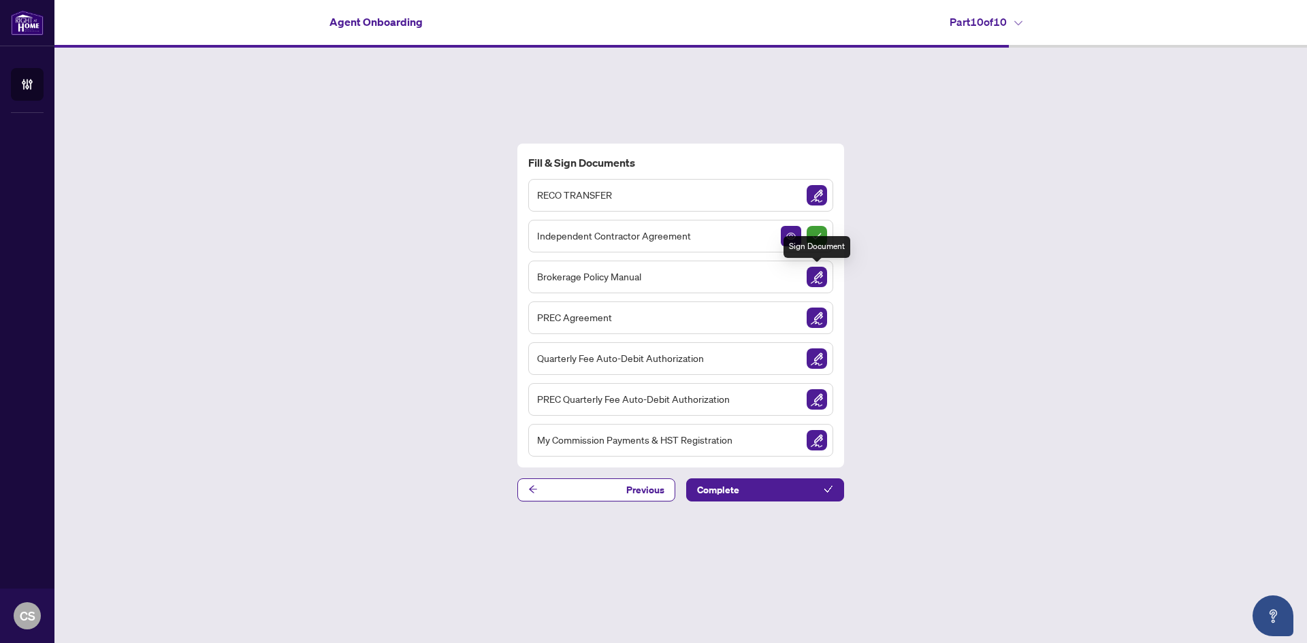
click at [818, 275] on img "Sign Document" at bounding box center [817, 277] width 20 height 20
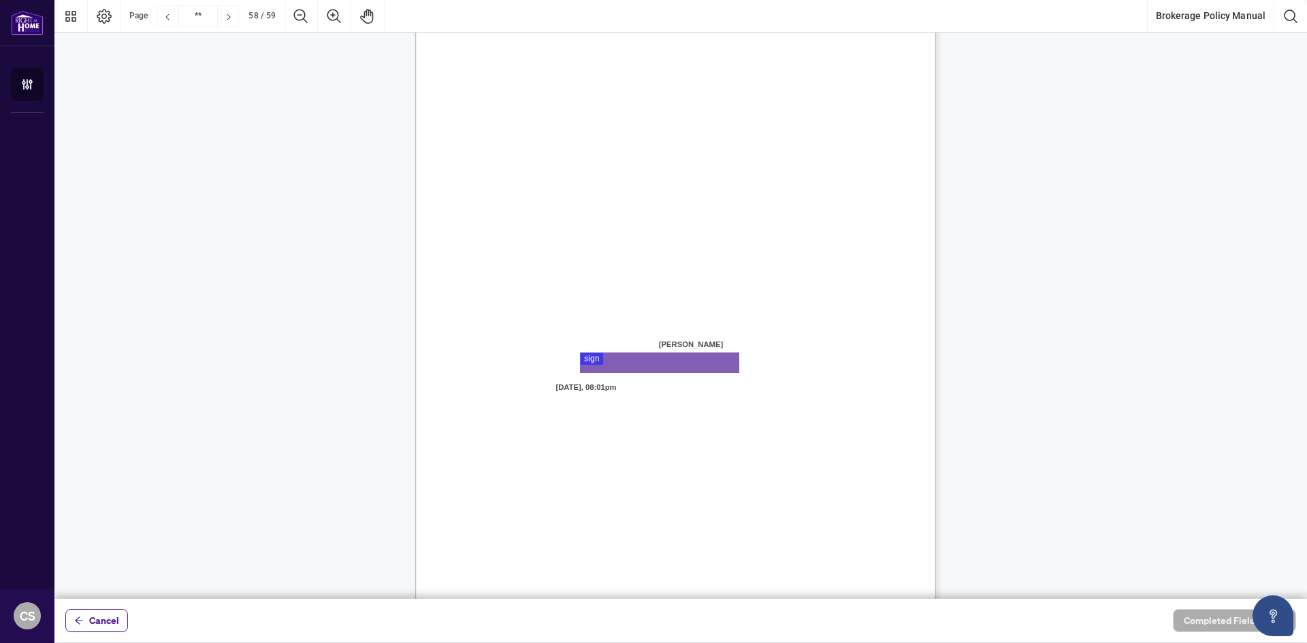
type input "**"
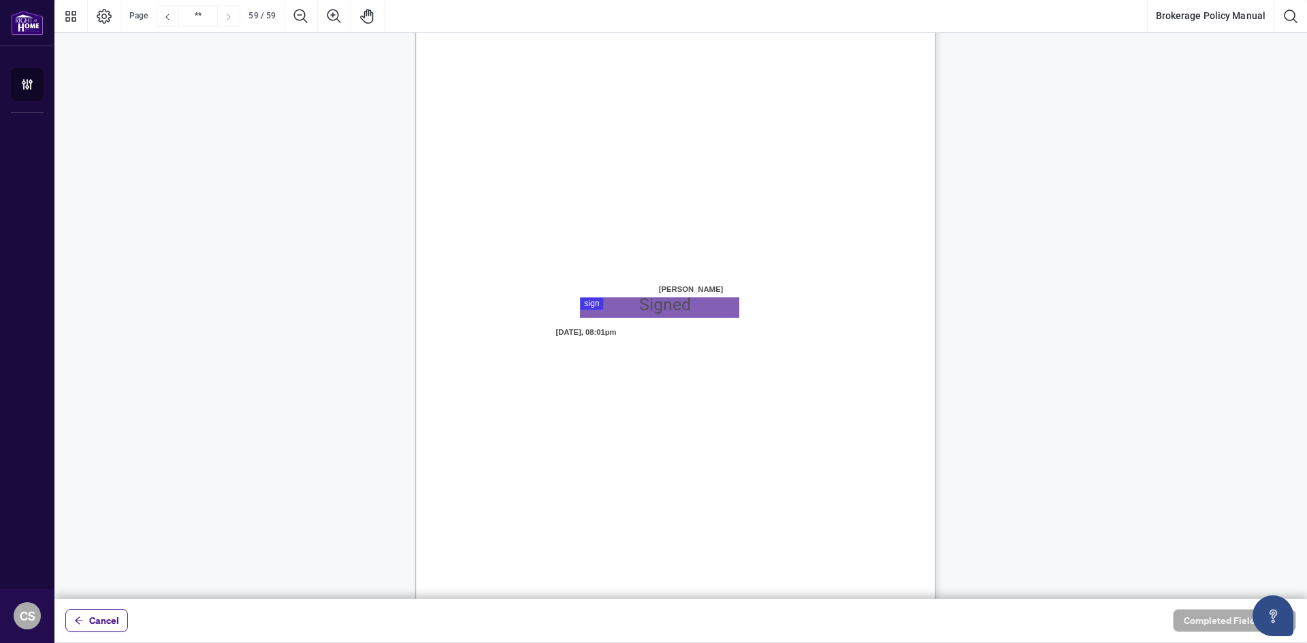
scroll to position [40220, 0]
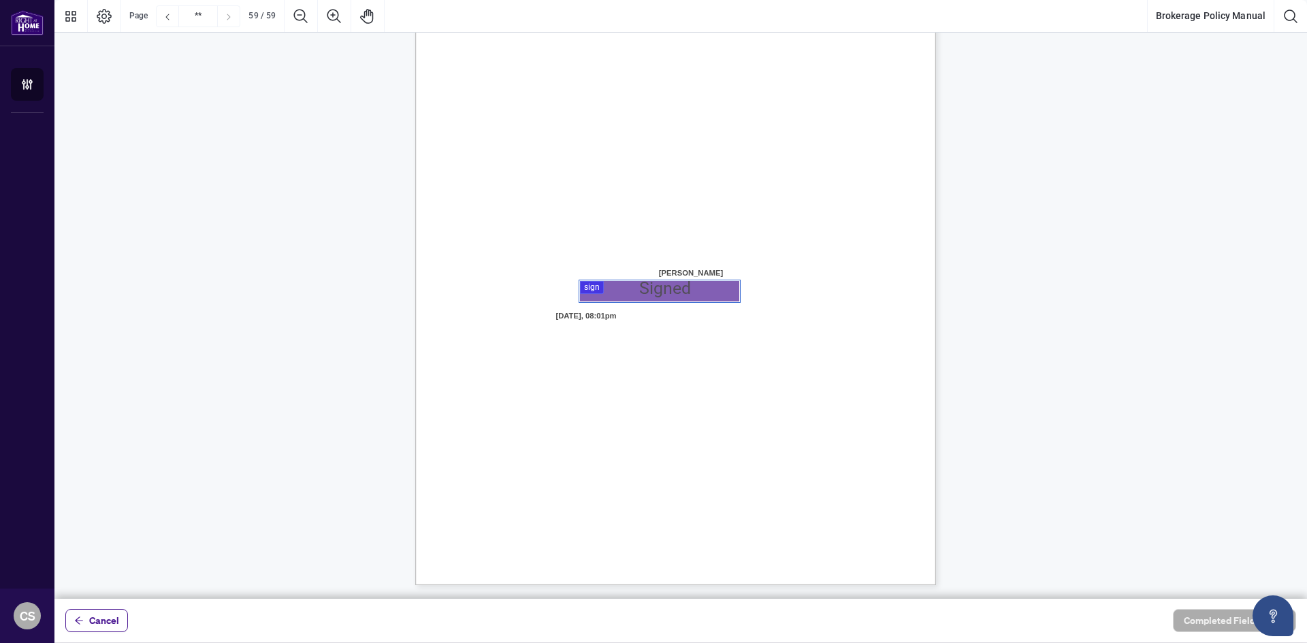
click at [680, 291] on div at bounding box center [680, 299] width 1253 height 599
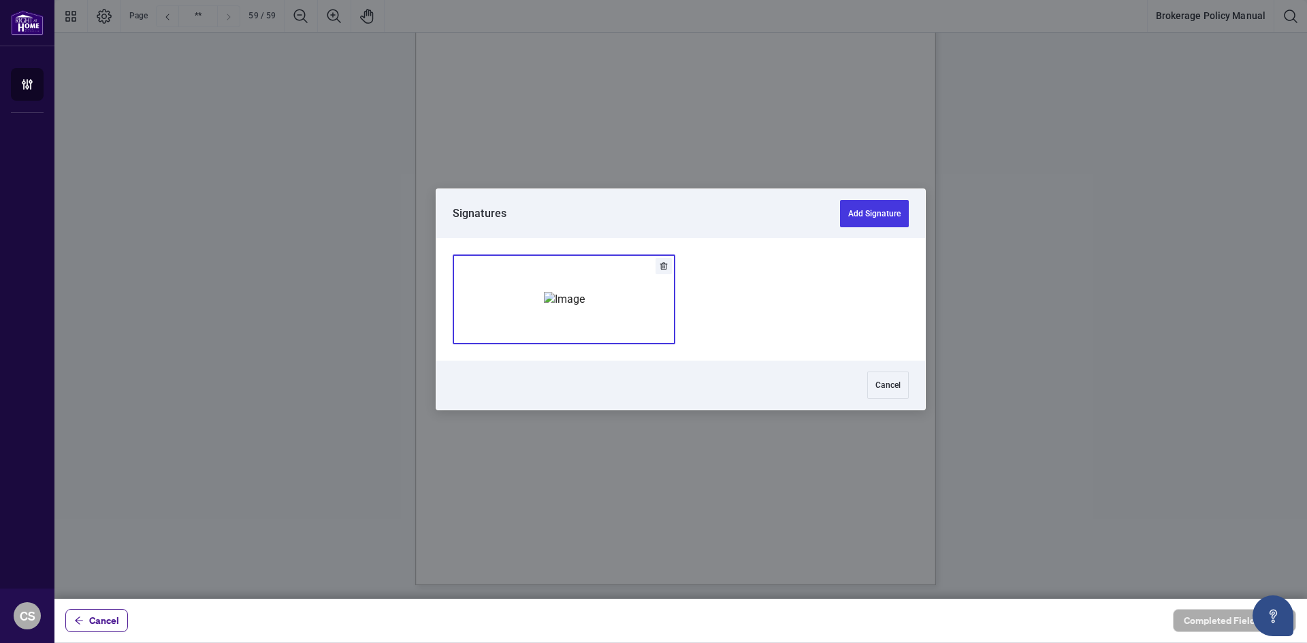
click at [585, 306] on img "Add Signature" at bounding box center [564, 299] width 41 height 15
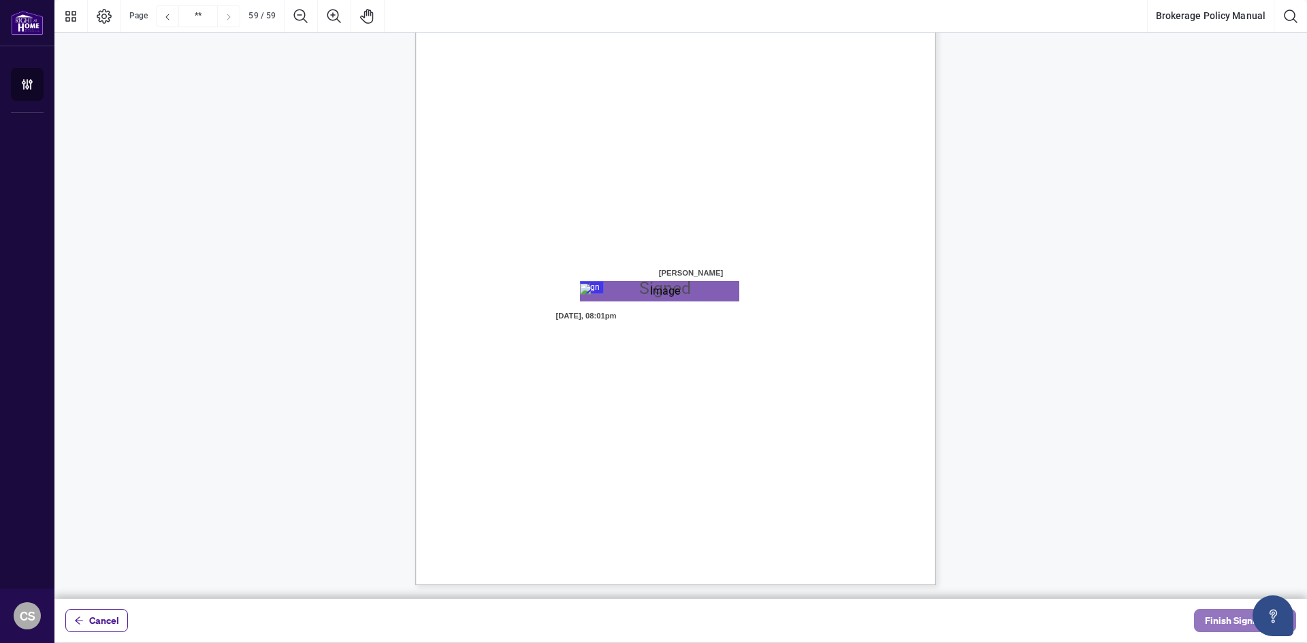
click at [1229, 624] on span "Finish Signing" at bounding box center [1235, 621] width 61 height 22
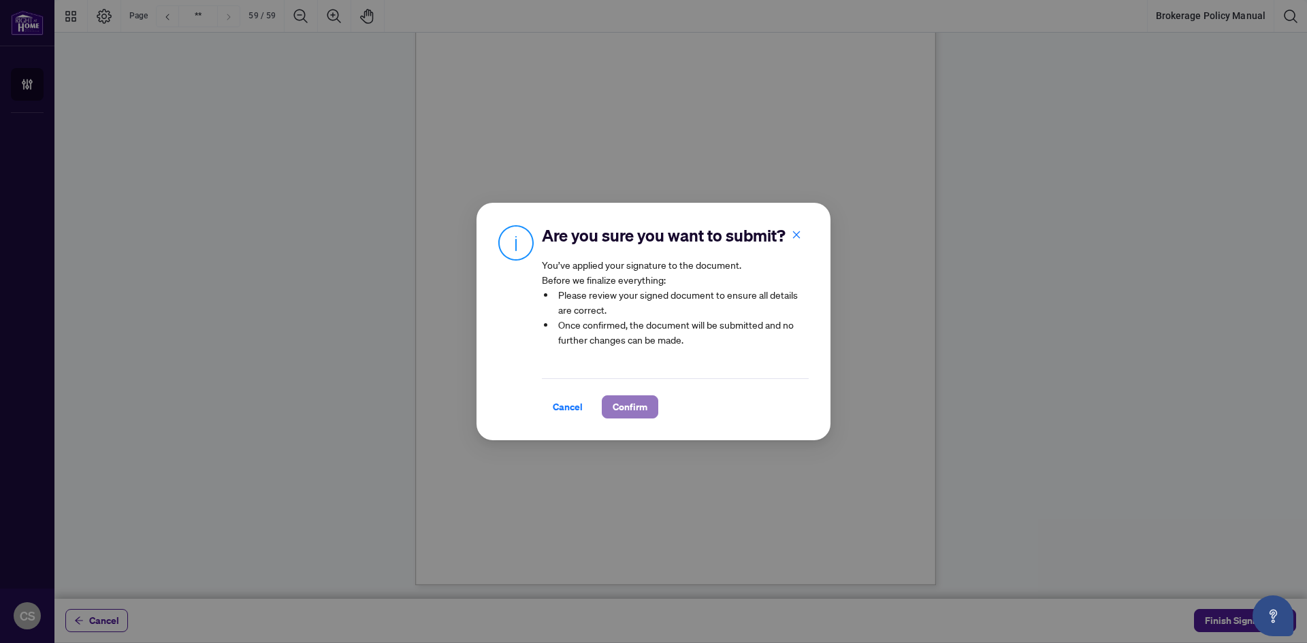
click at [628, 407] on span "Confirm" at bounding box center [630, 407] width 35 height 22
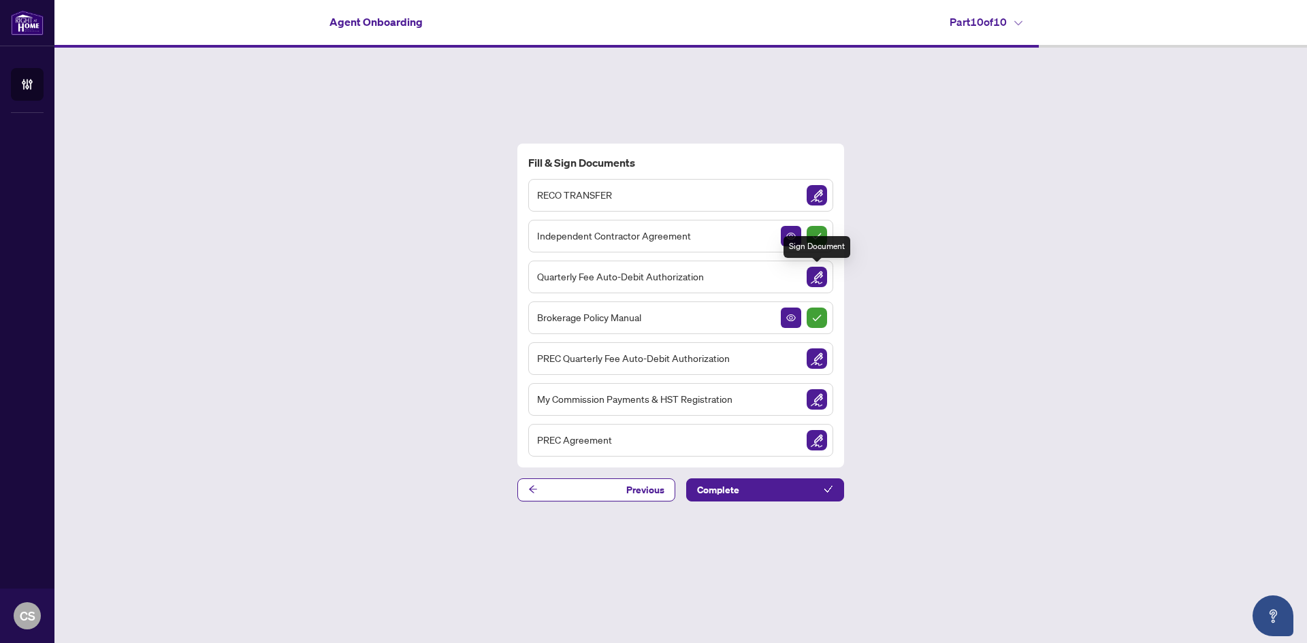
click at [821, 278] on img "Sign Document" at bounding box center [817, 277] width 20 height 20
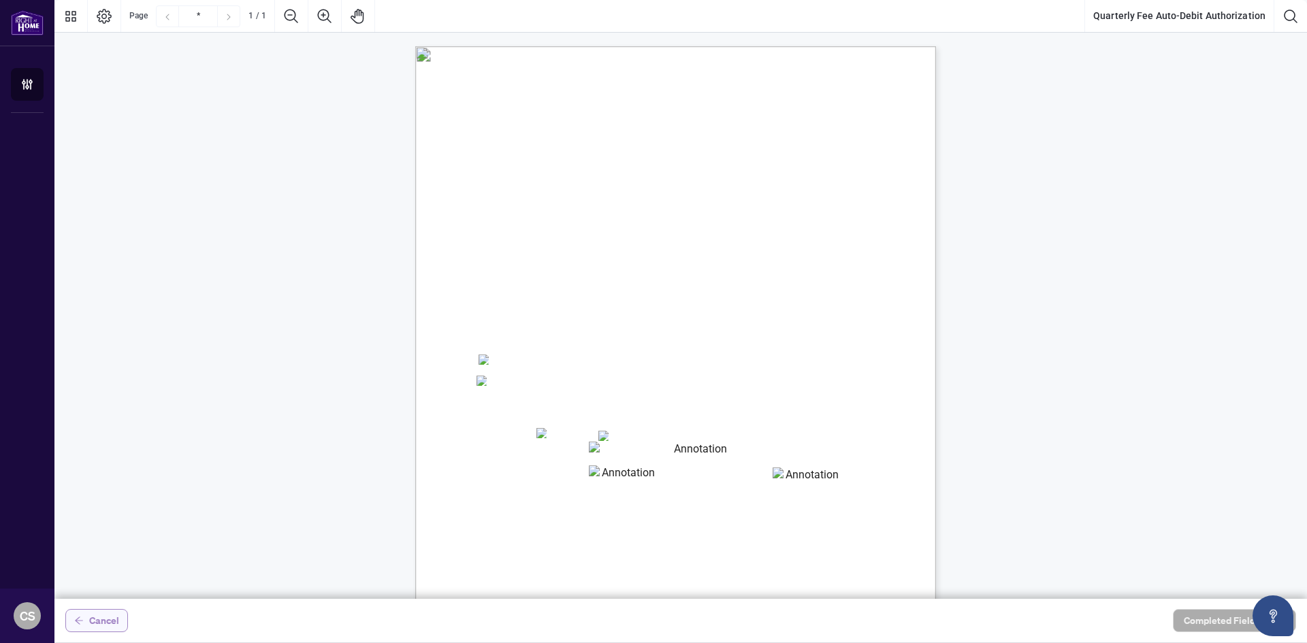
click at [102, 618] on span "Cancel" at bounding box center [104, 621] width 30 height 22
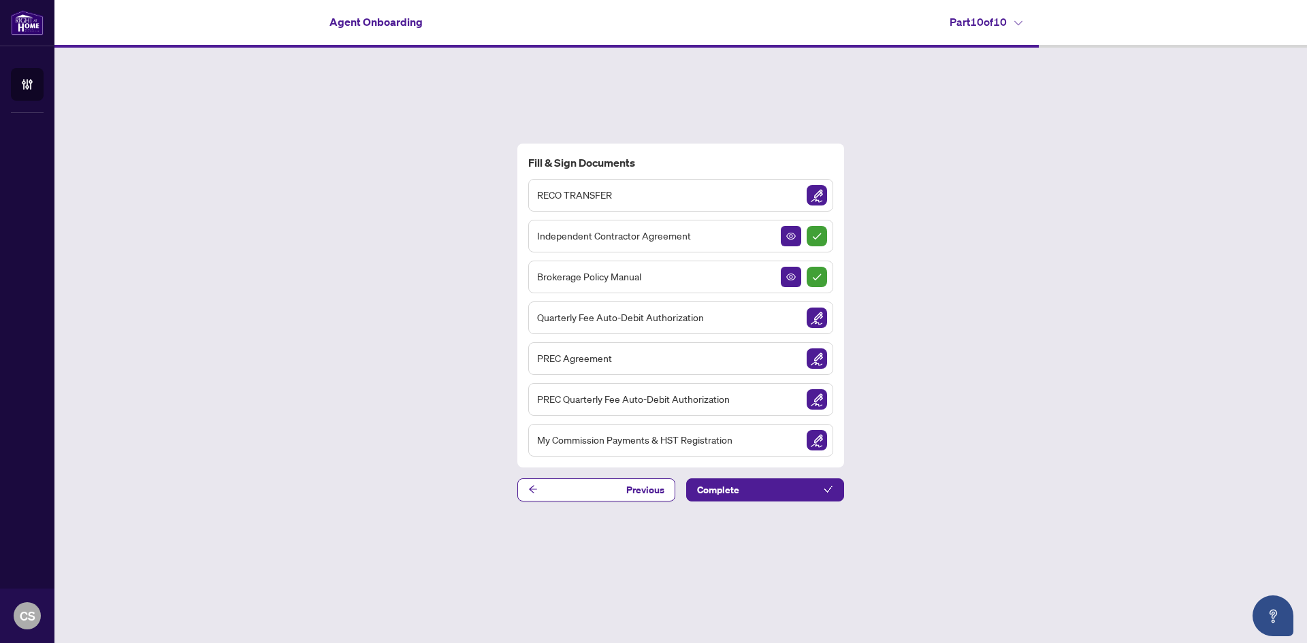
click at [814, 321] on img "Sign Document" at bounding box center [817, 318] width 20 height 20
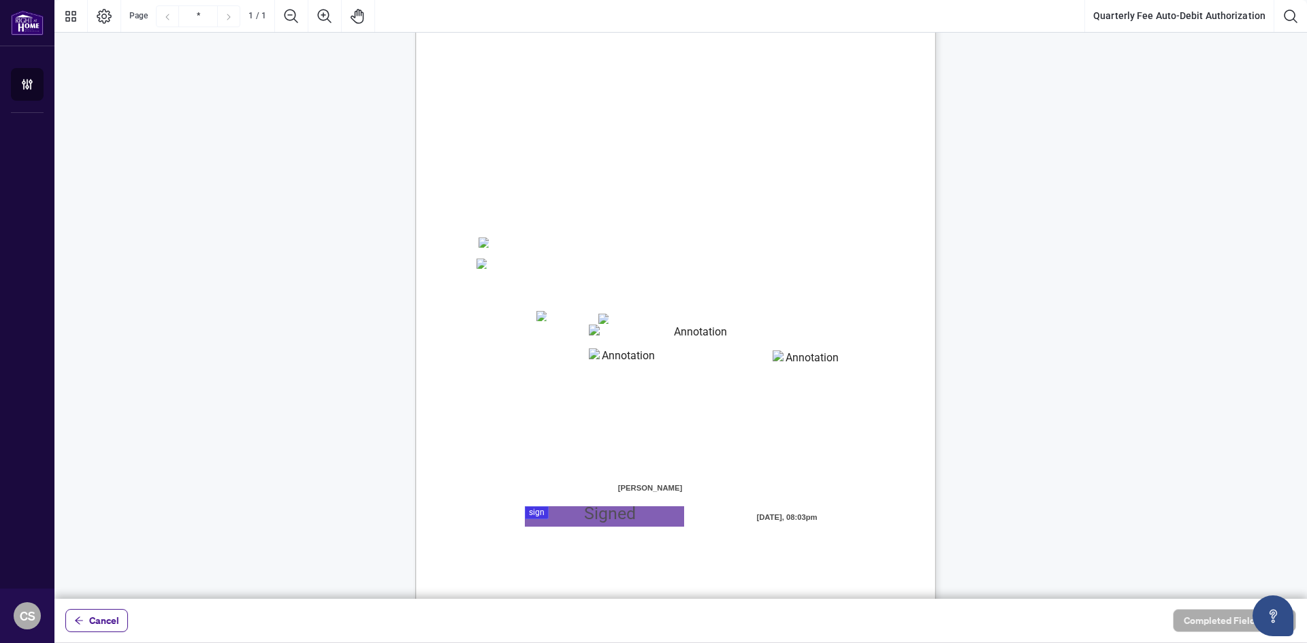
scroll to position [135, 0]
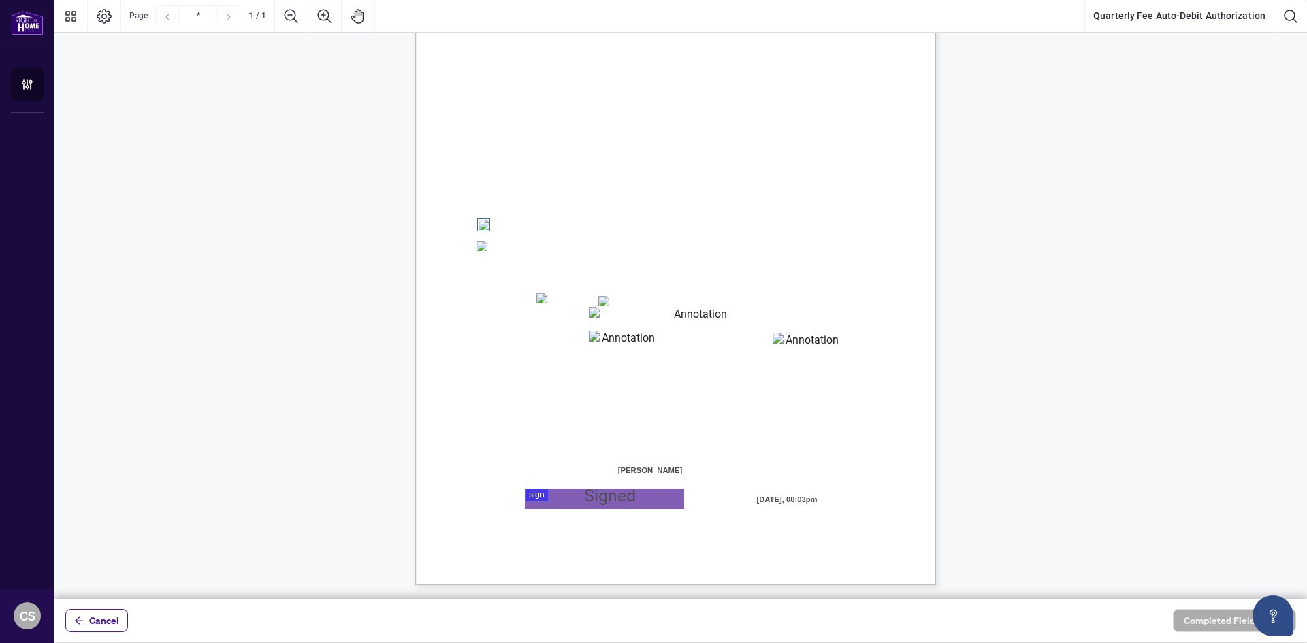
click at [602, 319] on textarea "01K3PHKX5Y1EJ6FW1VAXXRPECZ" at bounding box center [695, 317] width 213 height 20
click at [602, 335] on textarea "01K3PHM20VYG4Z6YA7J963CSHH" at bounding box center [623, 341] width 68 height 20
click at [688, 313] on textarea "**********" at bounding box center [695, 317] width 213 height 20
type textarea "*"
type textarea "**********"
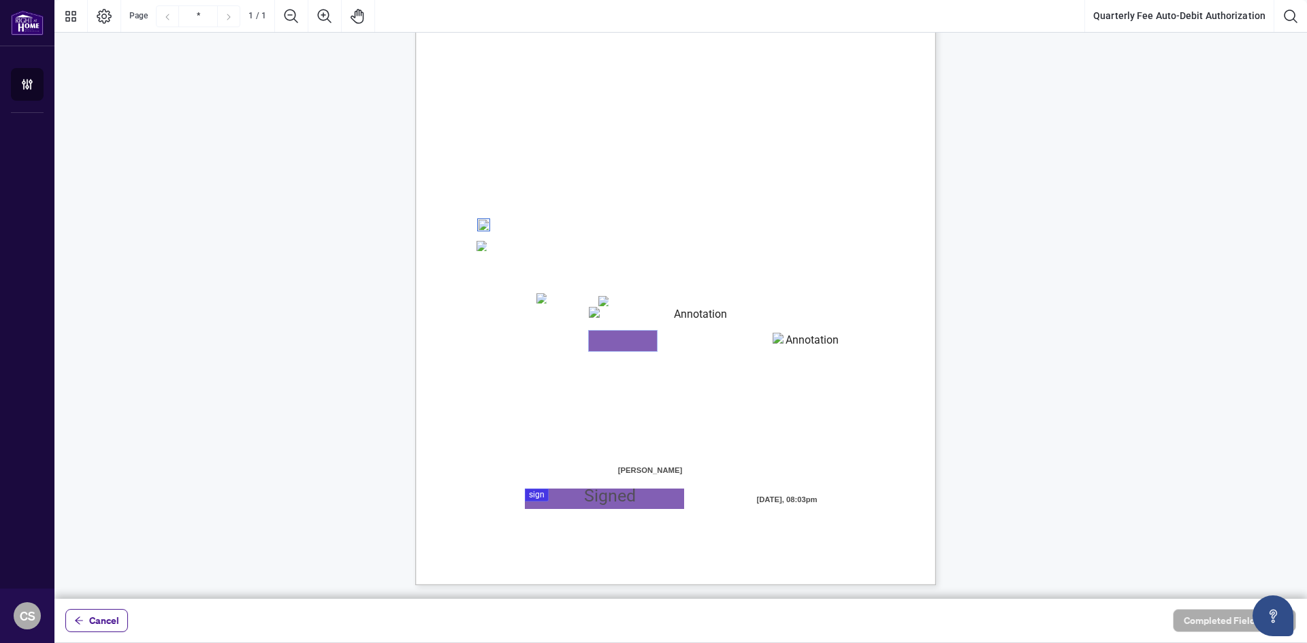
click at [635, 342] on textarea "01K3PHM20VYG4Z6YA7J963CSHH" at bounding box center [623, 341] width 68 height 20
click at [598, 333] on textarea "****" at bounding box center [623, 341] width 68 height 20
type textarea "*****"
click at [809, 345] on textarea "01K3PHM3KQFRVR2A0VHHAPF5JY" at bounding box center [807, 343] width 68 height 20
type textarea "***"
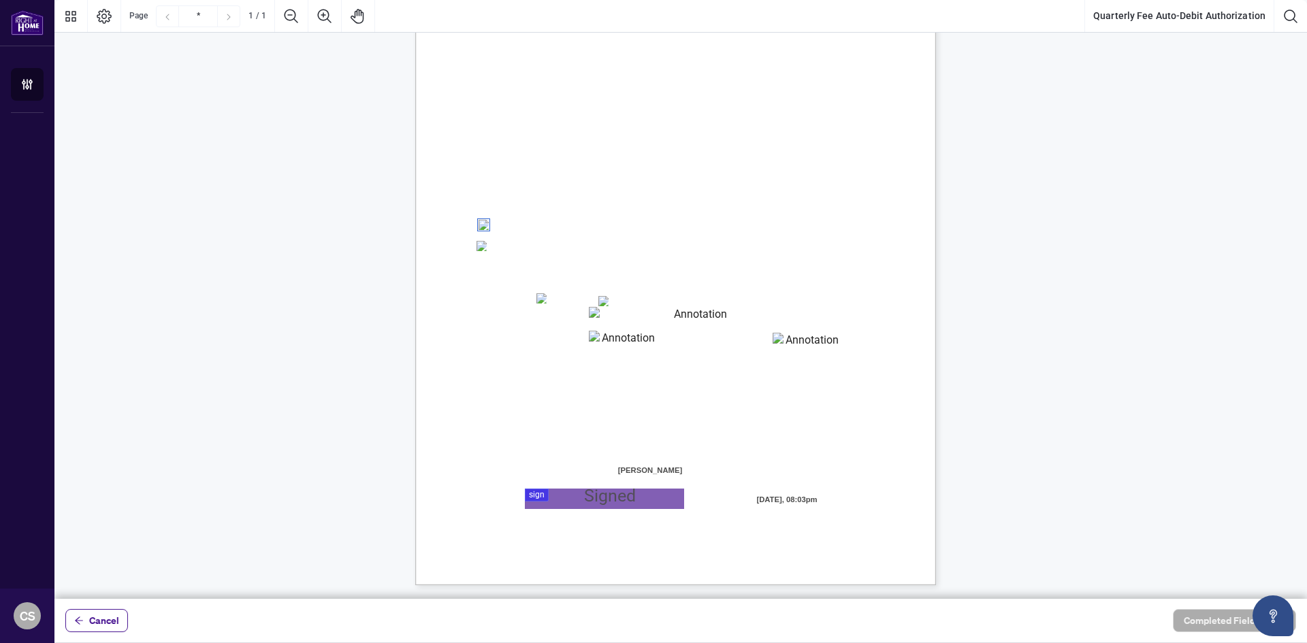
click at [600, 497] on div at bounding box center [680, 299] width 1253 height 599
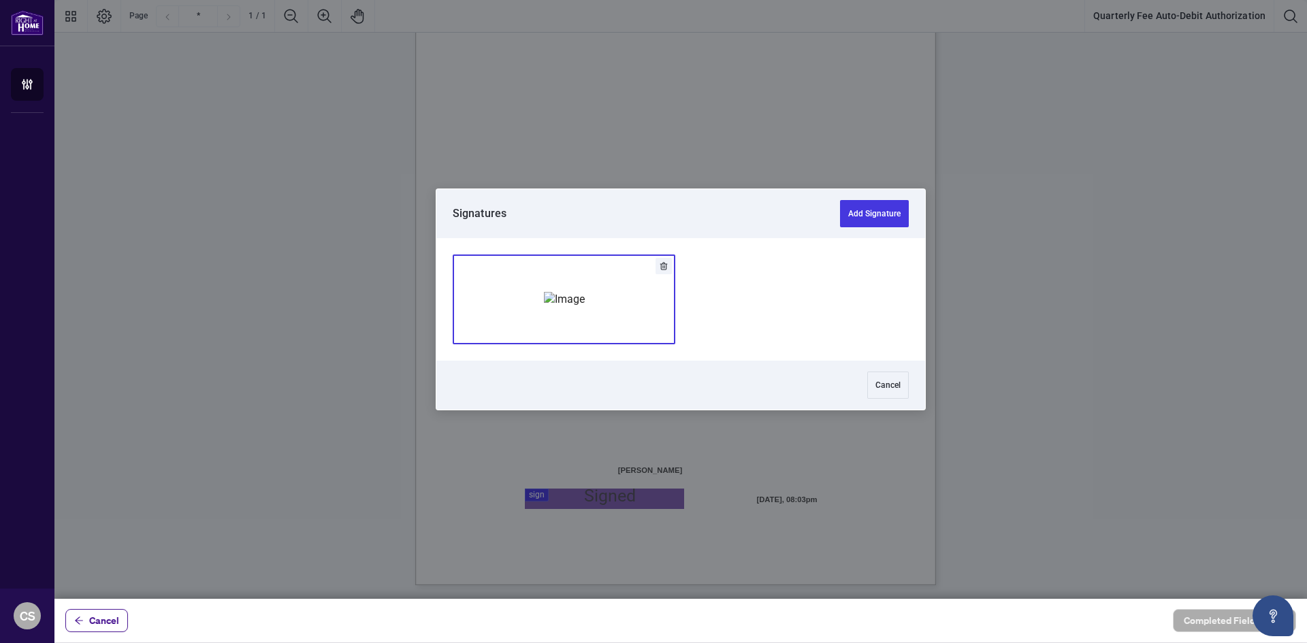
click at [585, 286] on div "Add Signature" at bounding box center [564, 300] width 41 height 136
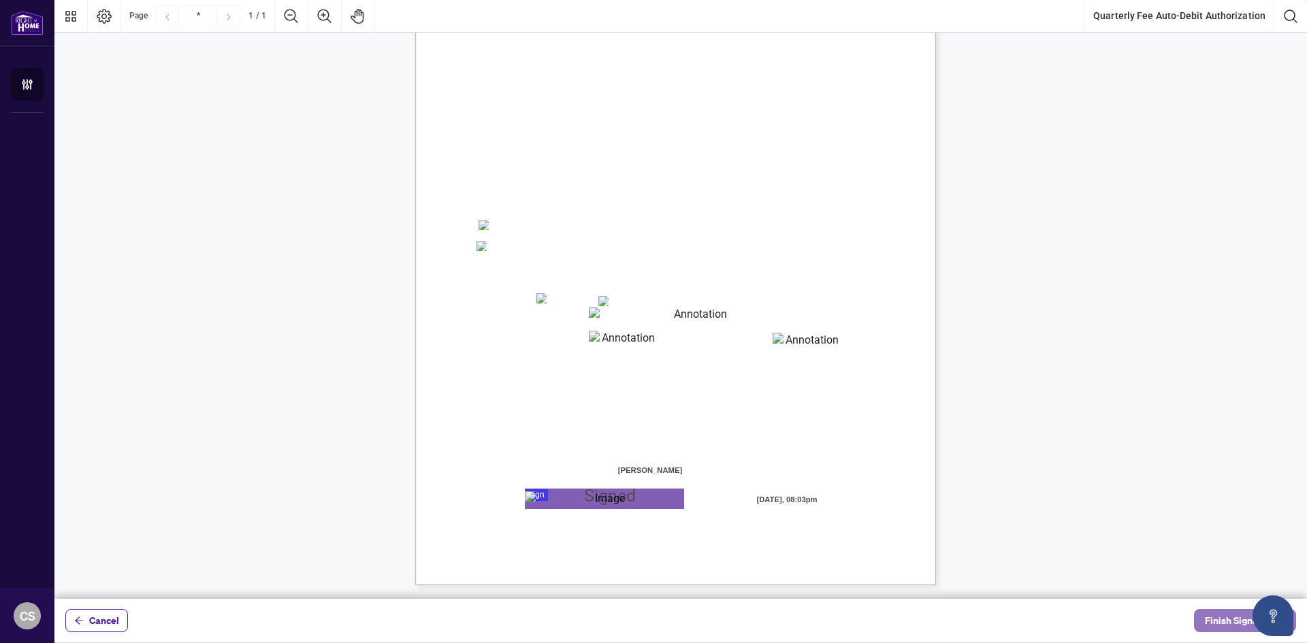
click at [1231, 616] on span "Finish Signing" at bounding box center [1235, 621] width 61 height 22
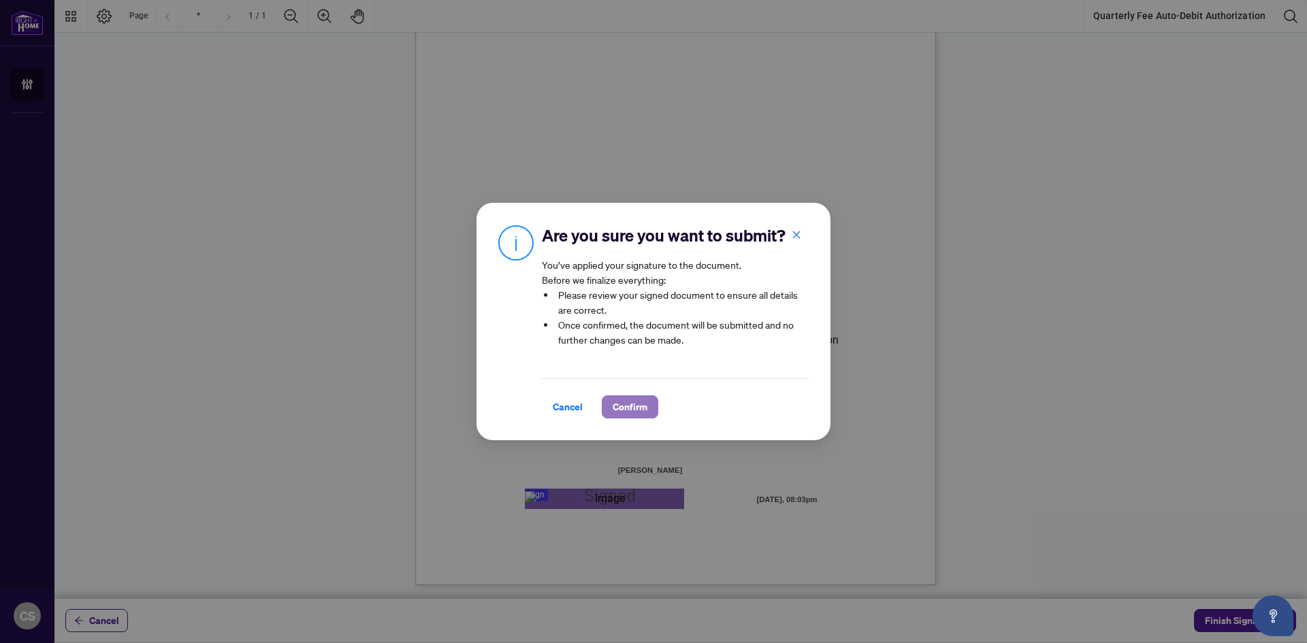
click at [630, 401] on span "Confirm" at bounding box center [630, 407] width 35 height 22
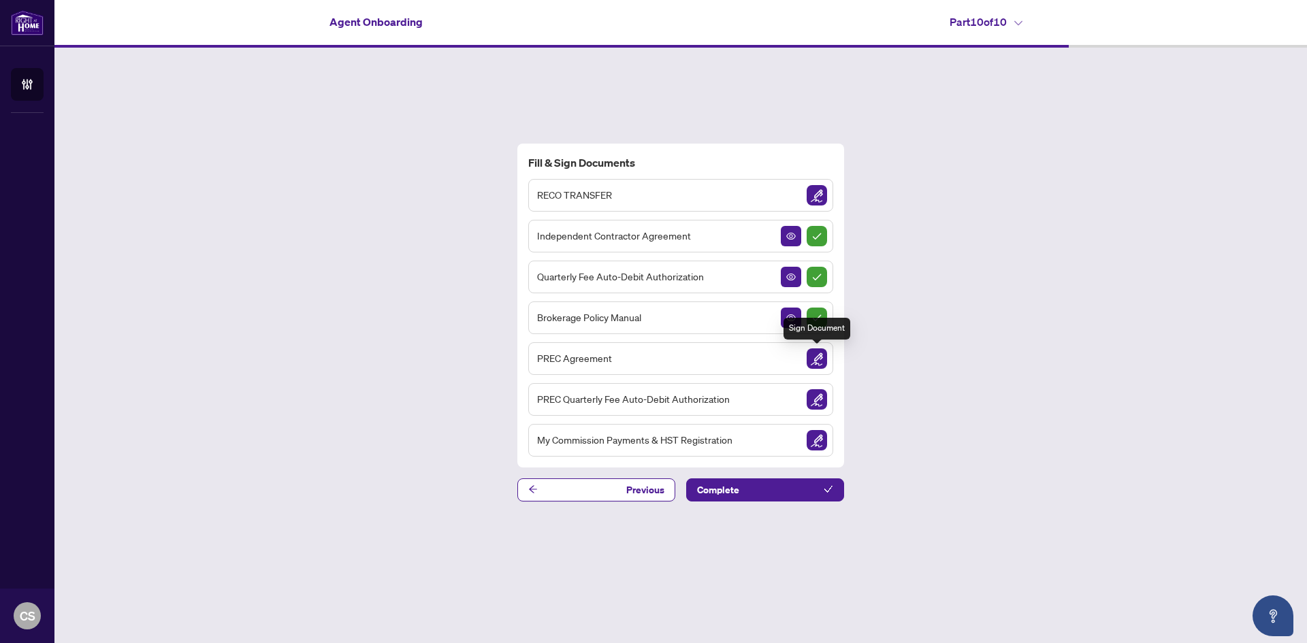
click at [816, 358] on img "Sign Document" at bounding box center [817, 359] width 20 height 20
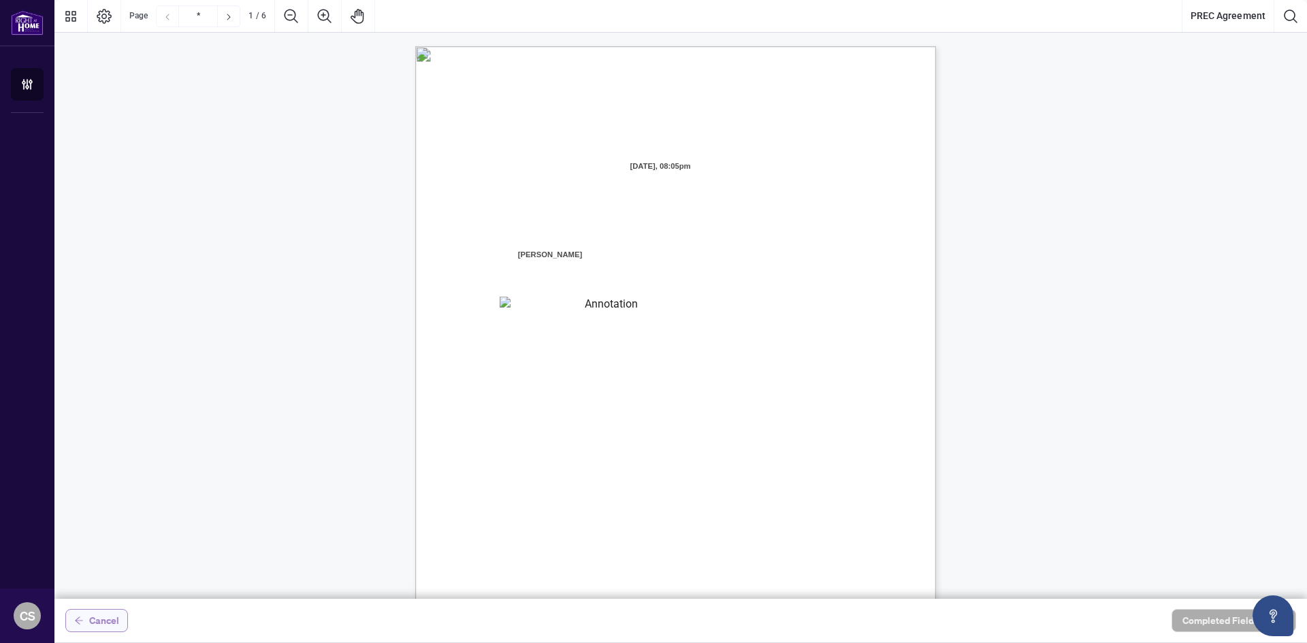
click at [107, 622] on span "Cancel" at bounding box center [104, 621] width 30 height 22
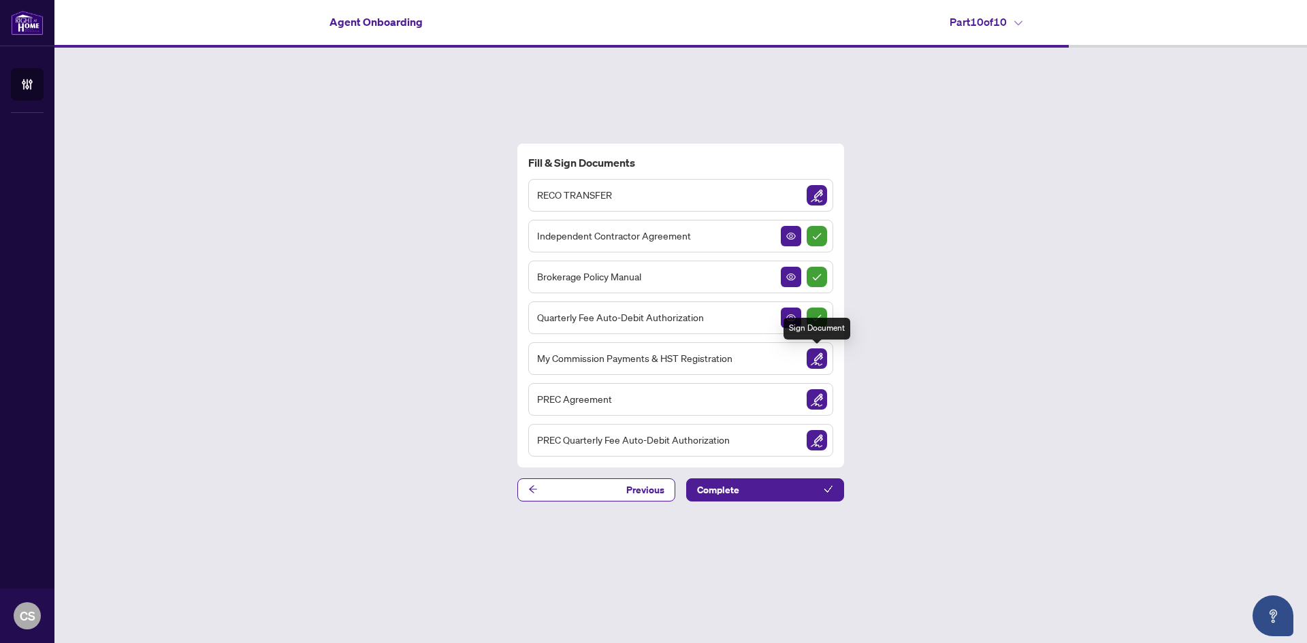
click at [815, 353] on img "Sign Document" at bounding box center [817, 359] width 20 height 20
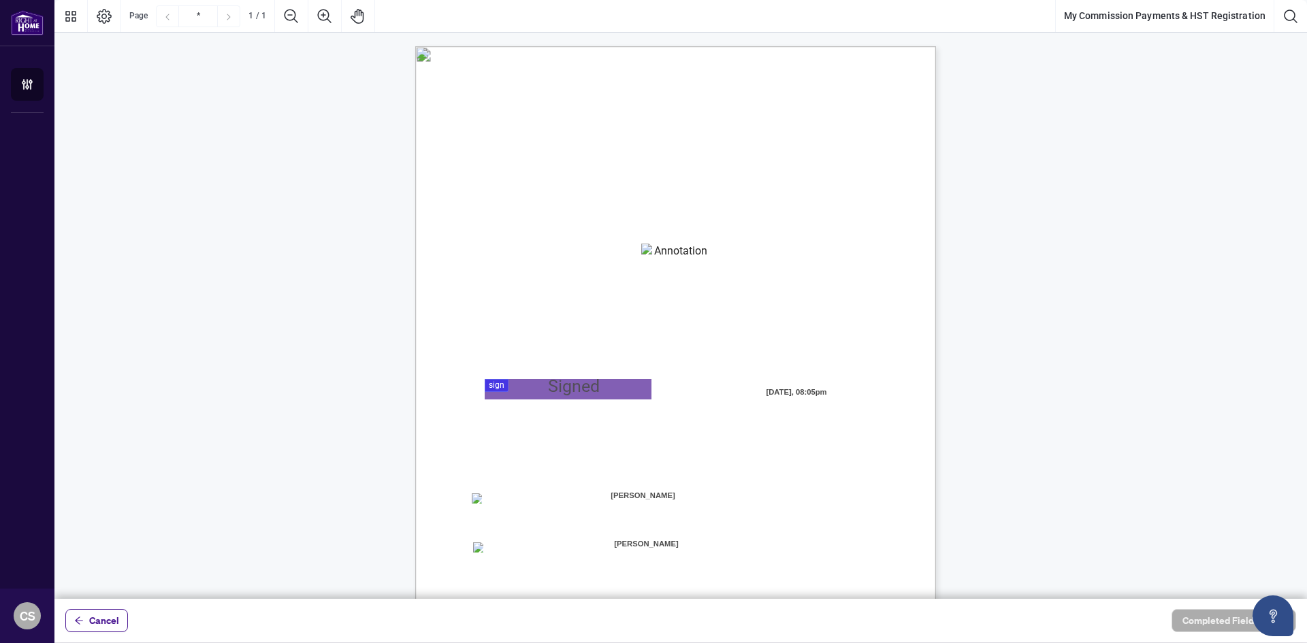
click at [672, 255] on textarea "01K3PHMDQ6Q0D2SWX2D2QYZREH" at bounding box center [675, 254] width 68 height 20
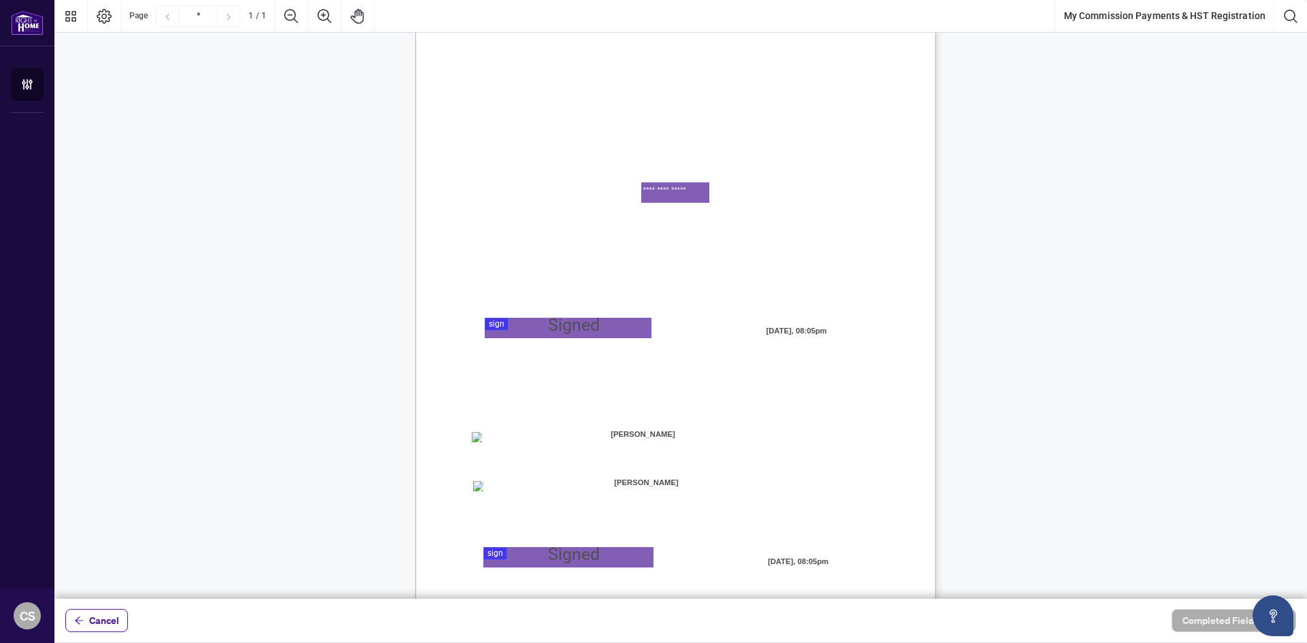
scroll to position [135, 0]
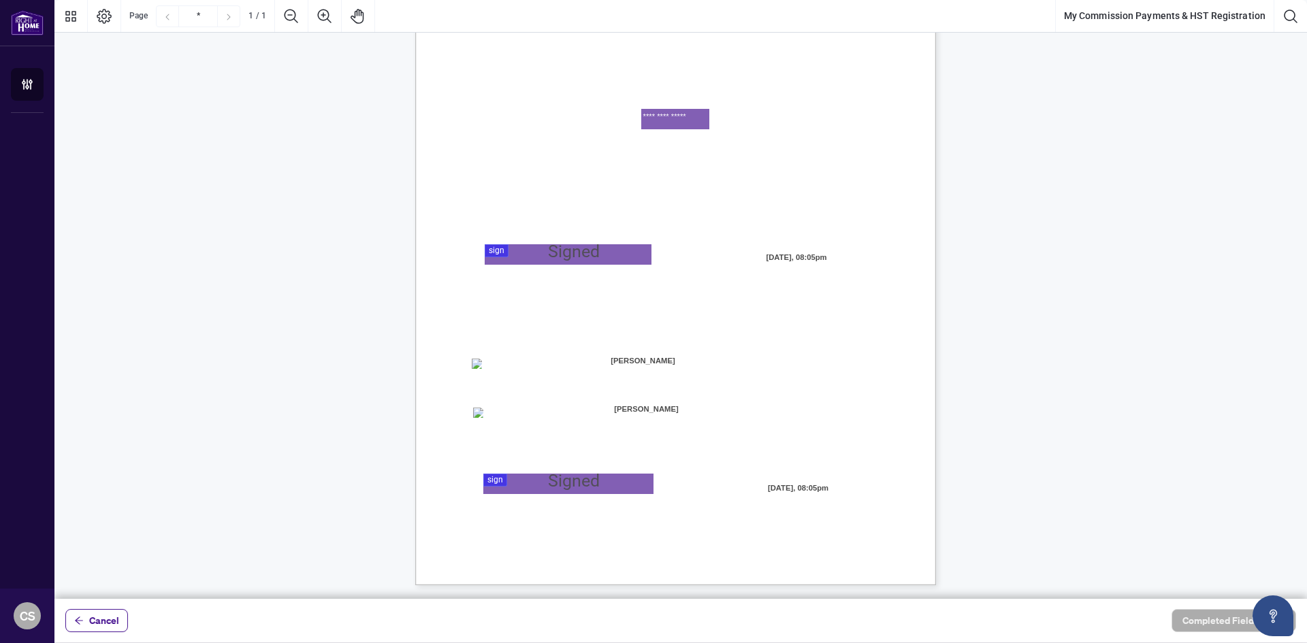
type textarea "**********"
click at [482, 363] on span "☐" at bounding box center [481, 363] width 7 height 12
click at [484, 363] on span "☐" at bounding box center [481, 363] width 7 height 12
click at [482, 362] on div "MY COMMISSION PAYMENTS AND HST REGISTRATION For Right at Home Realty to pay out…" at bounding box center [675, 248] width 521 height 674
click at [562, 258] on div at bounding box center [680, 299] width 1253 height 599
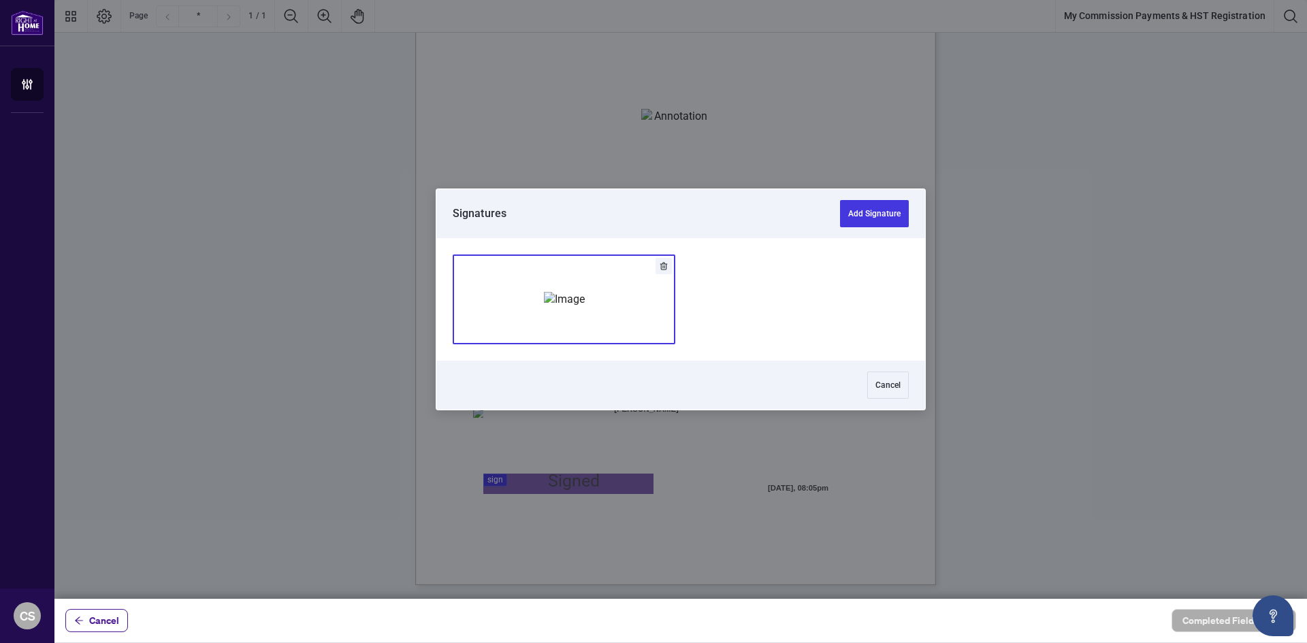
click at [585, 311] on div "Add Signature" at bounding box center [564, 300] width 41 height 136
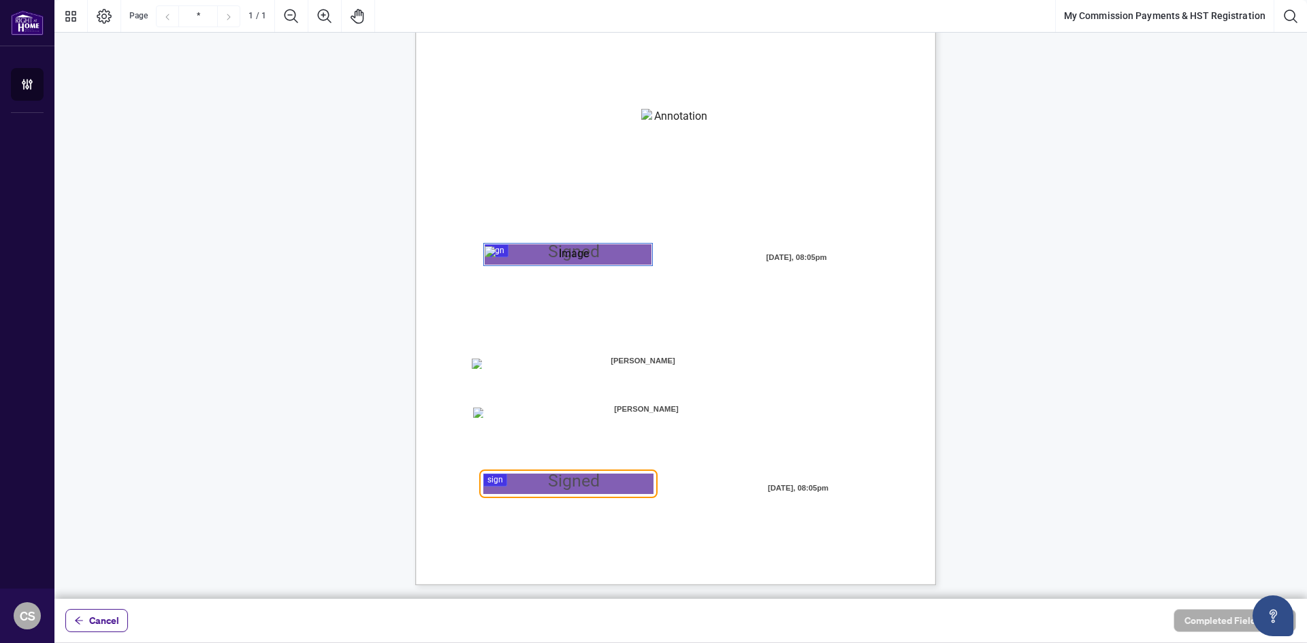
click at [536, 486] on div at bounding box center [680, 299] width 1253 height 599
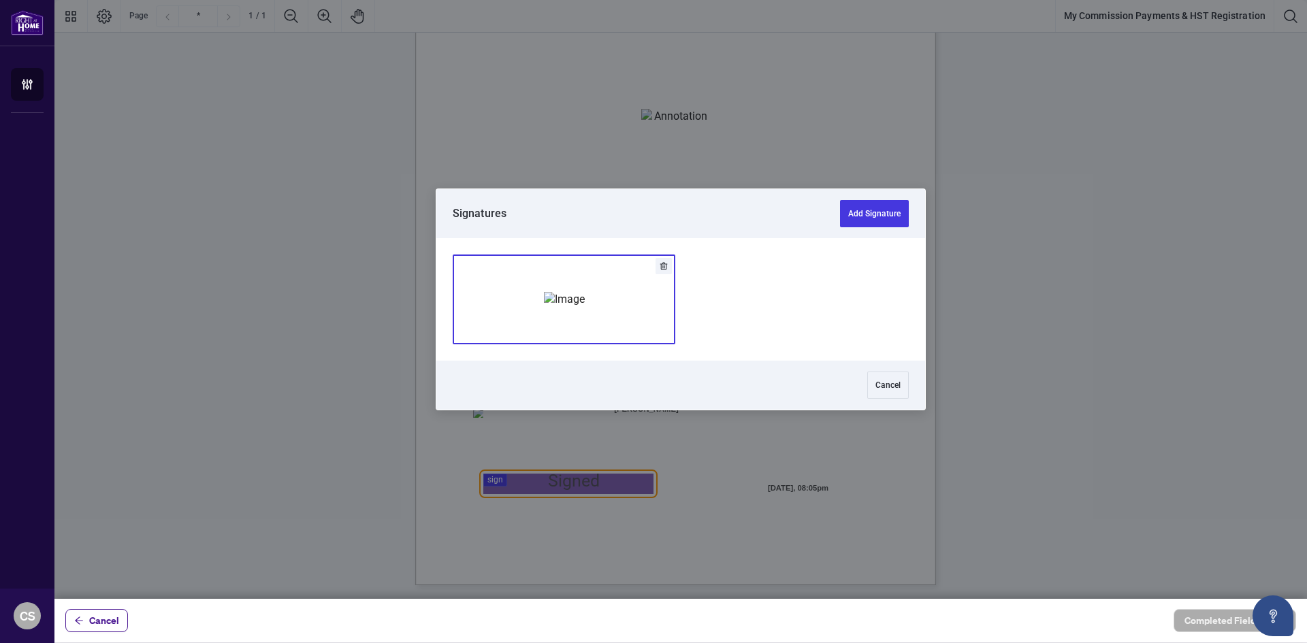
click at [585, 298] on img "Add Signature" at bounding box center [564, 299] width 41 height 15
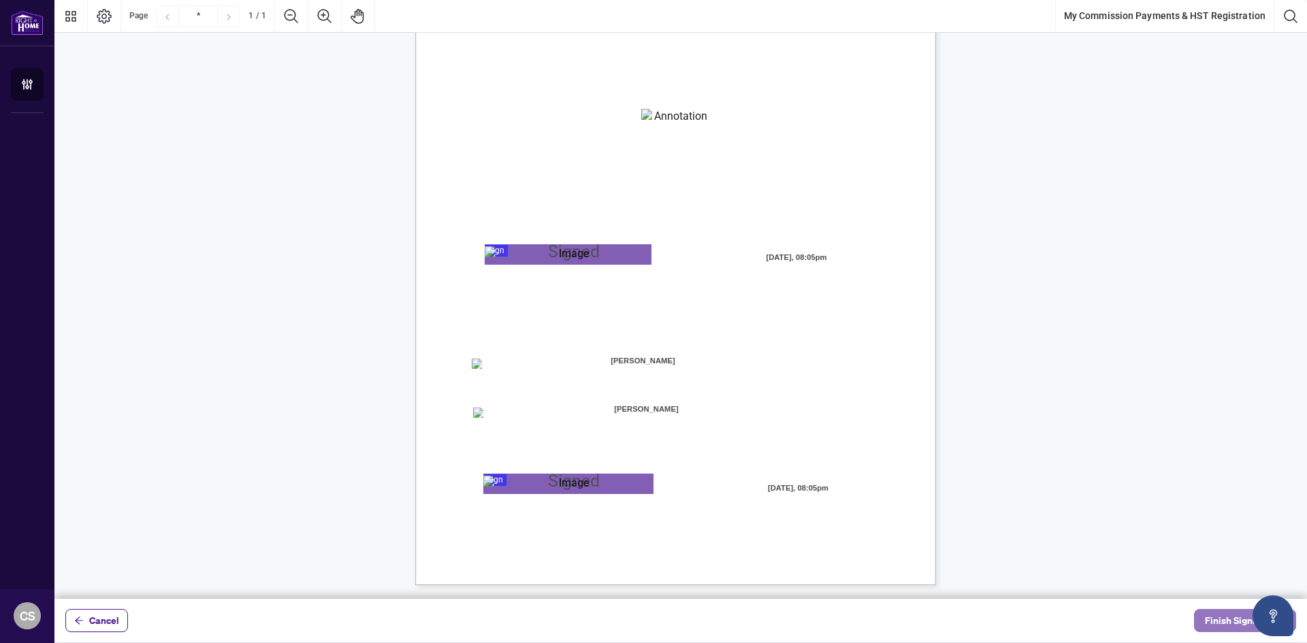
click at [1224, 615] on span "Finish Signing" at bounding box center [1235, 621] width 61 height 22
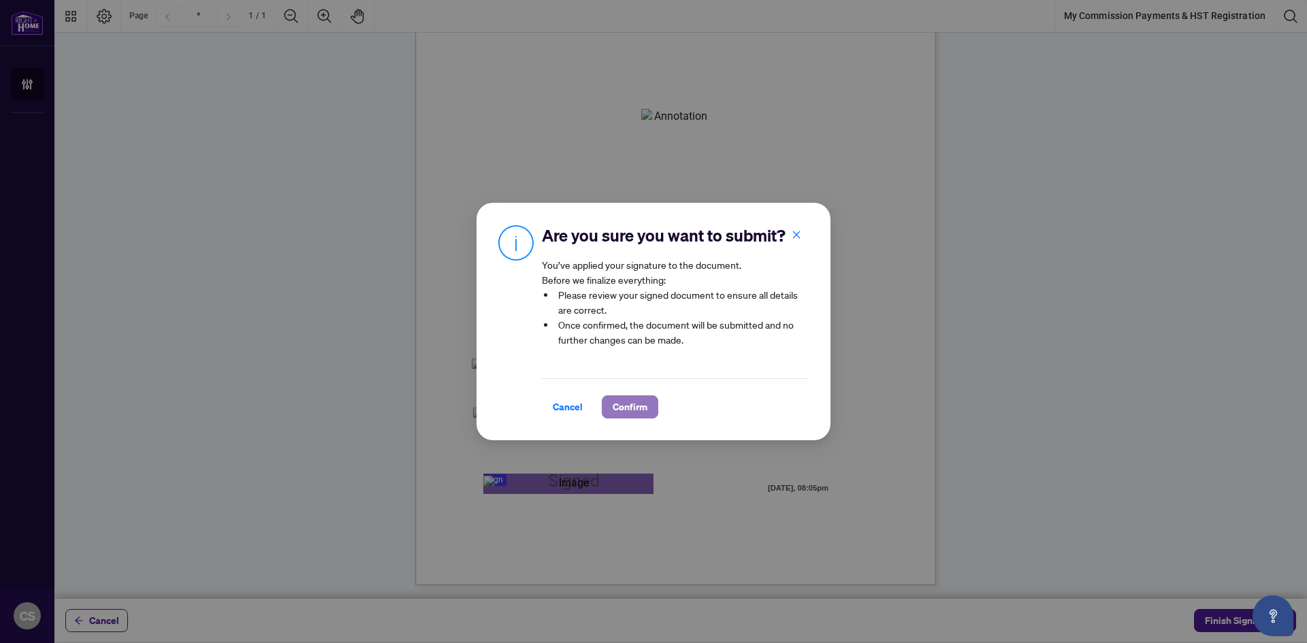
click at [633, 411] on span "Confirm" at bounding box center [630, 407] width 35 height 22
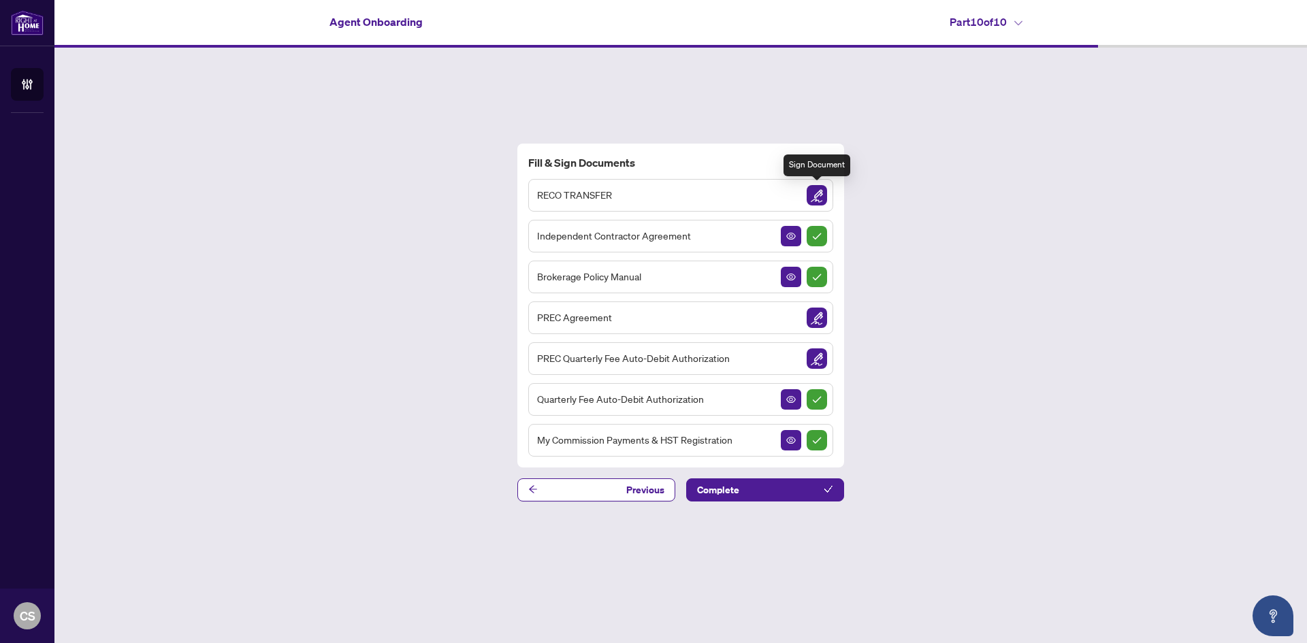
click at [808, 191] on img "Sign Document" at bounding box center [817, 195] width 20 height 20
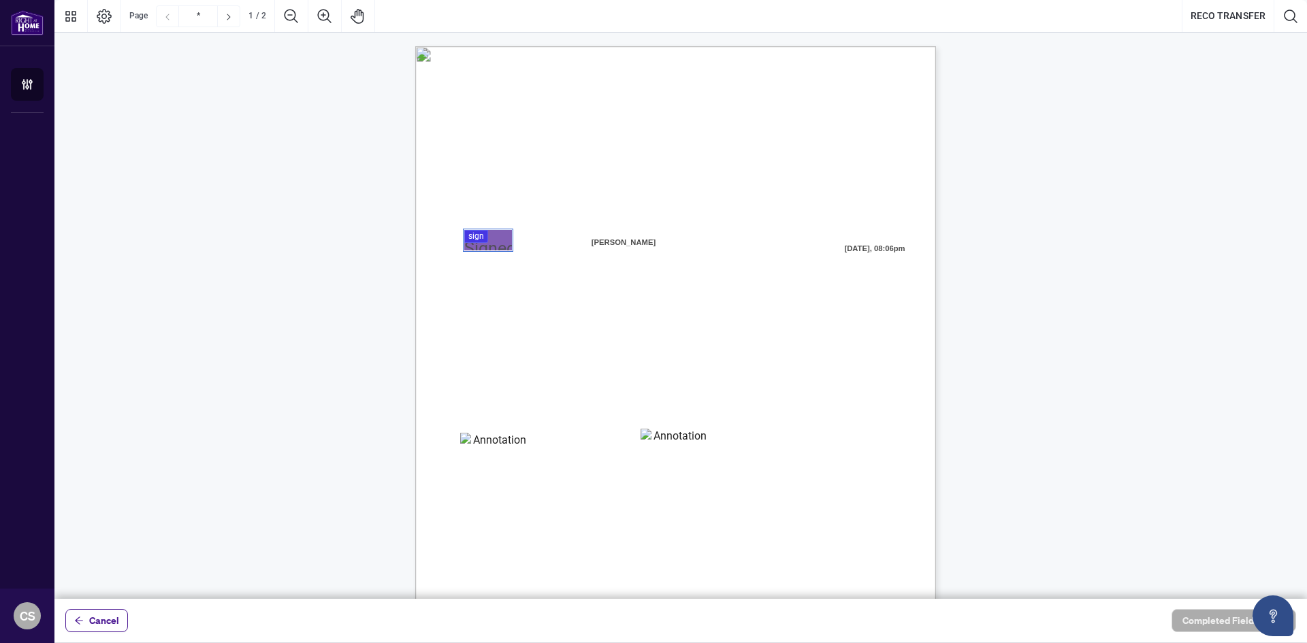
click at [496, 236] on div at bounding box center [680, 299] width 1253 height 599
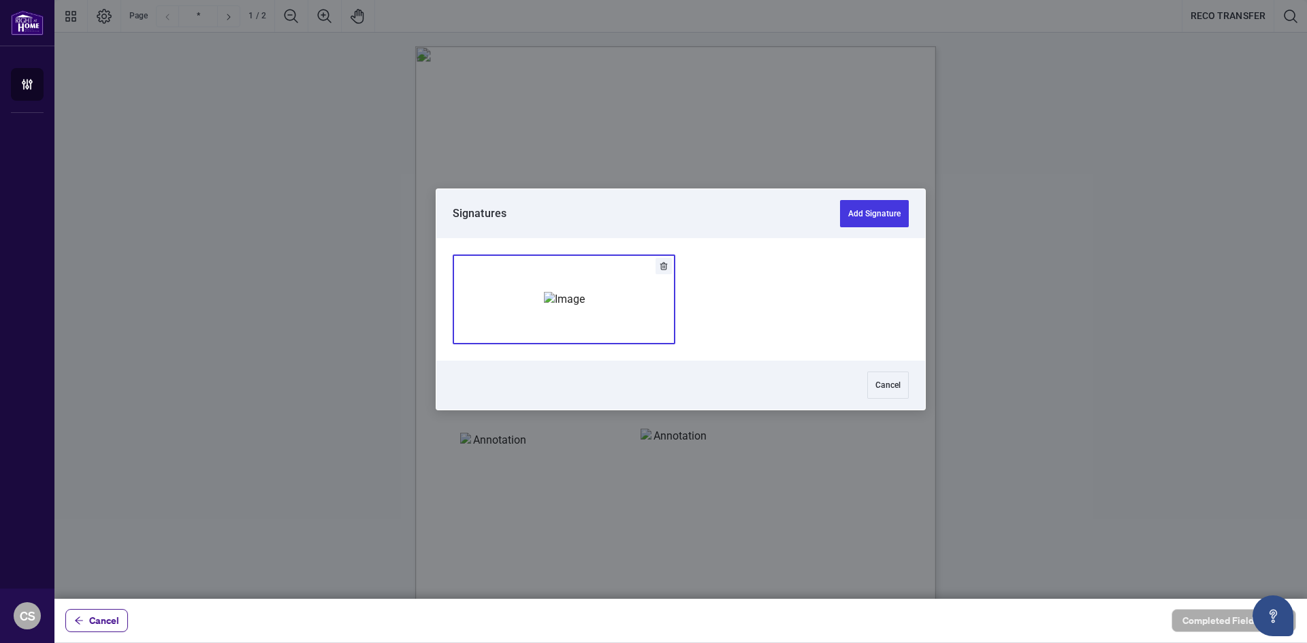
click at [544, 280] on div "Add Signature" at bounding box center [564, 300] width 41 height 136
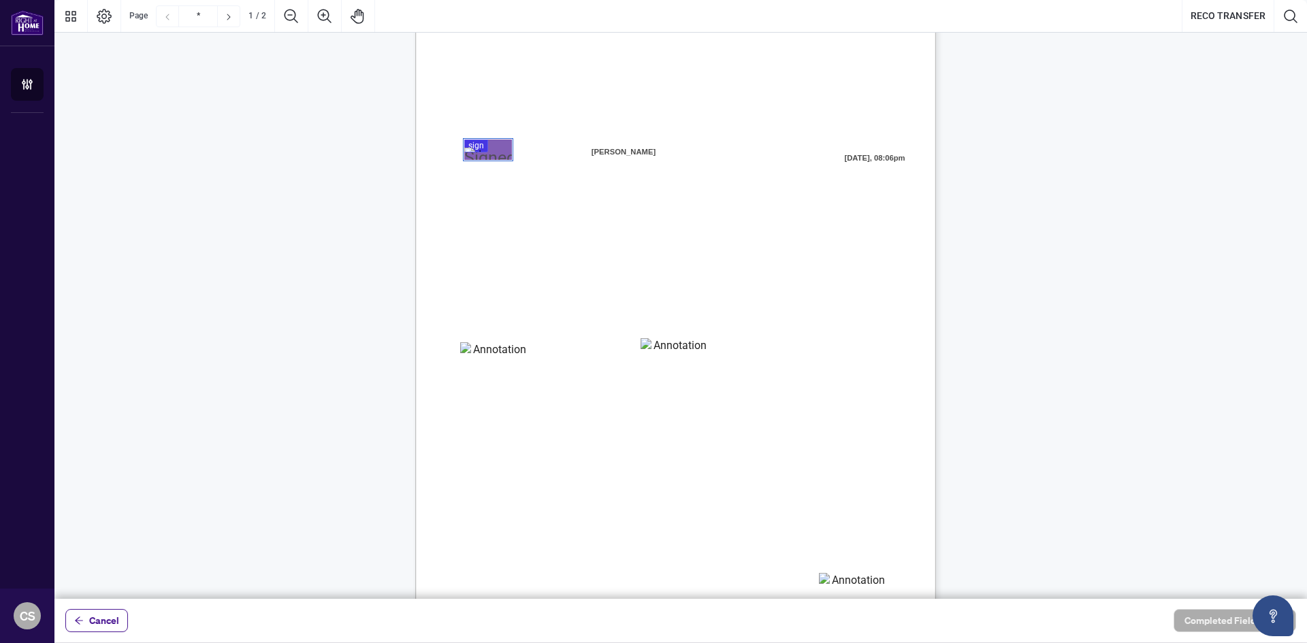
scroll to position [77, 0]
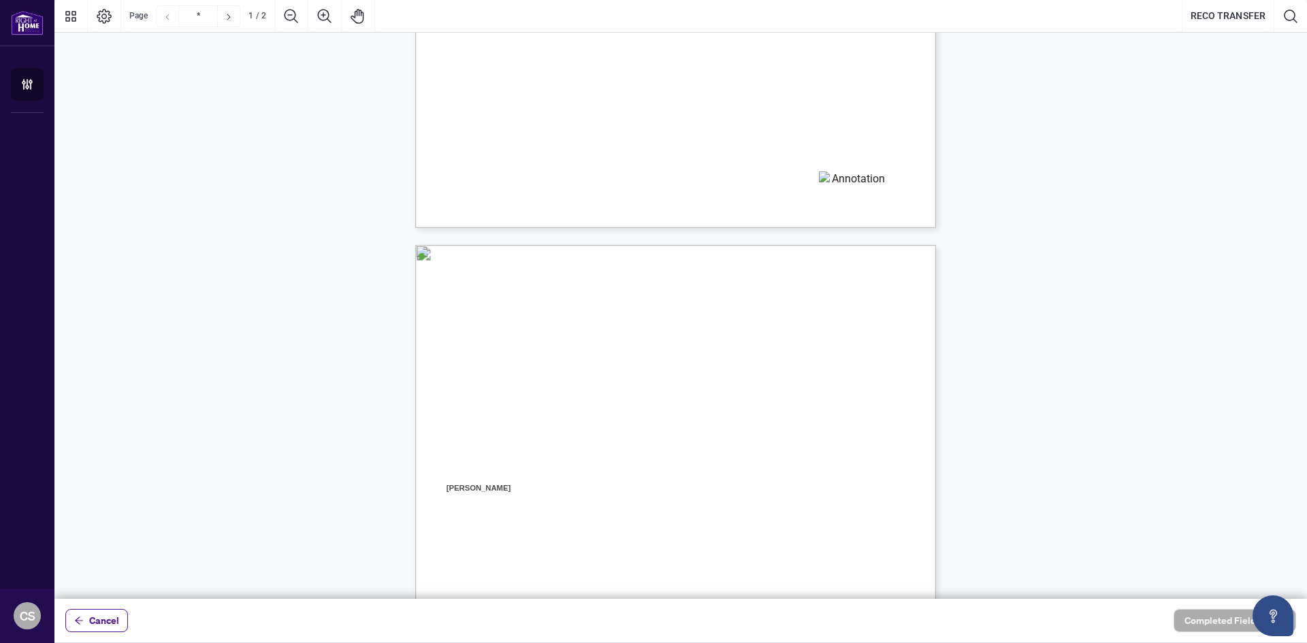
type input "*"
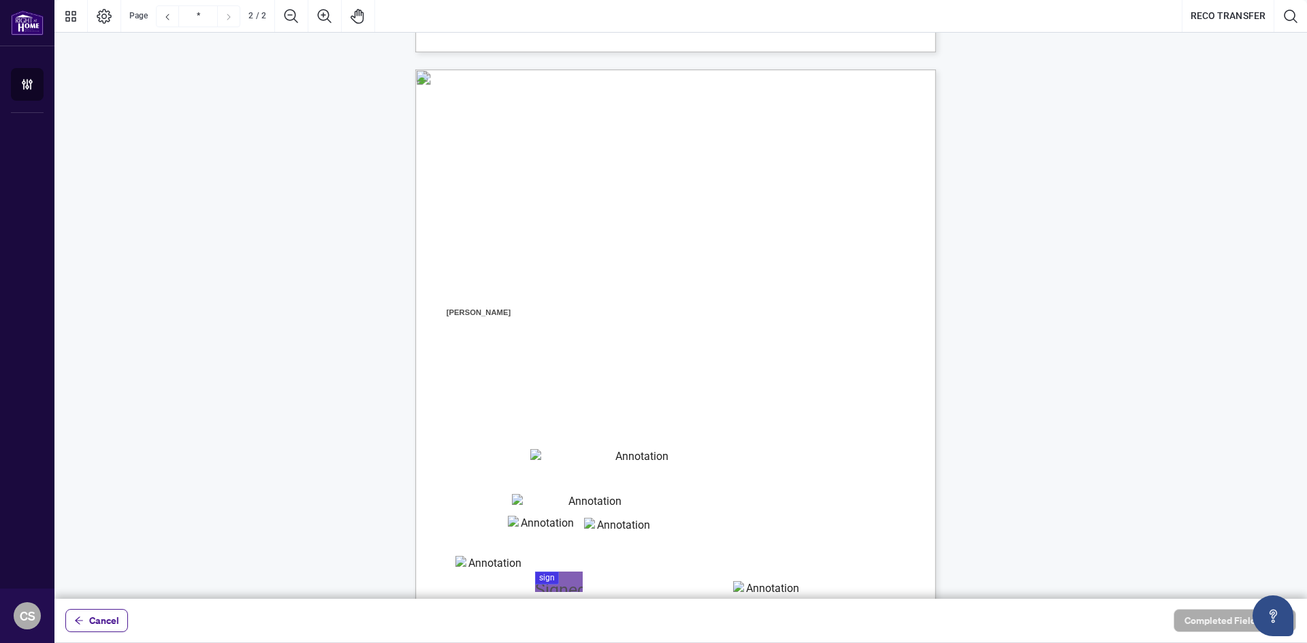
scroll to position [622, 0]
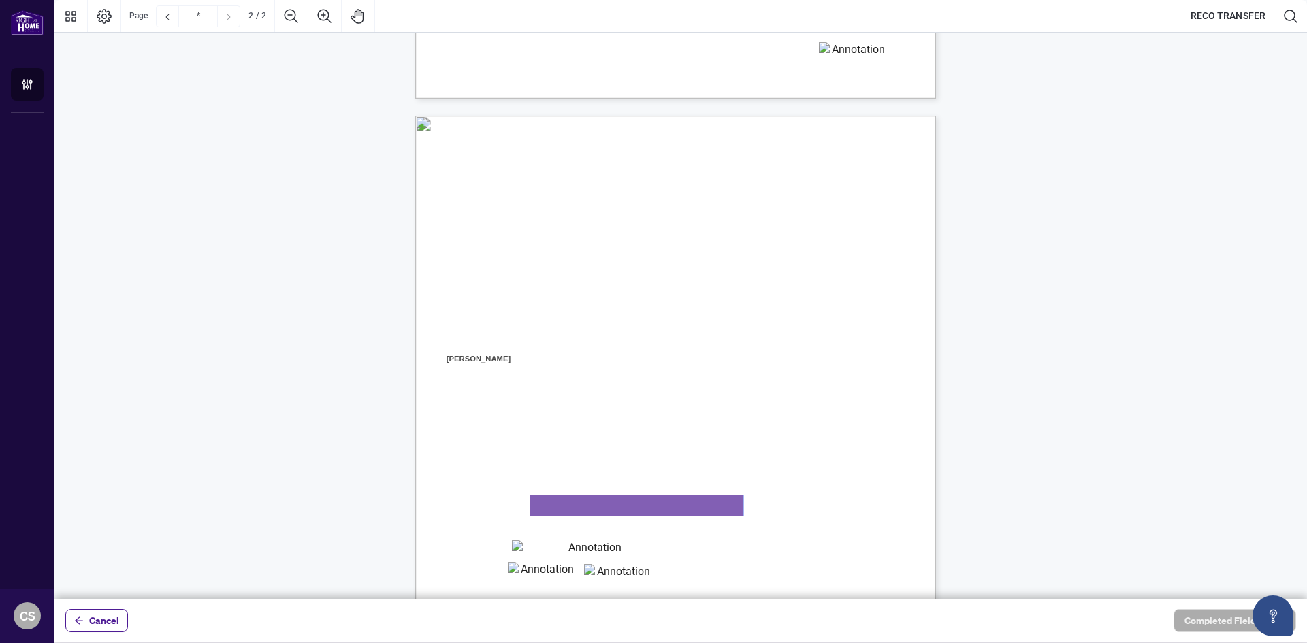
click at [559, 503] on textarea "01K3PHHHJ7CYAKRY9BV8W6ZT9B" at bounding box center [636, 506] width 213 height 20
type textarea "**********"
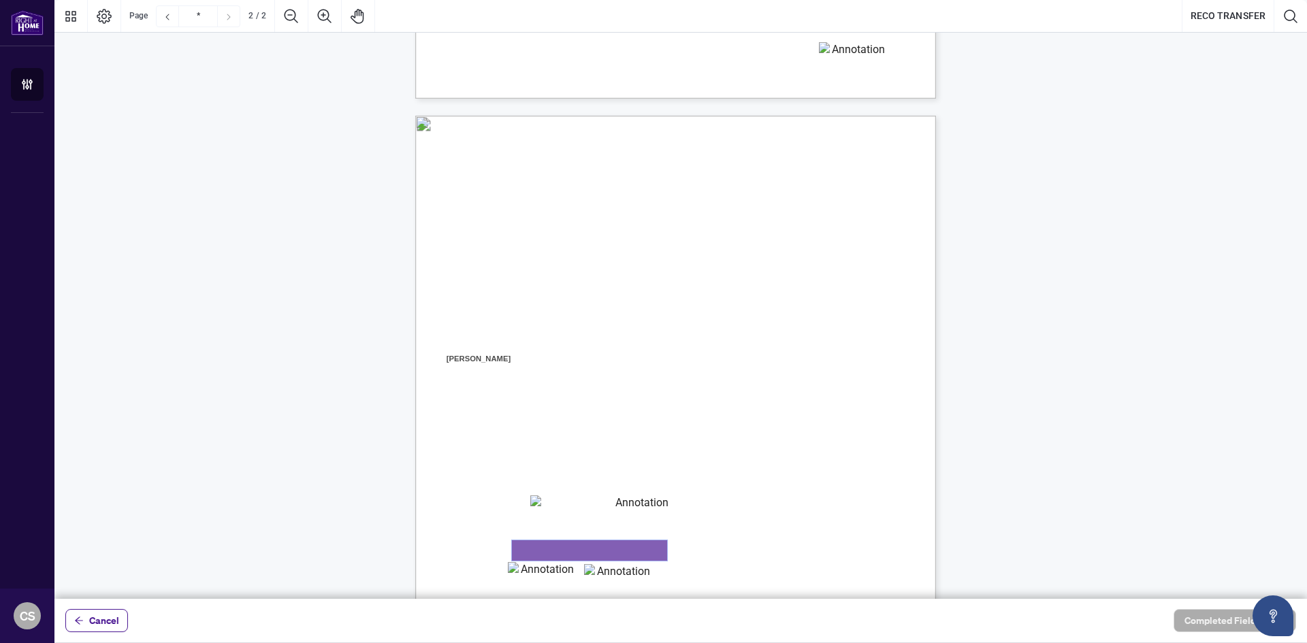
click at [542, 549] on textarea "01K3PHHKSPPABVFXGPRTG17C7R" at bounding box center [589, 551] width 155 height 20
type textarea "**********"
click at [541, 575] on textarea "01K3PHHPCNKADE774N8ND5Z1DQ" at bounding box center [542, 572] width 68 height 20
type textarea "*****"
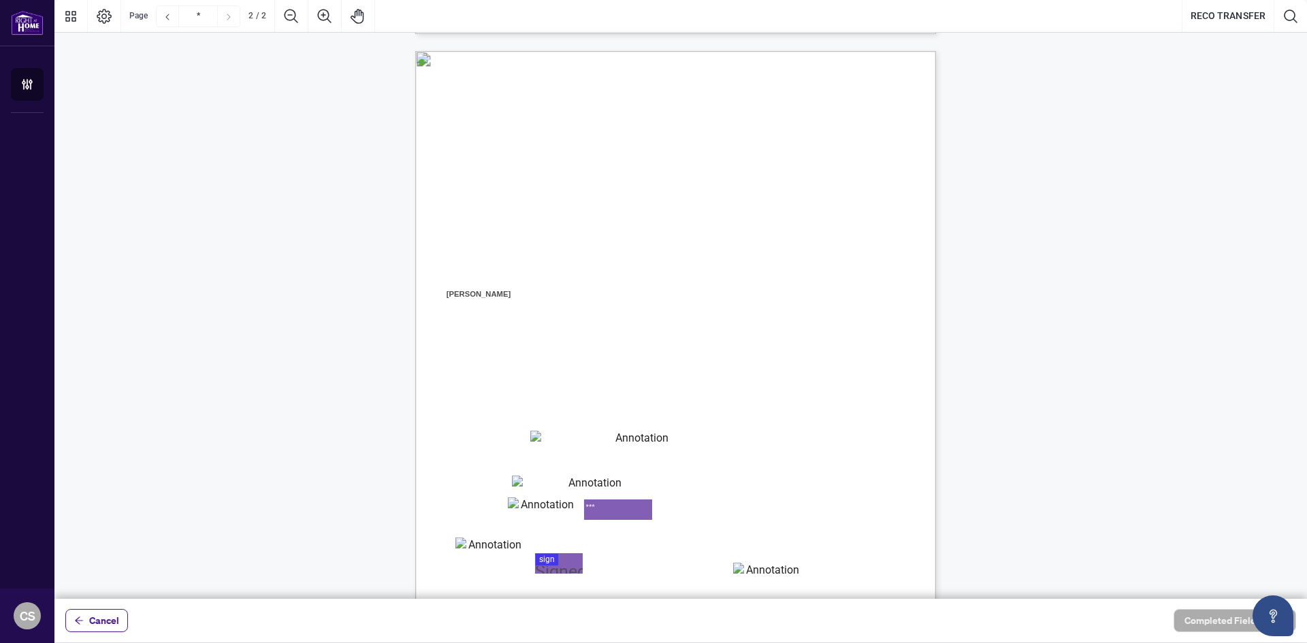
scroll to position [826, 0]
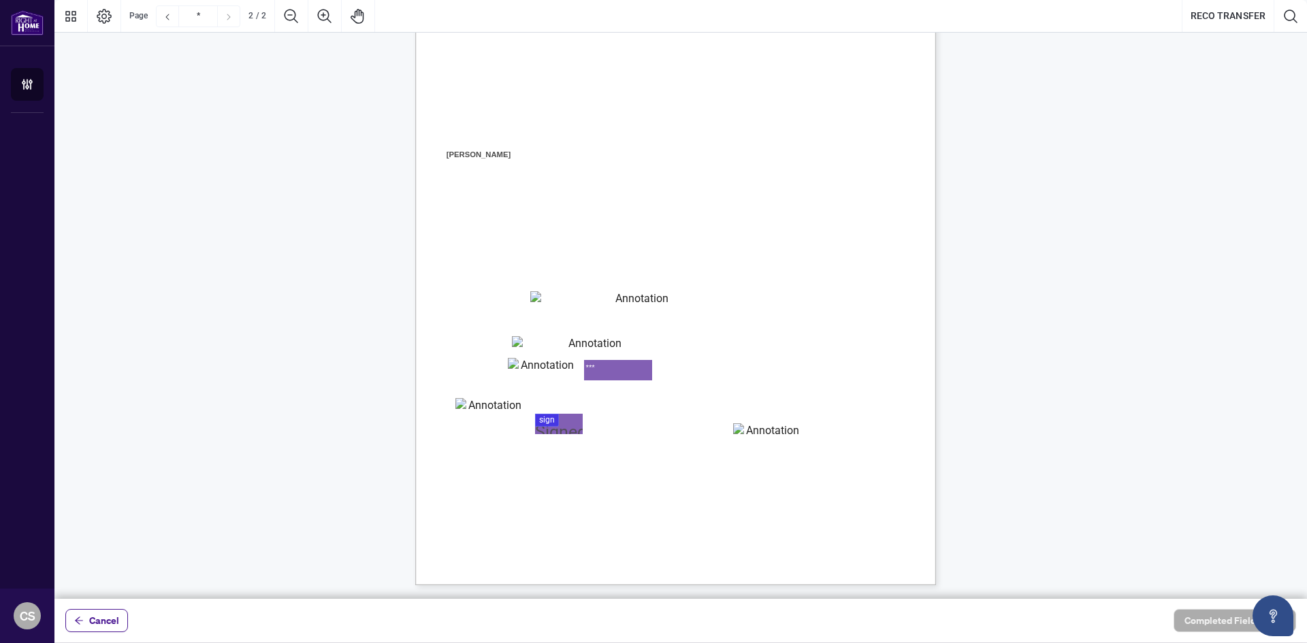
type textarea "***"
click at [558, 372] on textarea "*****" at bounding box center [542, 368] width 68 height 20
type textarea "*"
type textarea "**"
click at [490, 396] on div "CREDIT CARD PAYMENT PLEASE NOTE THAT INCOMPLETE CREDIT CARD PAYMENT FORMS CANNO…" at bounding box center [740, 332] width 651 height 843
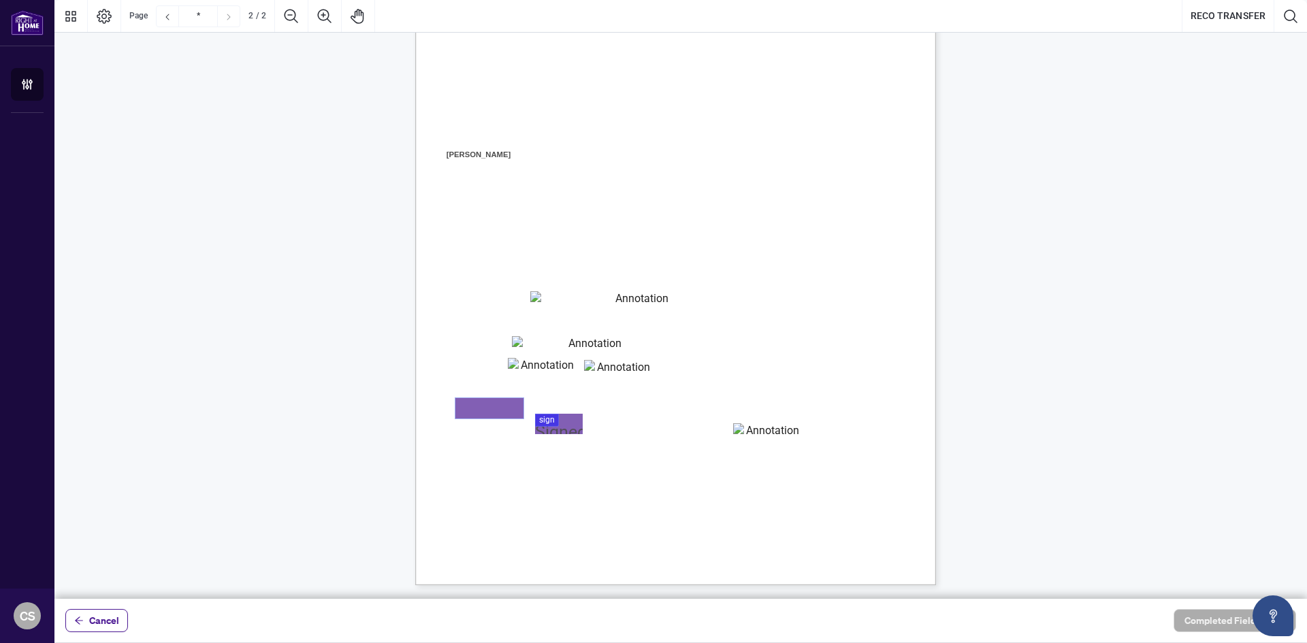
click at [483, 406] on textarea "01K3PHHV10ZCHTHCZ8VVWSD76M" at bounding box center [490, 408] width 68 height 20
type textarea "***"
click at [610, 364] on textarea "***" at bounding box center [618, 370] width 68 height 20
type textarea "*"
type textarea "****"
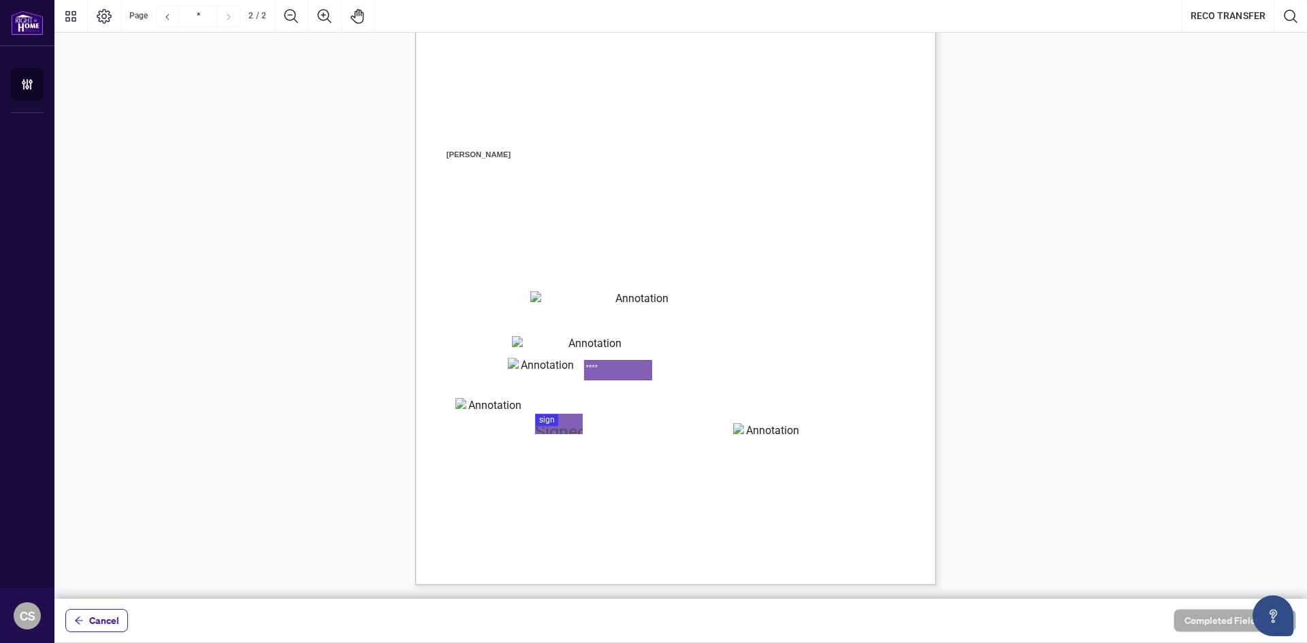
click at [570, 423] on div at bounding box center [680, 299] width 1253 height 599
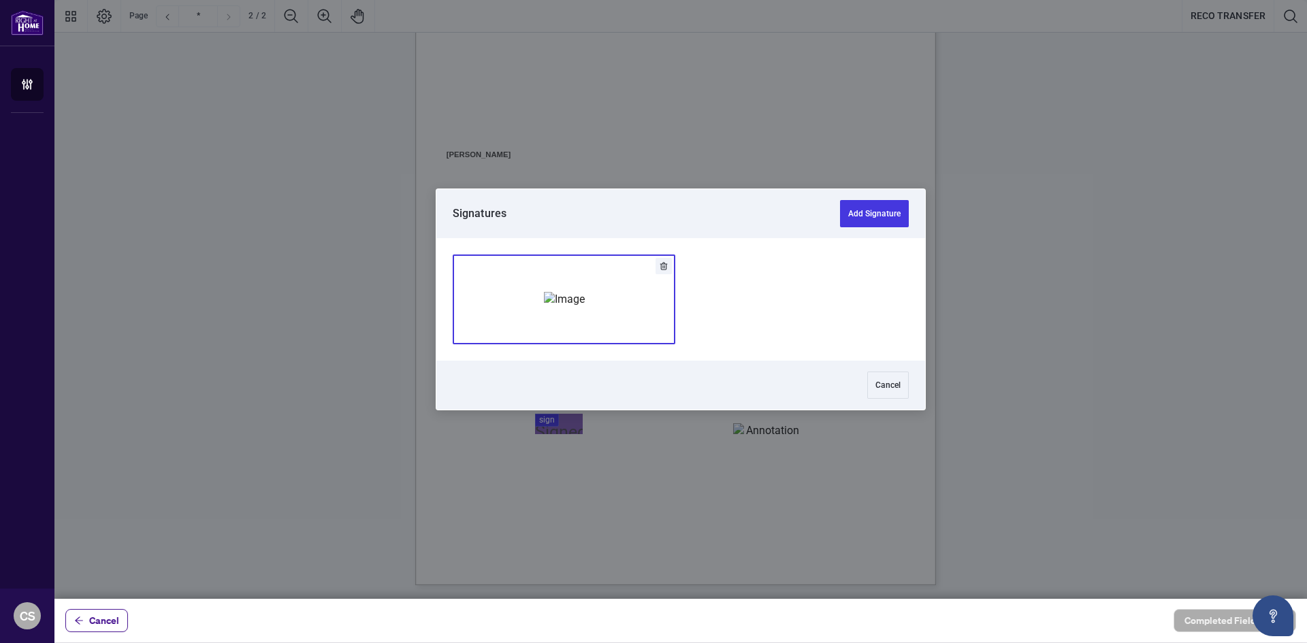
click at [559, 305] on img "Add Signature" at bounding box center [564, 299] width 41 height 15
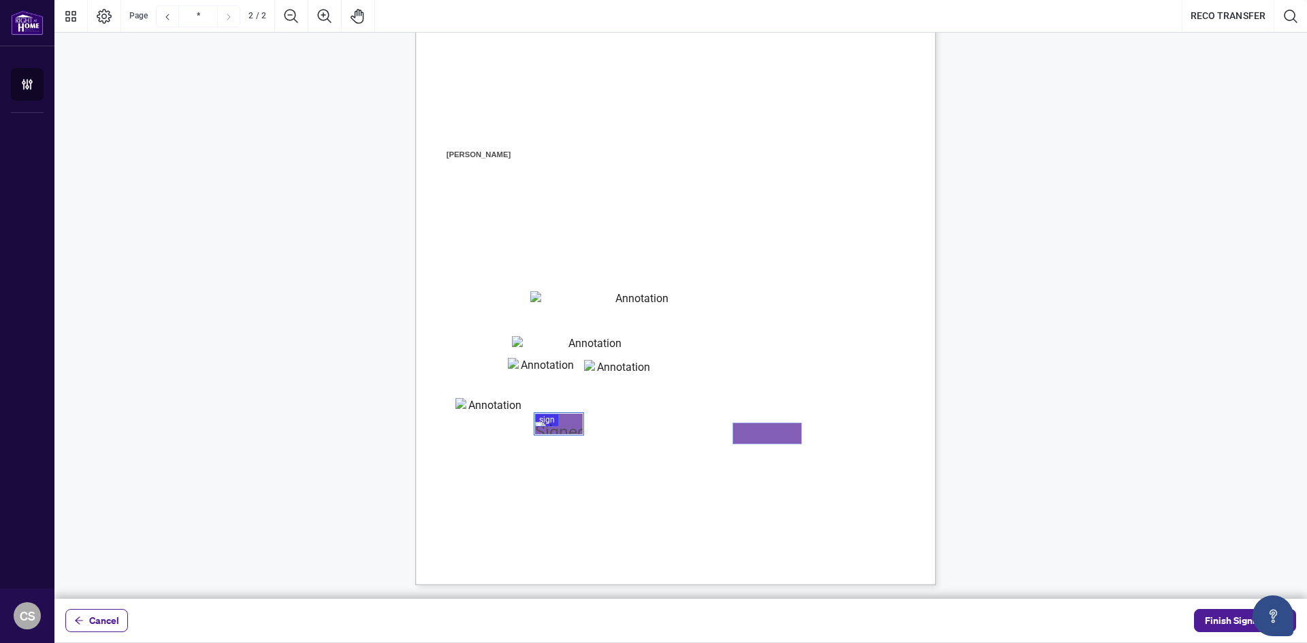
click at [769, 436] on textarea "01K3PHJ39Z2S8765F3GM7JD9DP" at bounding box center [767, 434] width 68 height 20
type textarea "*"
type textarea "**********"
click at [1241, 618] on span "Finish Signing" at bounding box center [1235, 621] width 61 height 22
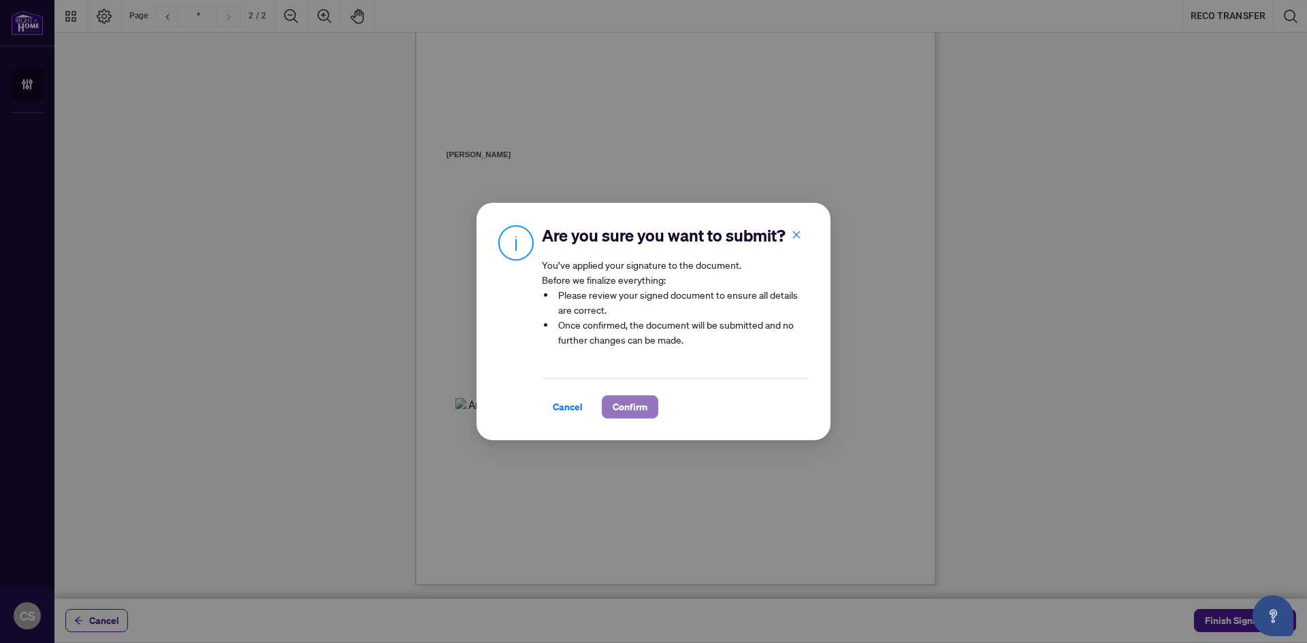
drag, startPoint x: 618, startPoint y: 406, endPoint x: 630, endPoint y: 402, distance: 12.3
click at [620, 406] on span "Confirm" at bounding box center [630, 407] width 35 height 22
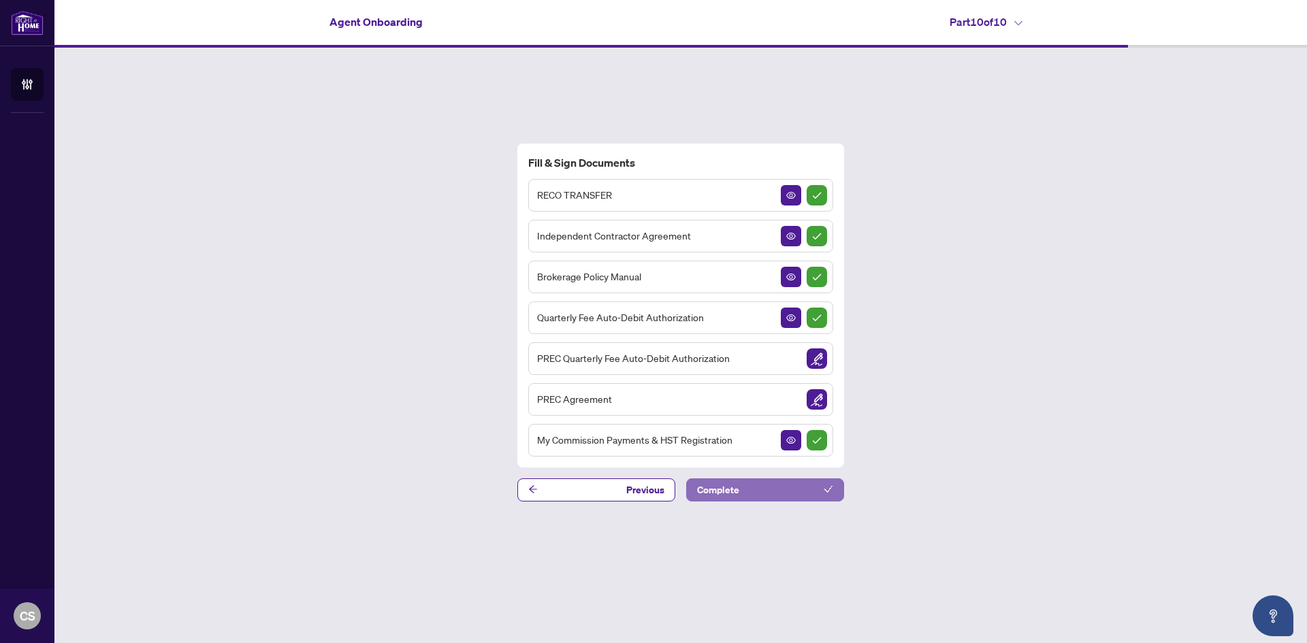
click at [796, 490] on button "Complete" at bounding box center [765, 490] width 158 height 23
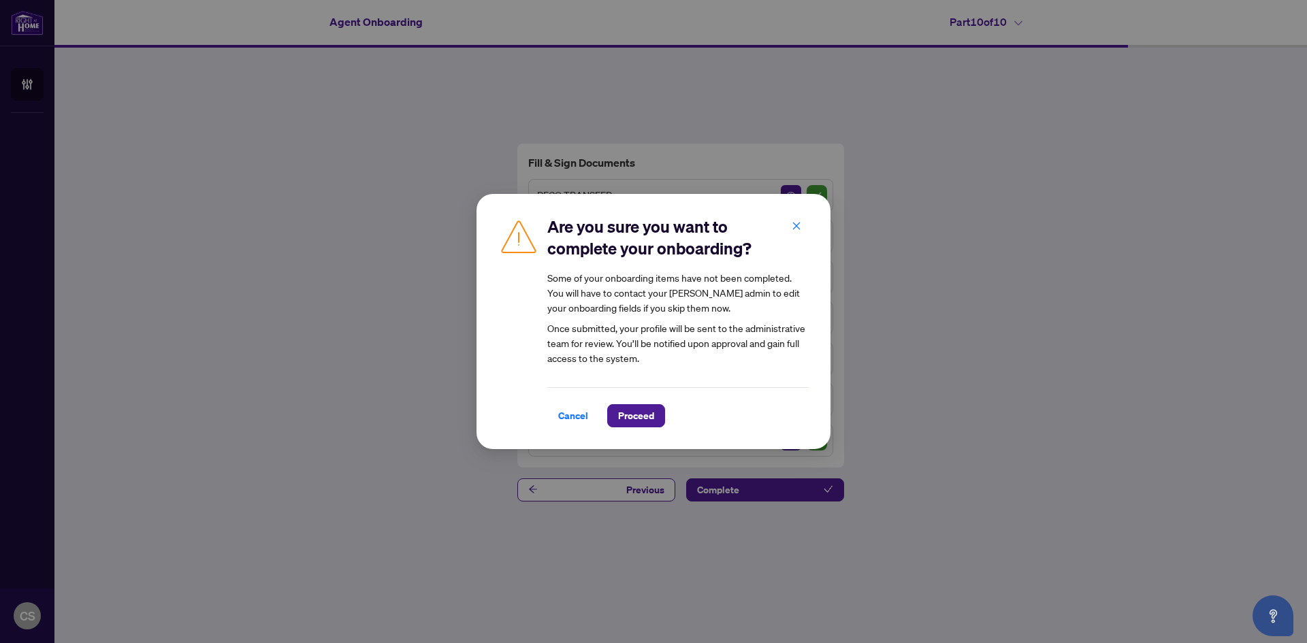
click at [577, 411] on span "Cancel" at bounding box center [573, 416] width 30 height 22
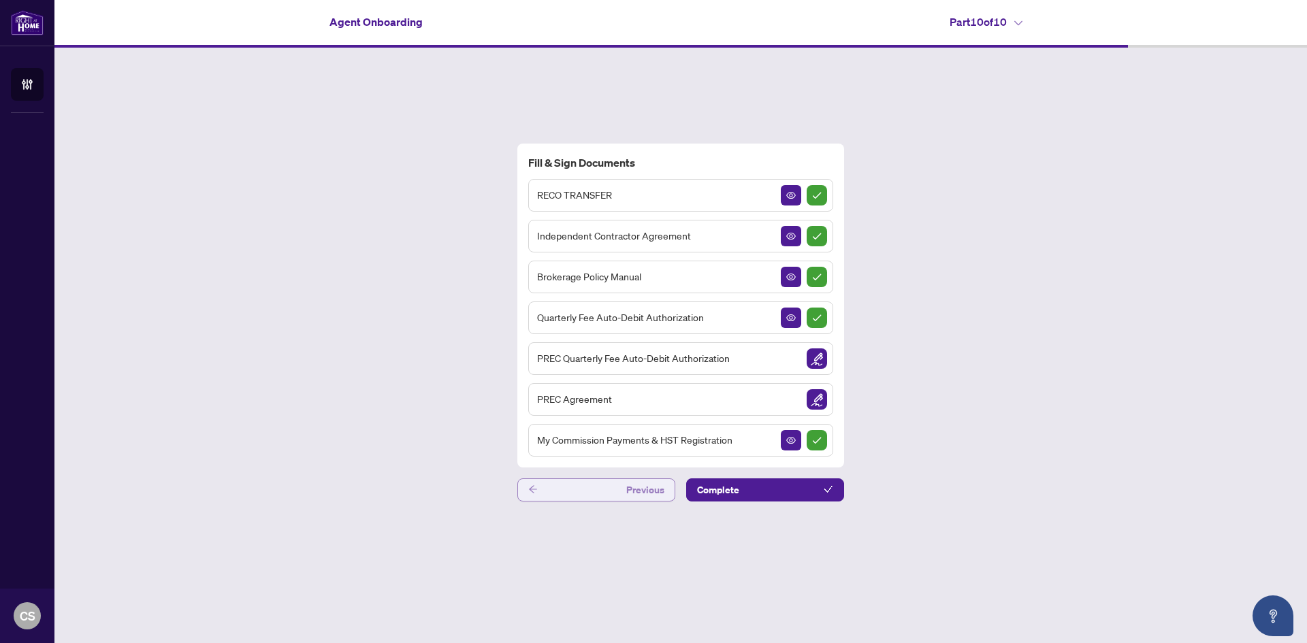
click at [569, 492] on button "Previous" at bounding box center [596, 490] width 158 height 23
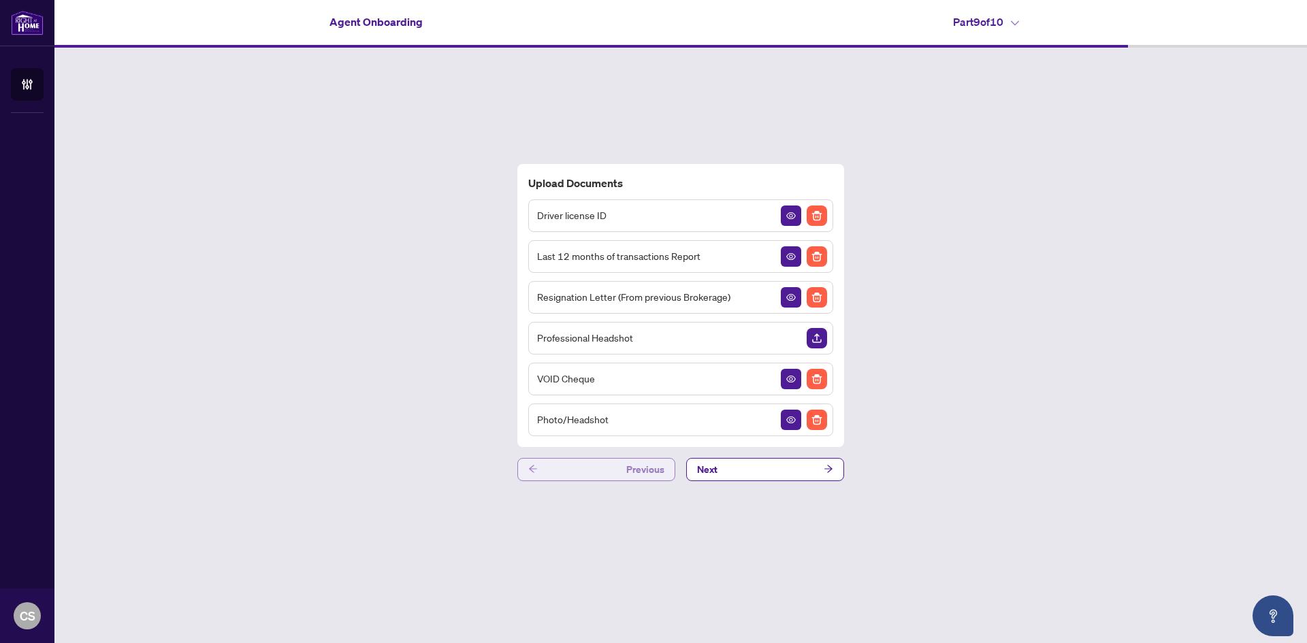
click at [590, 468] on button "Previous" at bounding box center [596, 469] width 158 height 23
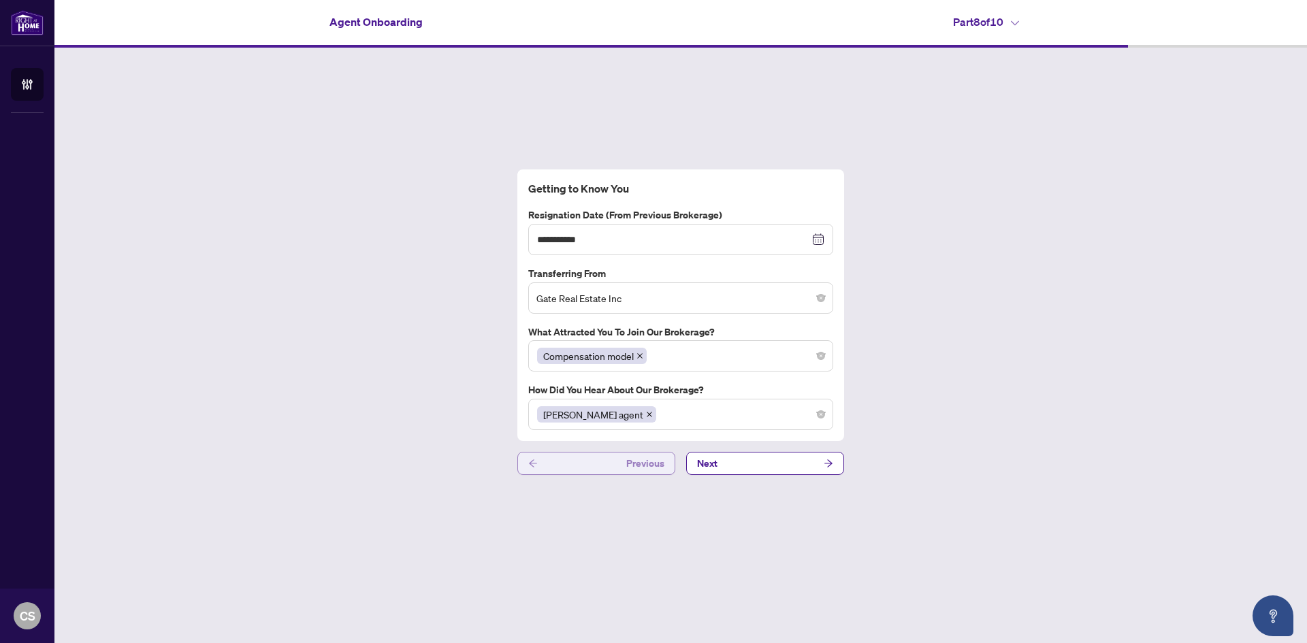
click at [618, 465] on button "Previous" at bounding box center [596, 463] width 158 height 23
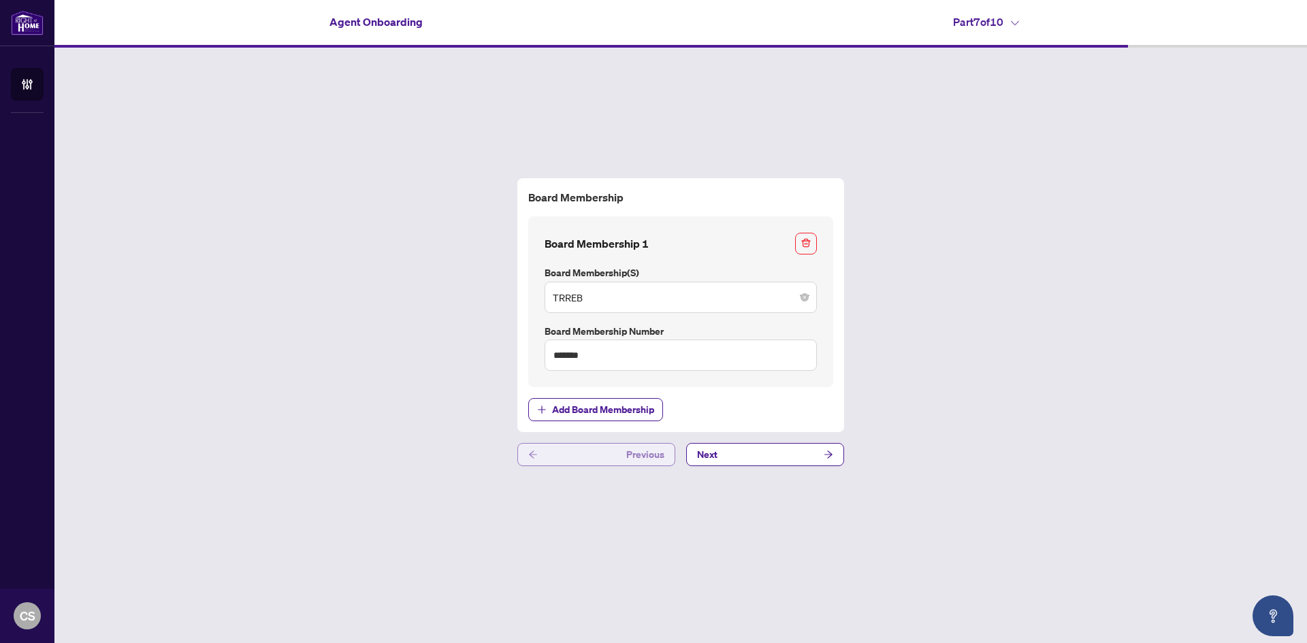
click at [628, 453] on span "Previous" at bounding box center [645, 455] width 38 height 22
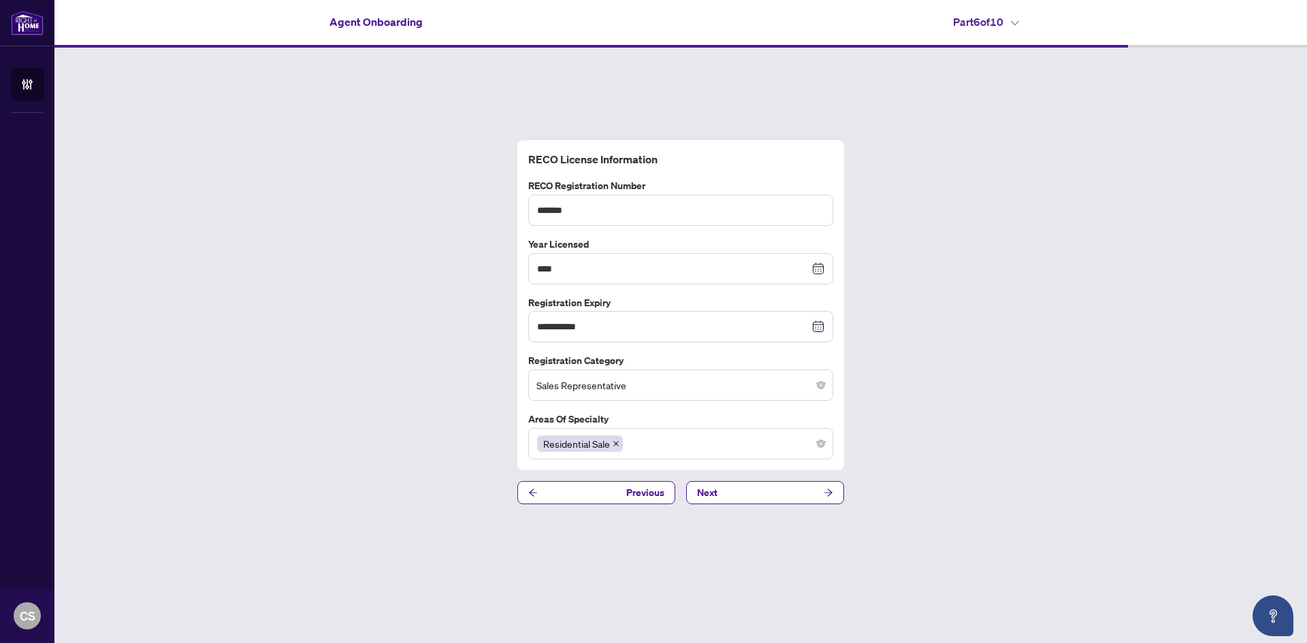
click at [631, 492] on span "Previous" at bounding box center [645, 493] width 38 height 22
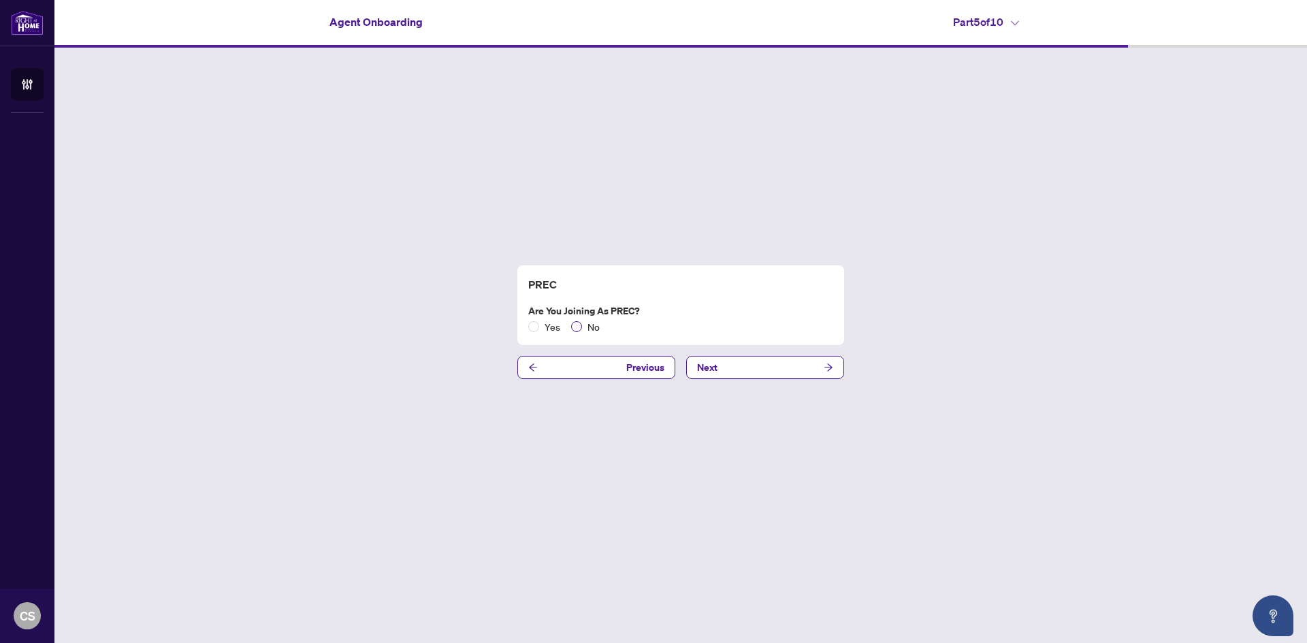
click at [582, 325] on span "No" at bounding box center [593, 326] width 23 height 15
click at [831, 368] on icon "arrow-right" at bounding box center [829, 367] width 8 height 7
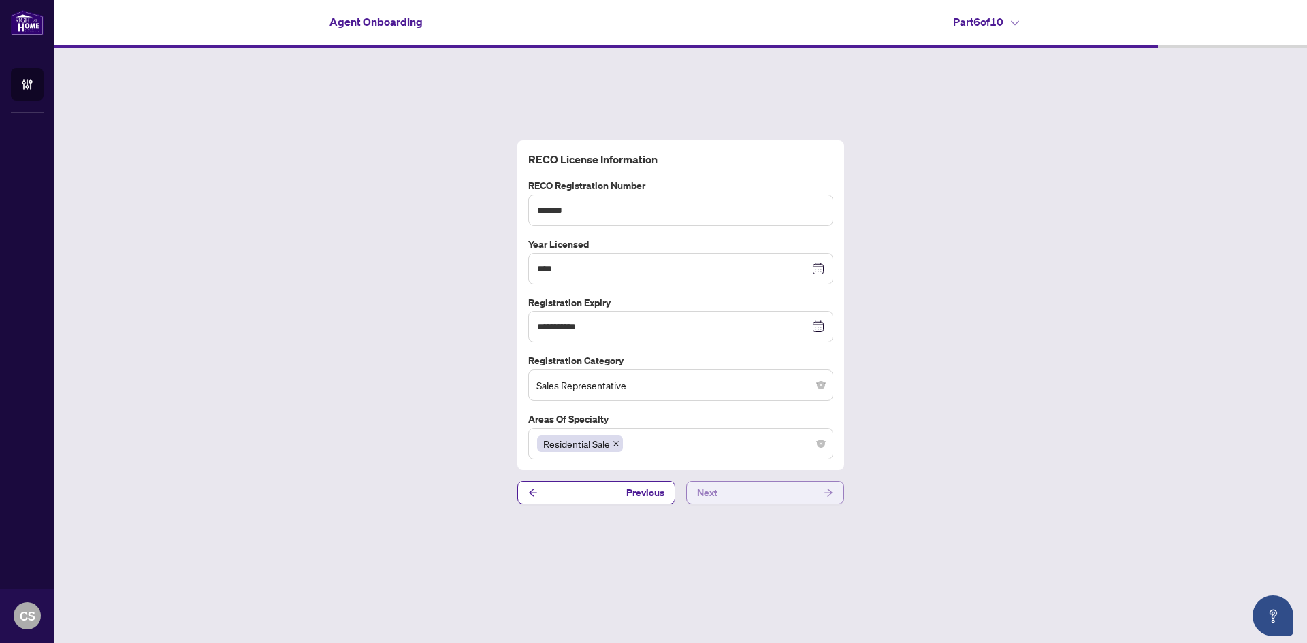
click at [784, 492] on button "Next" at bounding box center [765, 492] width 158 height 23
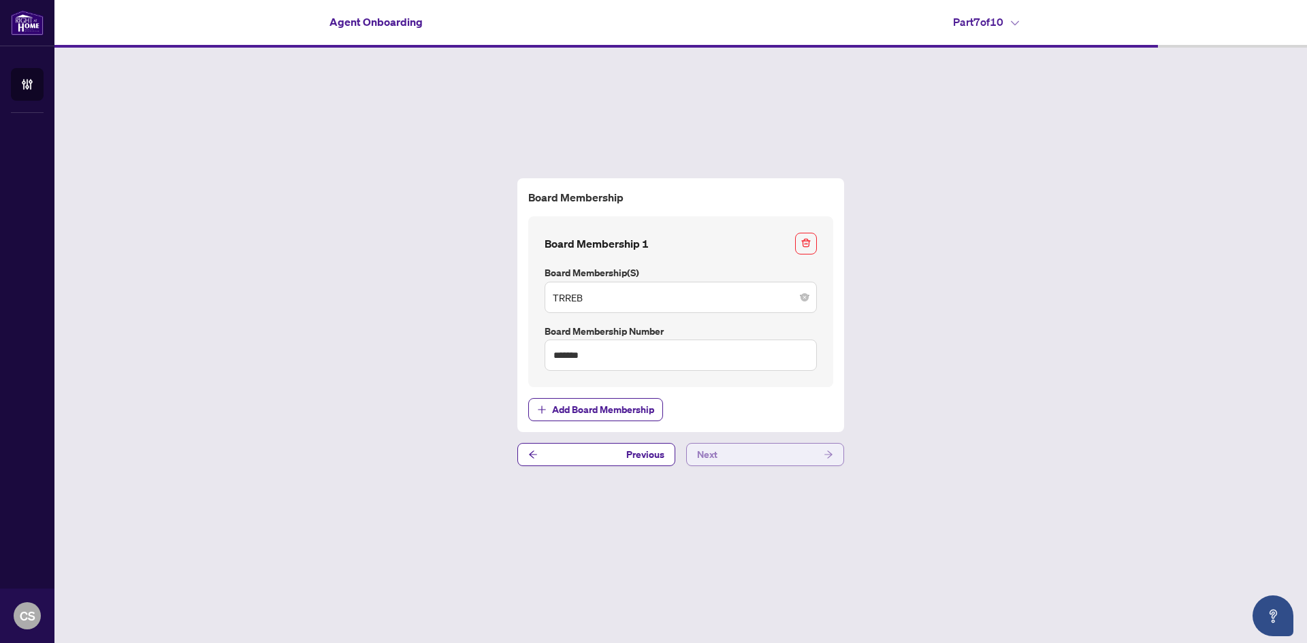
click at [786, 455] on button "Next" at bounding box center [765, 454] width 158 height 23
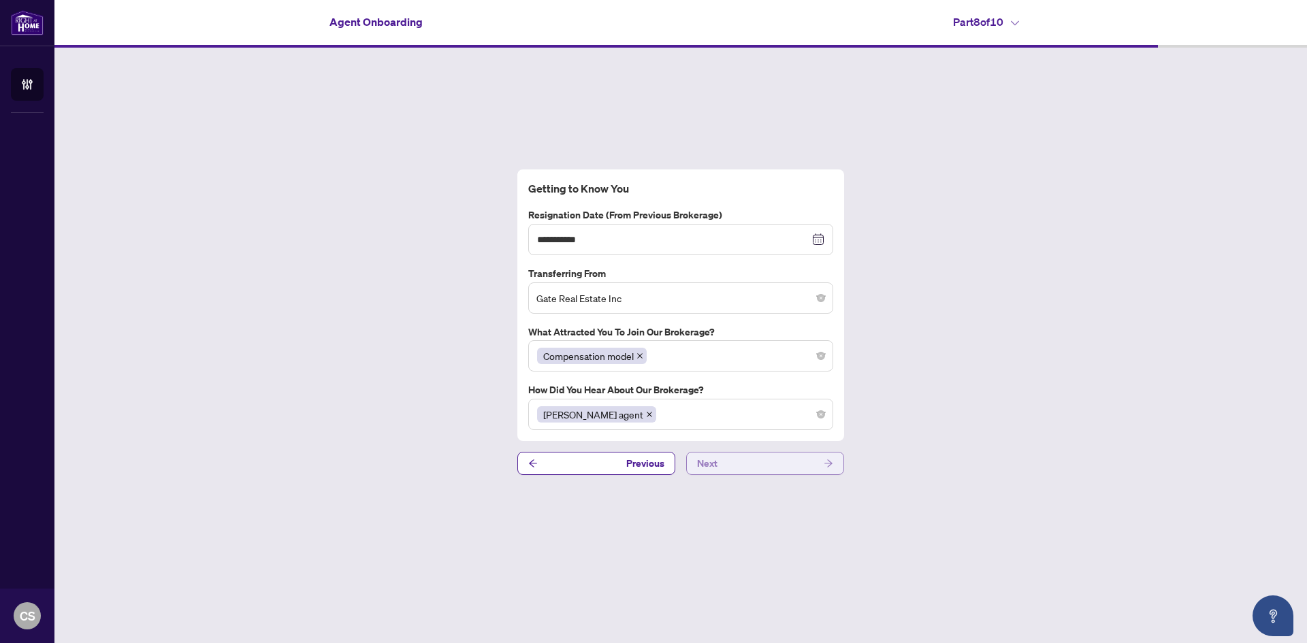
click at [791, 462] on button "Next" at bounding box center [765, 463] width 158 height 23
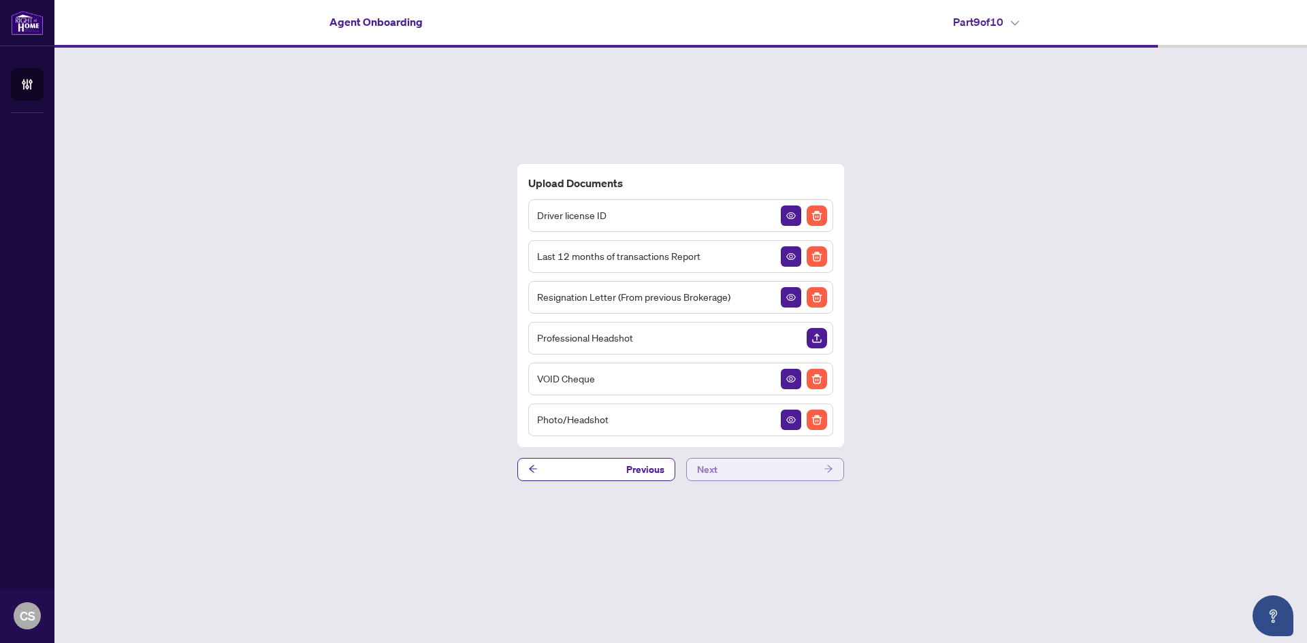
click at [791, 463] on button "Next" at bounding box center [765, 469] width 158 height 23
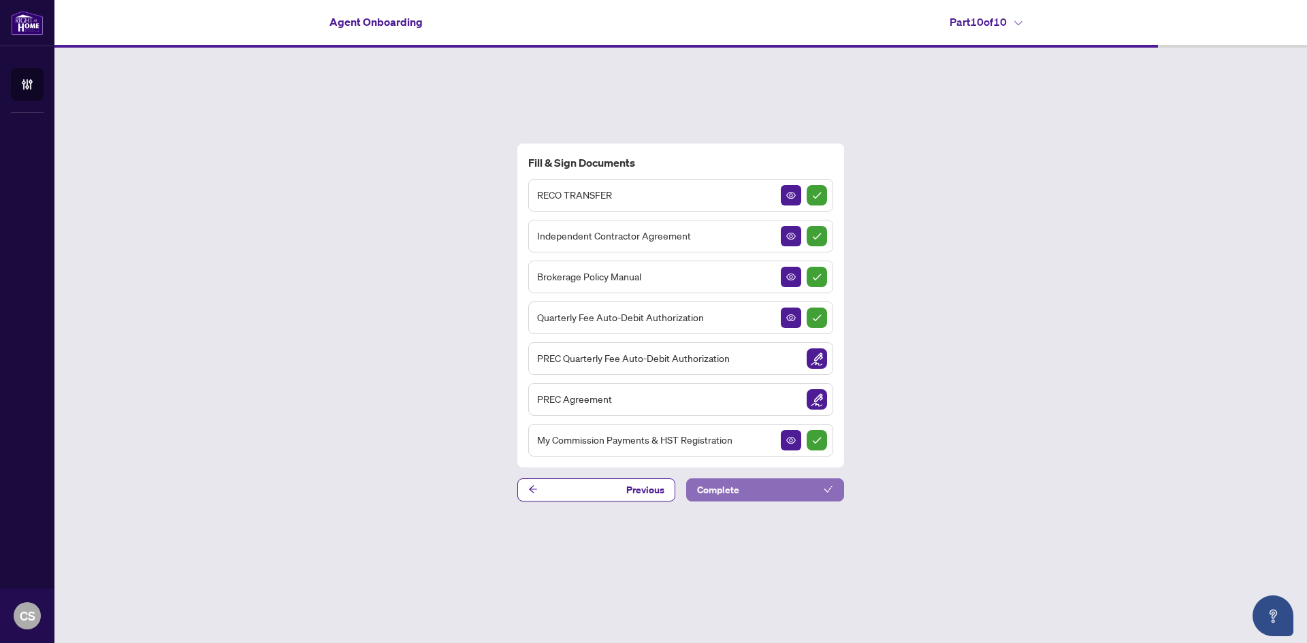
click at [777, 486] on button "Complete" at bounding box center [765, 490] width 158 height 23
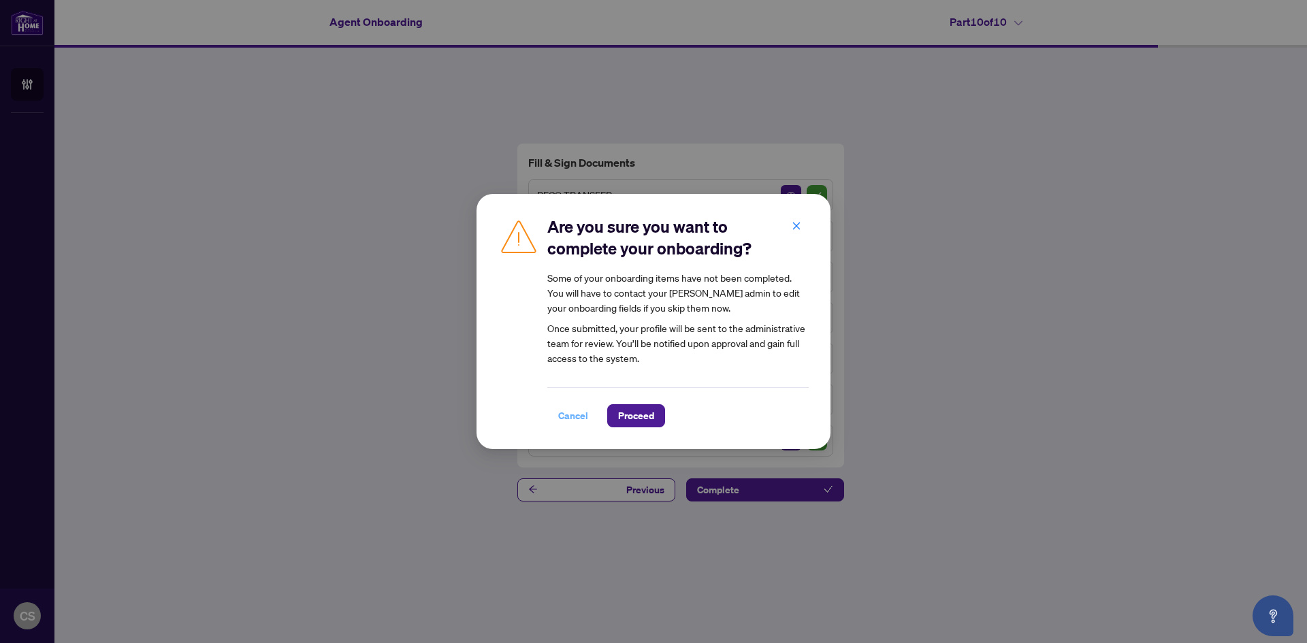
click at [581, 416] on span "Cancel" at bounding box center [573, 416] width 30 height 22
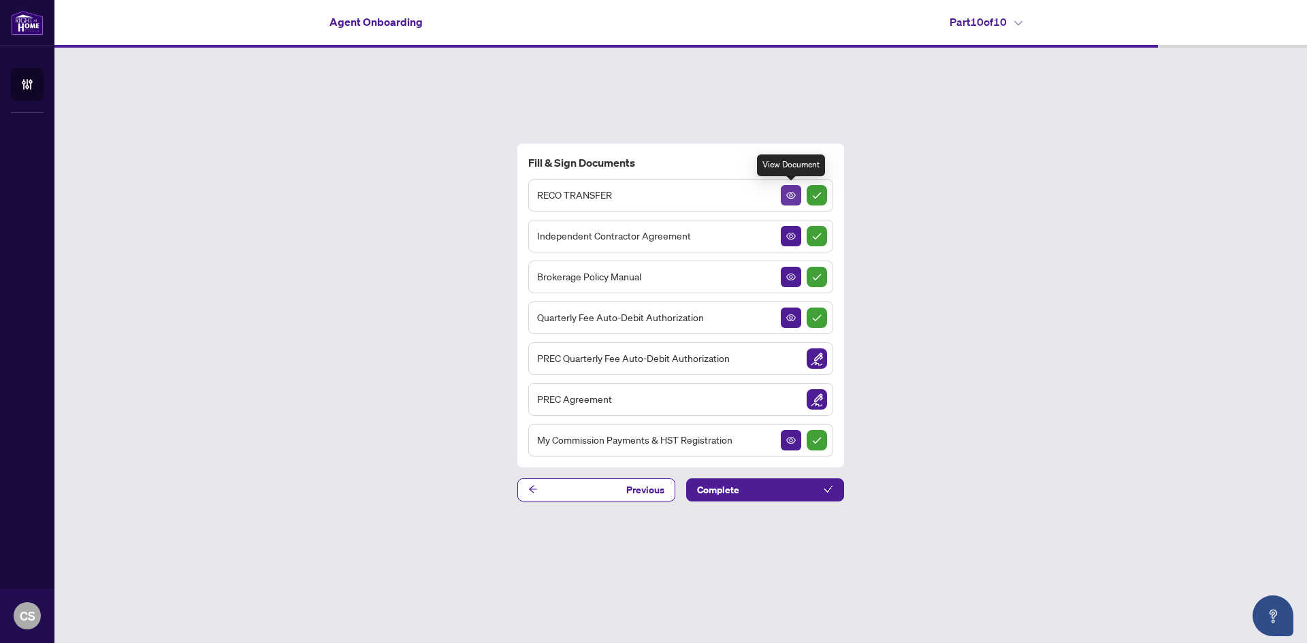
click at [788, 193] on icon "View Document" at bounding box center [791, 196] width 10 height 10
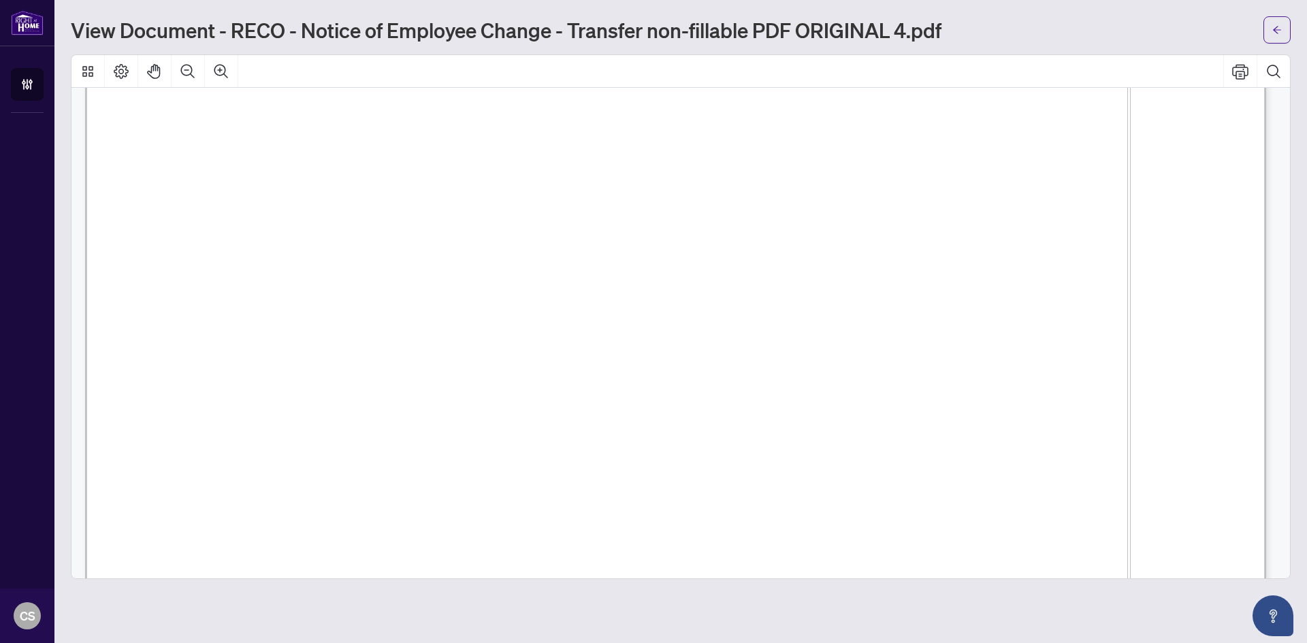
scroll to position [340, 0]
click at [462, 288] on span "RECO REGISTRATION NUMBER" at bounding box center [312, 296] width 299 height 27
drag, startPoint x: 492, startPoint y: 288, endPoint x: 485, endPoint y: 295, distance: 9.2
click at [462, 295] on span "RECO REGISTRATION NUMBER" at bounding box center [312, 296] width 299 height 27
click at [462, 290] on span "RECO REGISTRATION NUMBER" at bounding box center [312, 296] width 299 height 27
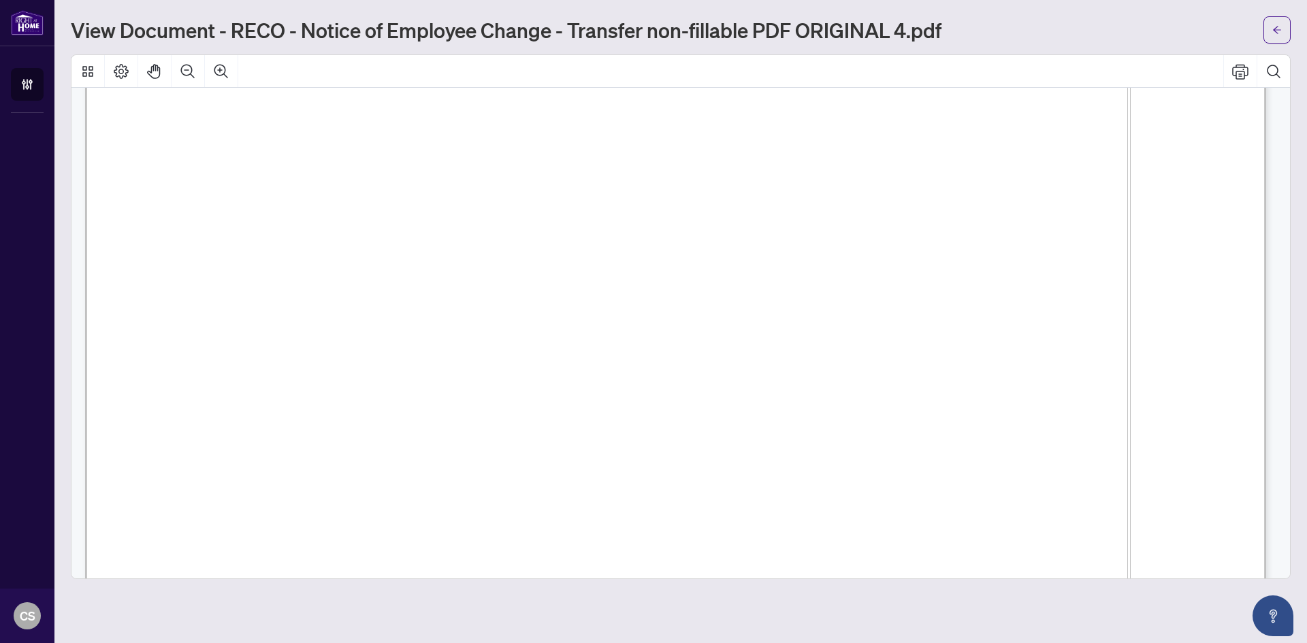
click at [462, 290] on span "RECO REGISTRATION NUMBER" at bounding box center [312, 296] width 299 height 27
click at [462, 291] on span "RECO REGISTRATION NUMBER" at bounding box center [312, 296] width 299 height 27
click at [462, 293] on span "RECO REGISTRATION NUMBER" at bounding box center [312, 296] width 299 height 27
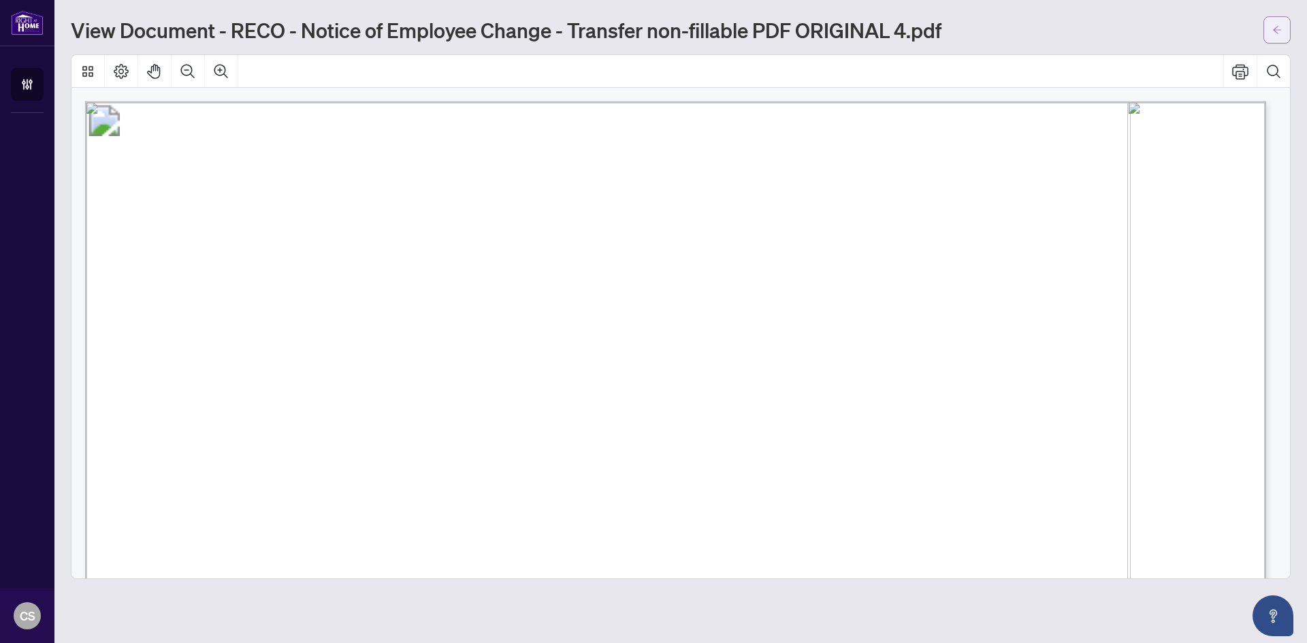
click at [1273, 27] on icon "arrow-left" at bounding box center [1278, 30] width 10 height 10
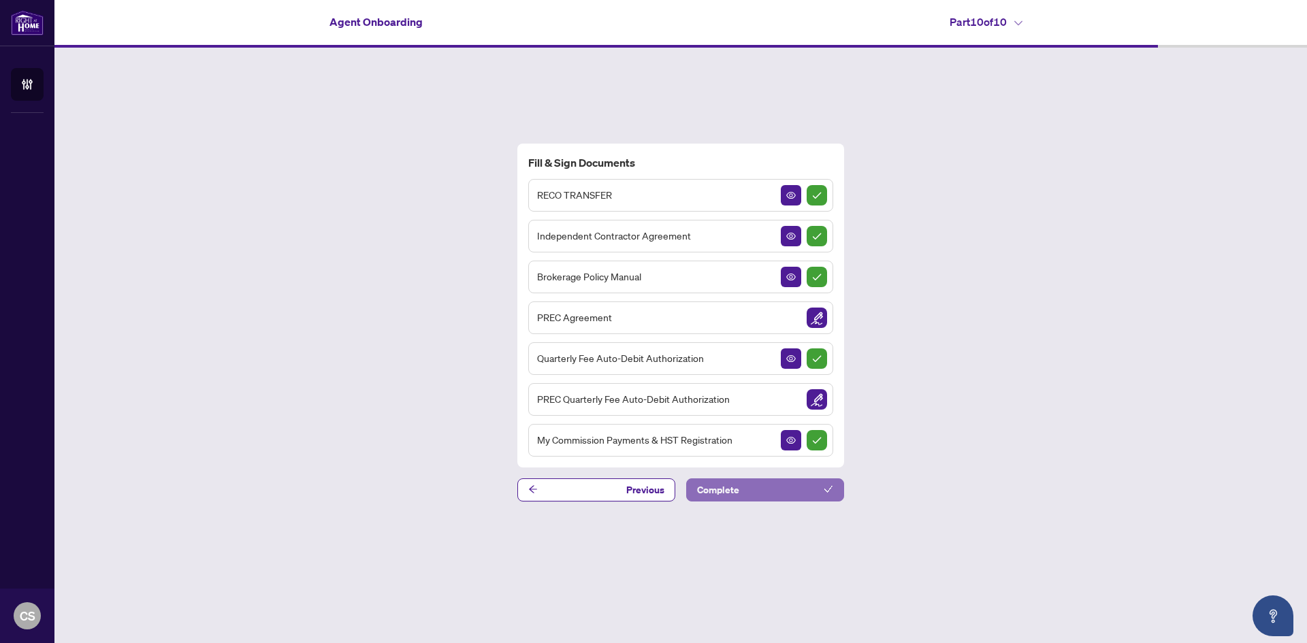
click at [752, 492] on button "Complete" at bounding box center [765, 490] width 158 height 23
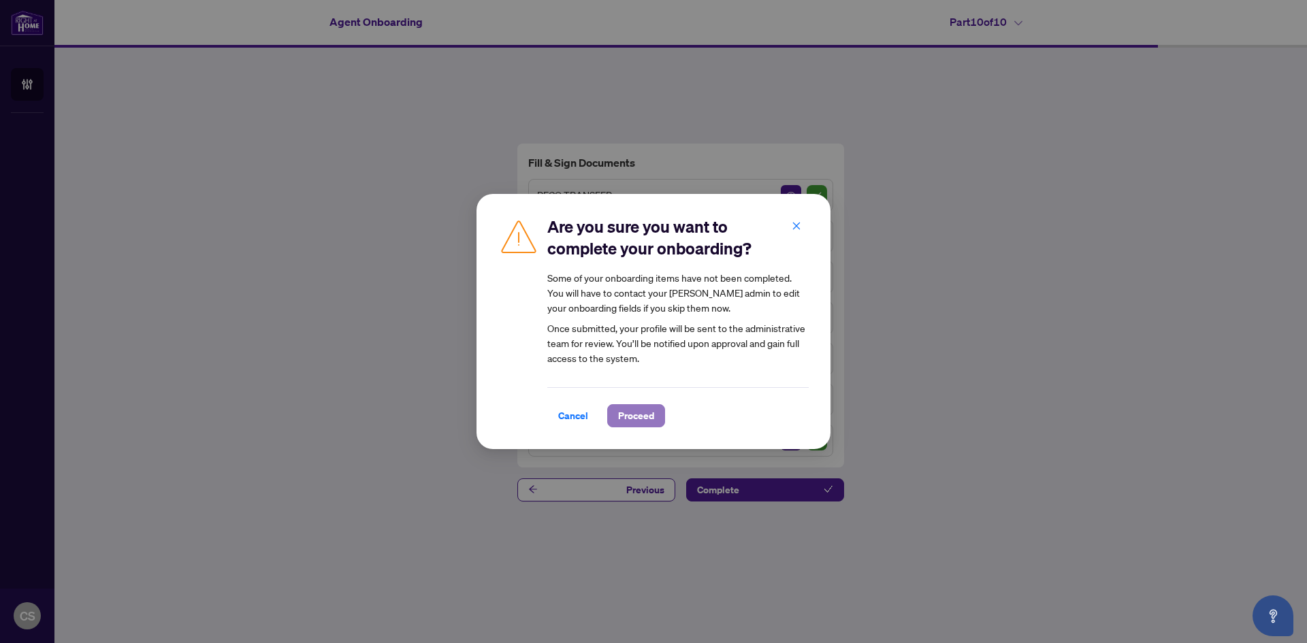
click at [641, 413] on span "Proceed" at bounding box center [636, 416] width 36 height 22
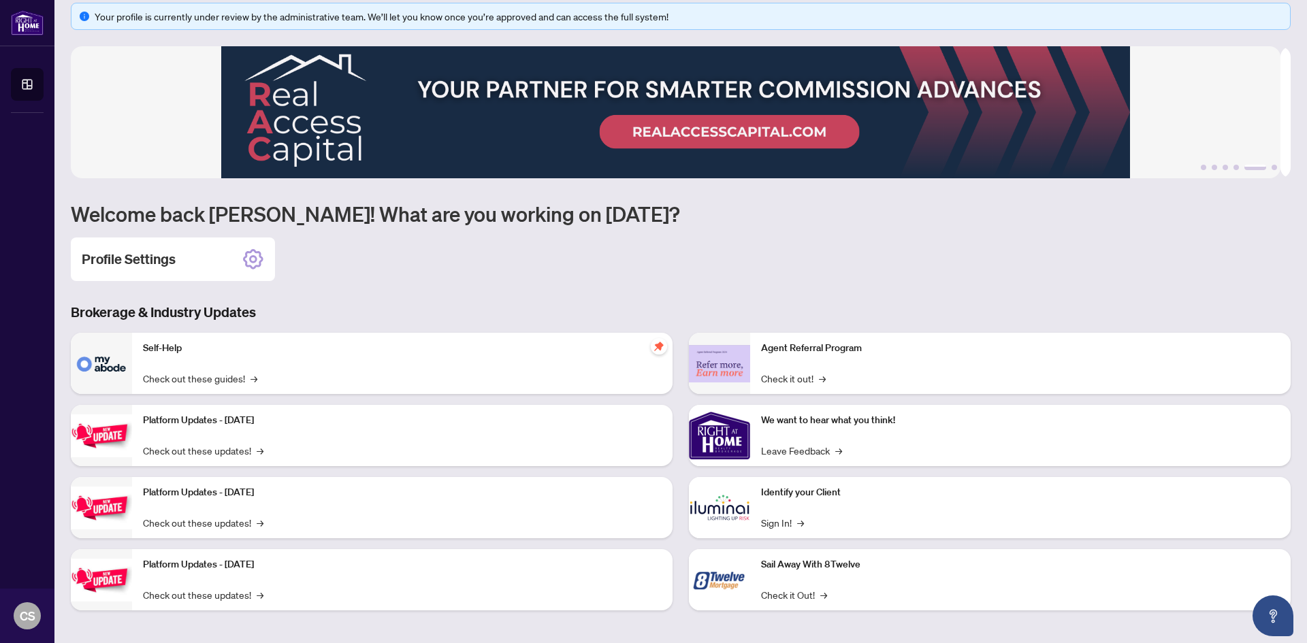
scroll to position [17, 0]
